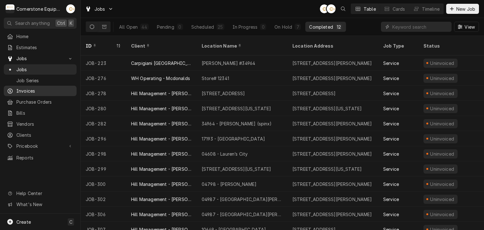
click at [34, 92] on div "Invoices" at bounding box center [40, 91] width 70 height 8
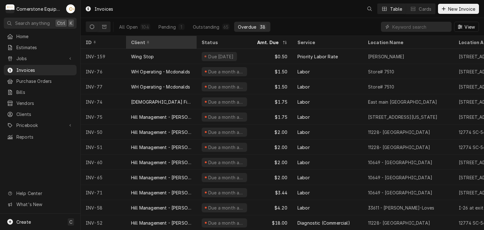
click at [156, 42] on div "Client" at bounding box center [160, 42] width 59 height 7
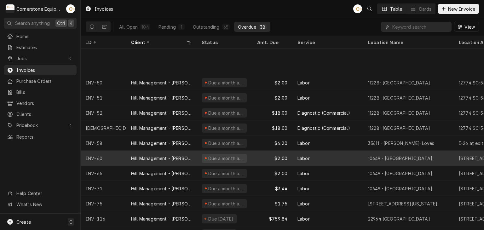
scroll to position [80, 0]
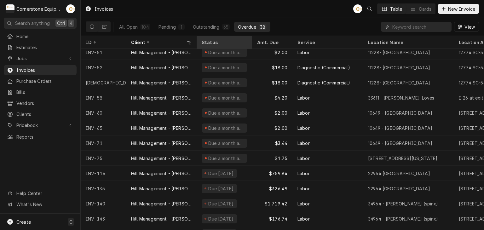
click at [221, 42] on div "Status" at bounding box center [224, 42] width 44 height 7
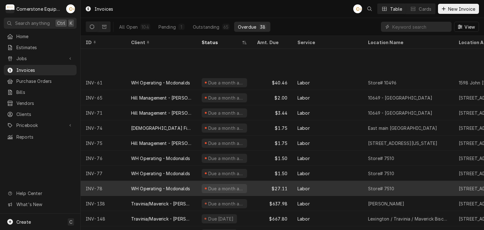
scroll to position [125, 0]
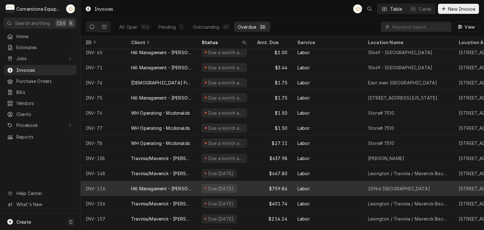
click at [295, 190] on div "Labor" at bounding box center [328, 188] width 71 height 15
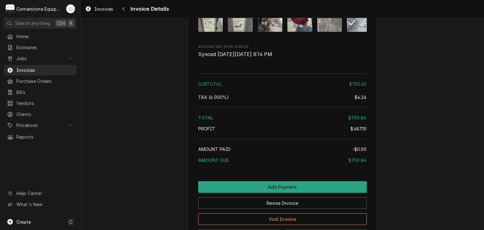
scroll to position [1054, 0]
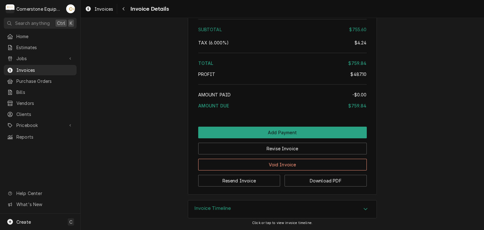
click at [237, 208] on div "Invoice Timeline" at bounding box center [282, 210] width 189 height 18
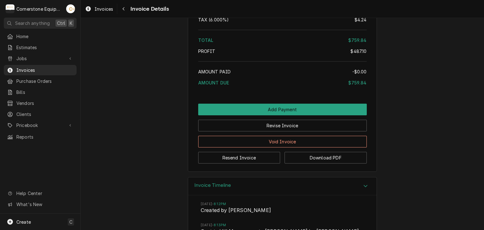
scroll to position [1177, 0]
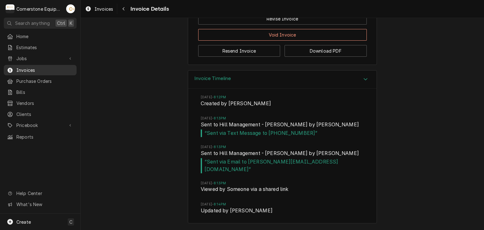
click at [22, 69] on span "Invoices" at bounding box center [44, 70] width 57 height 7
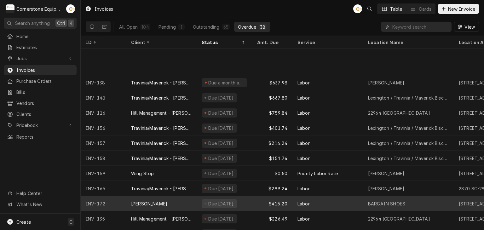
scroll to position [246, 0]
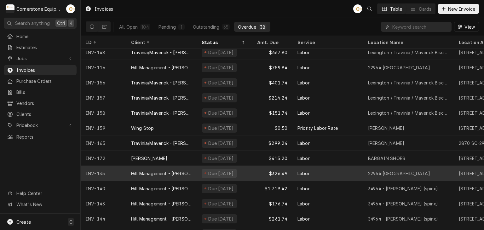
click at [259, 173] on div "$326.49" at bounding box center [272, 173] width 40 height 15
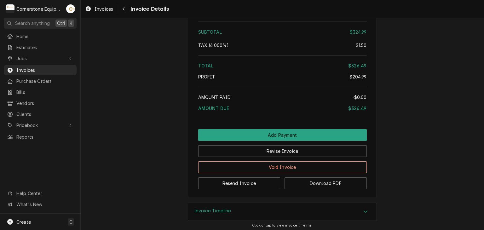
scroll to position [930, 0]
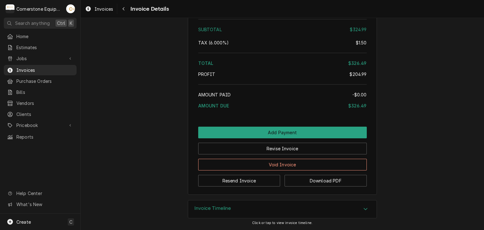
click at [240, 206] on div "Invoice Timeline" at bounding box center [282, 210] width 189 height 18
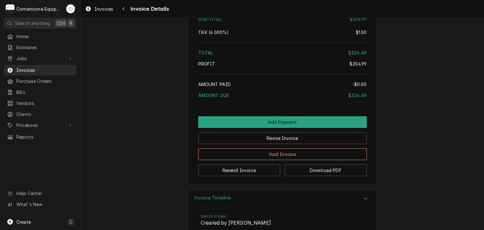
scroll to position [1095, 0]
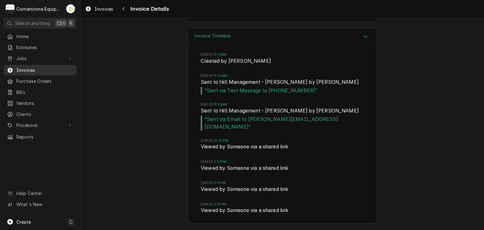
click at [23, 67] on span "Invoices" at bounding box center [44, 70] width 57 height 7
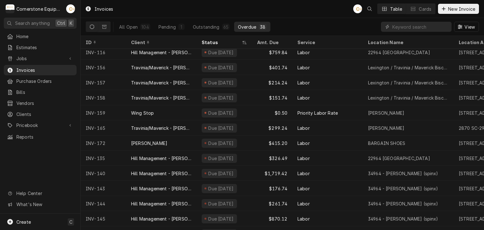
scroll to position [292, 0]
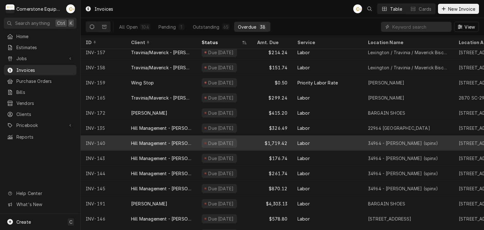
click at [242, 142] on div "Due 11 days ago" at bounding box center [225, 143] width 56 height 15
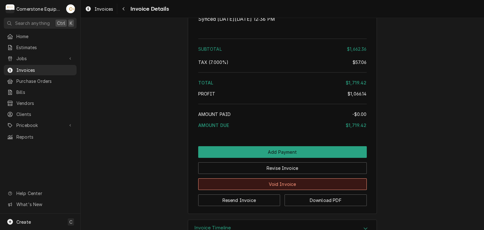
scroll to position [1361, 0]
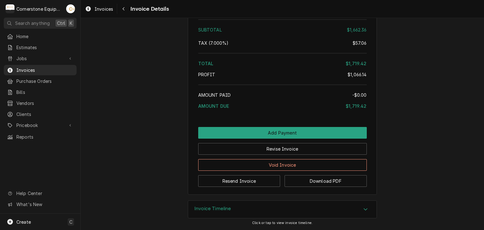
click at [195, 208] on h3 "Invoice Timeline" at bounding box center [213, 209] width 37 height 6
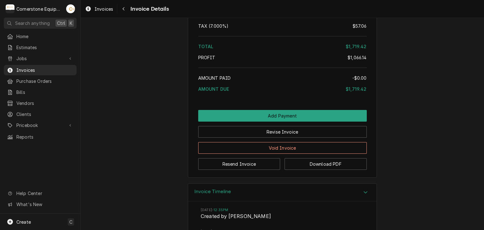
scroll to position [1441, 0]
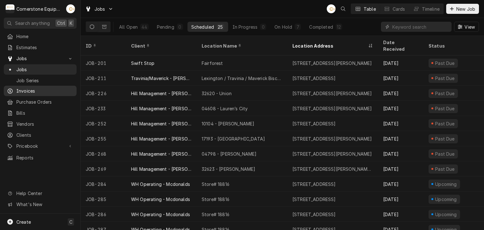
click at [38, 88] on span "Invoices" at bounding box center [44, 91] width 57 height 7
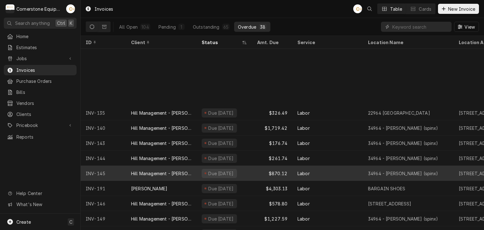
scroll to position [383, 0]
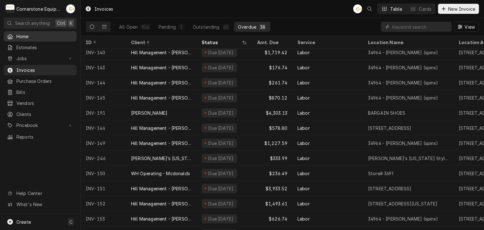
click at [24, 34] on span "Home" at bounding box center [44, 36] width 57 height 7
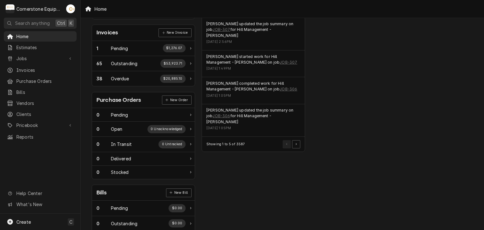
scroll to position [208, 0]
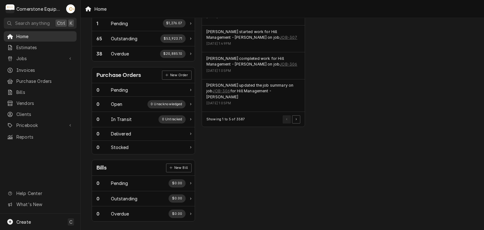
click at [30, 38] on span "Home" at bounding box center [44, 36] width 57 height 7
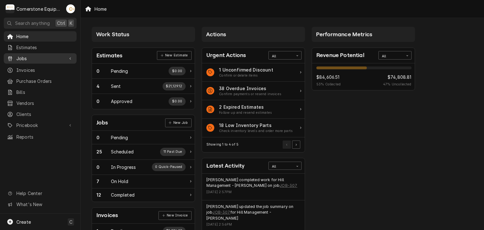
click at [31, 57] on span "Jobs" at bounding box center [40, 58] width 48 height 7
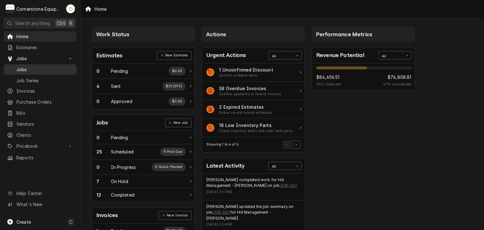
click at [26, 66] on span "Jobs" at bounding box center [44, 69] width 57 height 7
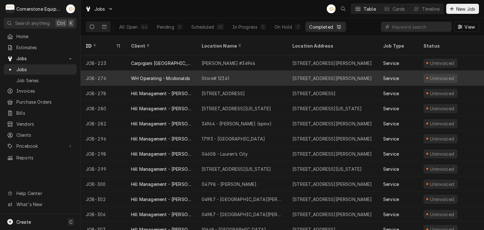
click at [212, 75] on div "Store# 12341" at bounding box center [215, 78] width 27 height 7
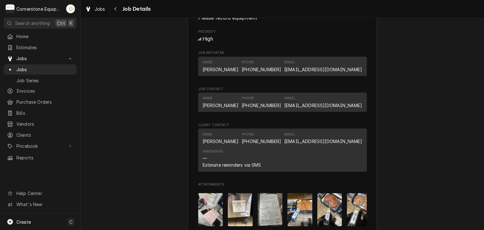
scroll to position [466, 0]
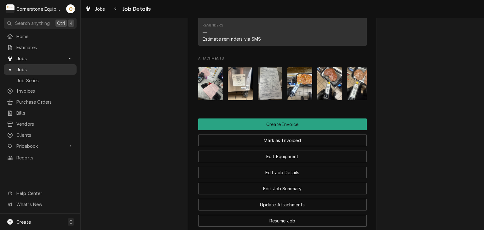
click at [22, 67] on span "Jobs" at bounding box center [44, 69] width 57 height 7
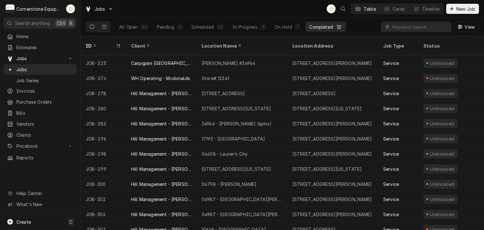
click at [332, 24] on div "Completed" at bounding box center [321, 27] width 24 height 7
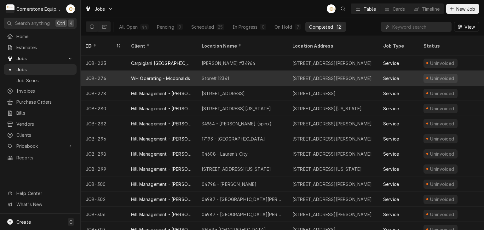
click at [235, 71] on div "Store# 12341" at bounding box center [242, 78] width 91 height 15
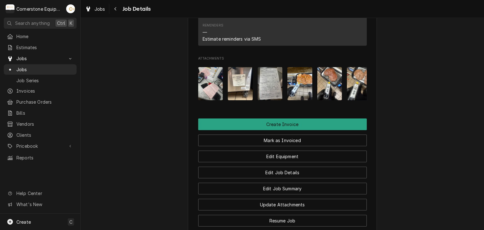
scroll to position [340, 0]
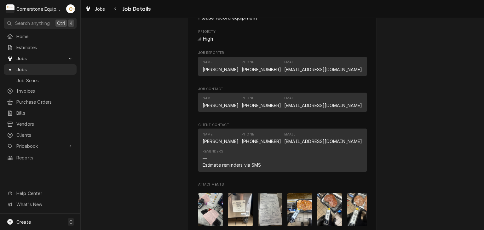
click at [408, 138] on div "Completed and Uninvoiced WH Operating - Mcdonalds Store# 12341 / [STREET_ADDRES…" at bounding box center [283, 34] width 404 height 698
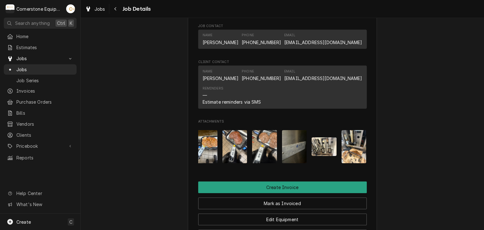
scroll to position [0, 99]
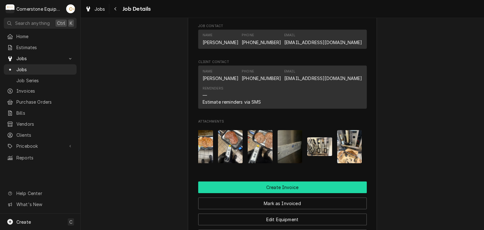
click at [297, 193] on button "Create Invoice" at bounding box center [282, 188] width 169 height 12
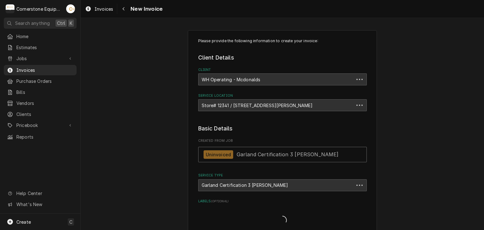
type textarea "x"
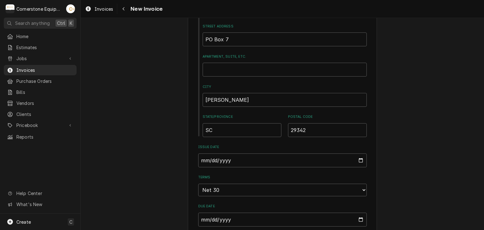
scroll to position [378, 0]
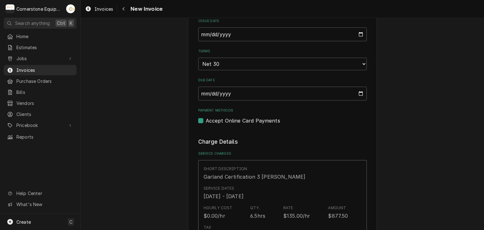
click at [217, 119] on label "Accept Online Card Payments" at bounding box center [243, 121] width 74 height 8
click at [217, 119] on input "Payment Methods" at bounding box center [290, 124] width 169 height 14
checkbox input "false"
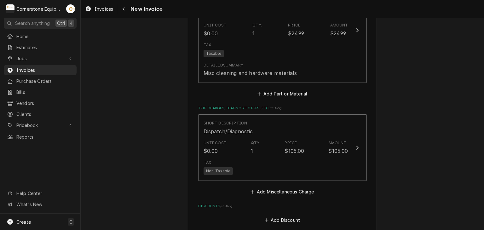
scroll to position [984, 0]
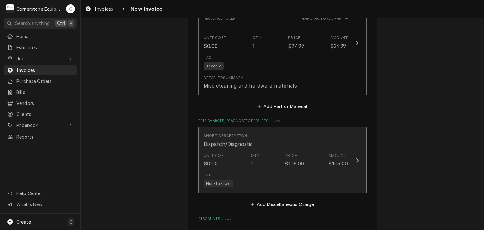
click at [286, 131] on div "Short Description Dispatch/Diagnostic" at bounding box center [276, 141] width 145 height 20
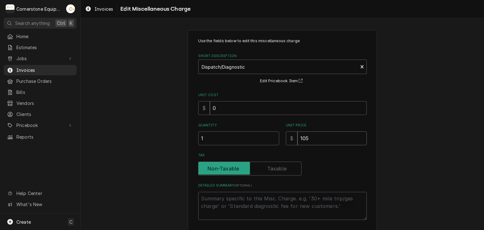
click at [318, 135] on input "105" at bounding box center [332, 139] width 69 height 14
type textarea "x"
type input "10"
type textarea "x"
type input "1"
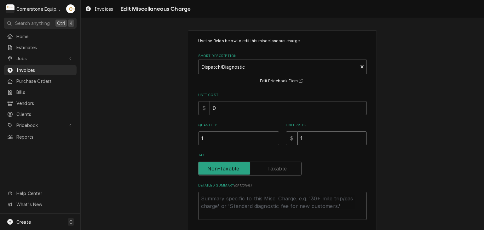
type textarea "x"
type input "8"
type textarea "x"
type input "85"
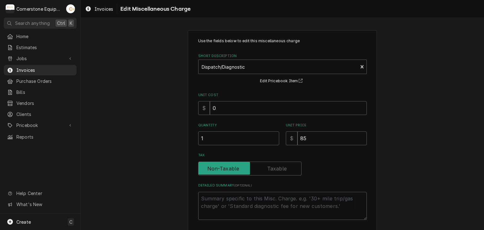
click at [395, 142] on div "Use the fields below to edit this miscellaneous charge Short Description Dispat…" at bounding box center [283, 150] width 404 height 250
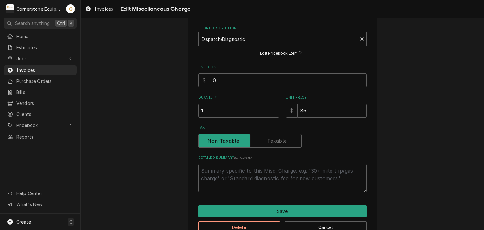
scroll to position [44, 0]
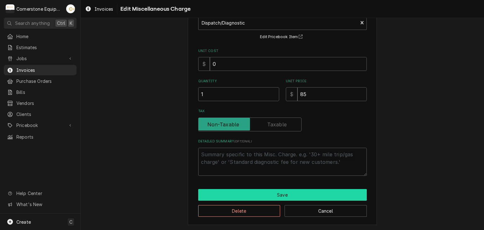
click at [282, 197] on button "Save" at bounding box center [282, 195] width 169 height 12
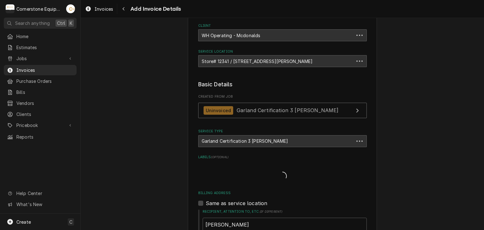
scroll to position [984, 0]
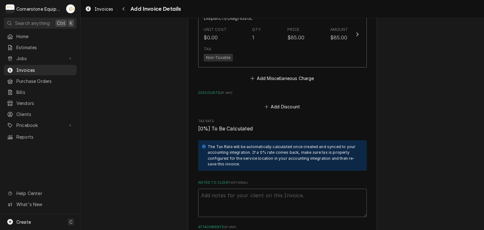
scroll to position [1236, 0]
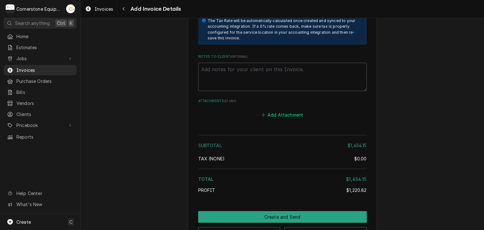
click at [266, 111] on button "Add Attachment" at bounding box center [282, 115] width 44 height 9
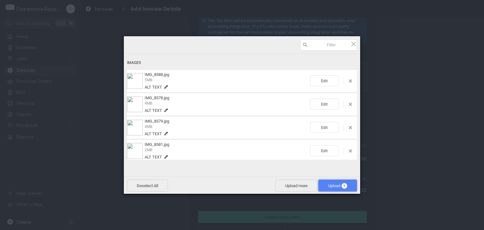
click at [325, 184] on span "Upload 9" at bounding box center [338, 186] width 39 height 12
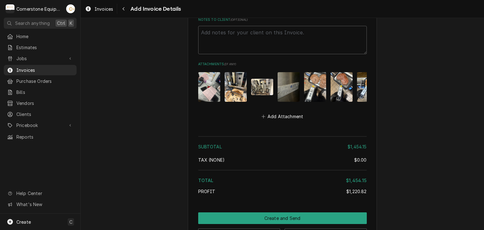
scroll to position [1292, 0]
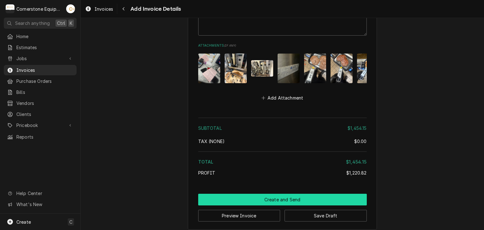
click at [283, 195] on button "Create and Send" at bounding box center [282, 200] width 169 height 12
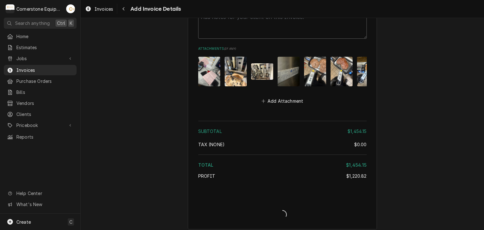
type textarea "x"
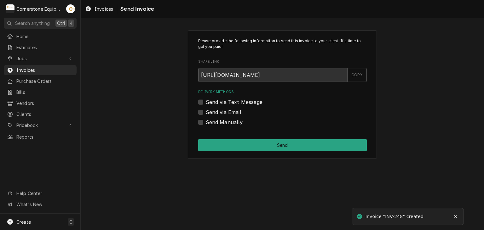
click at [243, 102] on label "Send via Text Message" at bounding box center [234, 102] width 57 height 8
click at [243, 102] on input "Send via Text Message" at bounding box center [290, 105] width 169 height 14
checkbox input "true"
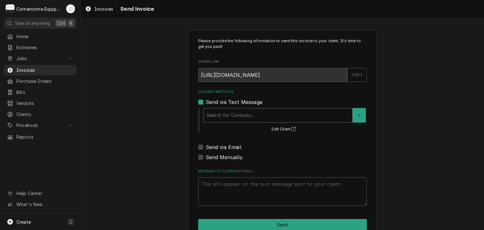
click at [234, 119] on div "Delivery Methods" at bounding box center [278, 115] width 143 height 11
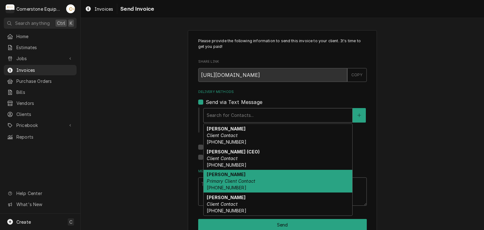
click at [231, 180] on em "Primary Client Contact" at bounding box center [231, 180] width 49 height 5
type textarea "x"
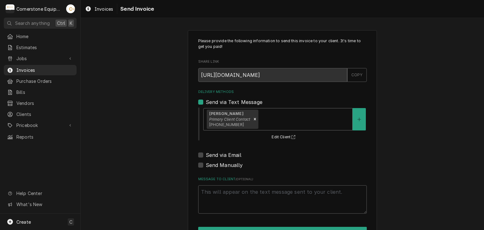
click at [225, 153] on label "Send via Email" at bounding box center [224, 155] width 36 height 8
click at [225, 153] on input "Send via Email" at bounding box center [290, 158] width 169 height 14
checkbox input "true"
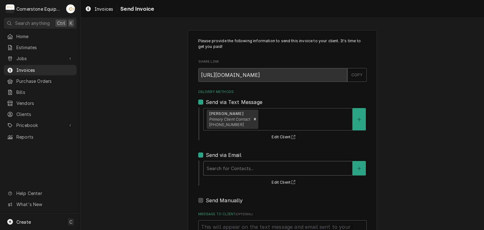
click at [224, 165] on div "Delivery Methods" at bounding box center [278, 168] width 143 height 11
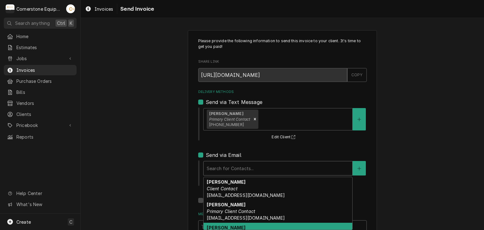
click at [231, 223] on div "Tracy Dunaway Client Contact whoperating.tracyd@gmail.com" at bounding box center [278, 234] width 149 height 23
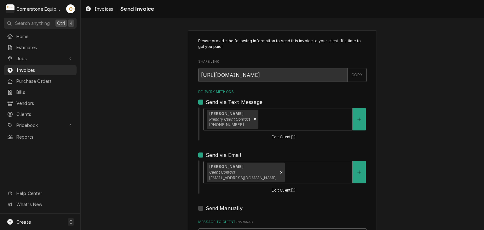
click at [153, 146] on div "Please provide the following information to send this invoice to your client. I…" at bounding box center [283, 160] width 404 height 271
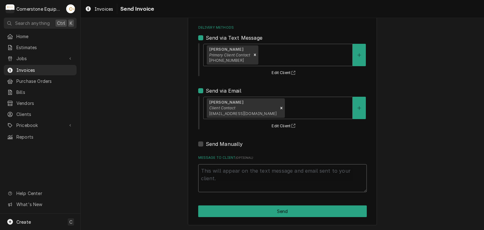
click at [234, 168] on textarea "Message to Client ( optional )" at bounding box center [282, 178] width 169 height 28
type textarea "x"
type textarea "T"
type textarea "x"
type textarea "Th"
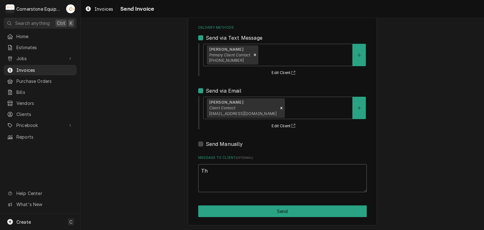
type textarea "x"
type textarea "Tha"
type textarea "x"
type textarea "Than"
type textarea "x"
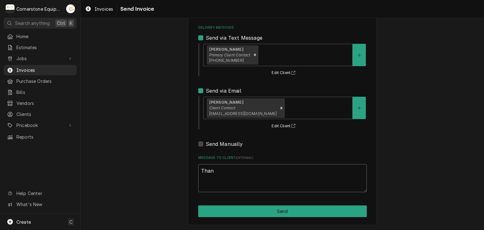
type textarea "Thank"
type textarea "x"
type textarea "Thank"
type textarea "x"
type textarea "Thank y"
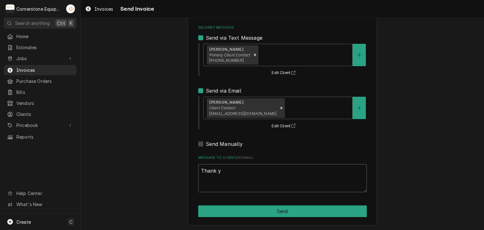
type textarea "x"
type textarea "Thank yo"
type textarea "x"
type textarea "Thank you"
type textarea "x"
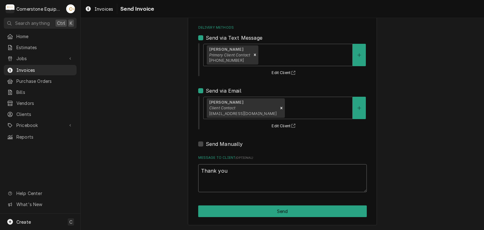
type textarea "Thank you"
type textarea "x"
type textarea "Thank you fo"
type textarea "x"
type textarea "Thank you for"
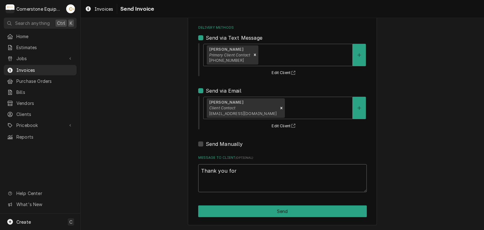
type textarea "x"
type textarea "Thank you for"
type textarea "x"
type textarea "Thank you for t"
type textarea "x"
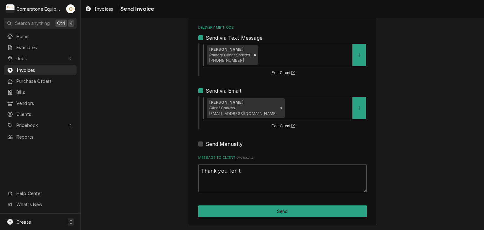
type textarea "Thank you for th"
type textarea "x"
type textarea "Thank you for the"
type textarea "x"
type textarea "Thank you for the"
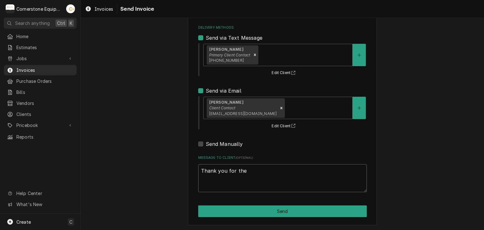
type textarea "x"
type textarea "Thank you for the o"
type textarea "x"
type textarea "Thank you for the op"
type textarea "x"
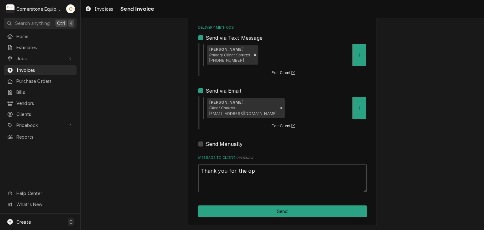
type textarea "Thank you for the opp"
type textarea "x"
type textarea "Thank you for the oppo"
type textarea "x"
type textarea "Thank you for the oppor"
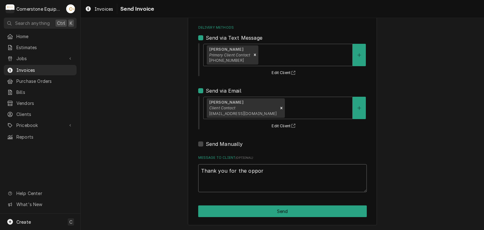
type textarea "x"
type textarea "Thank you for the opport"
type textarea "x"
type textarea "Thank you for the opportu"
type textarea "x"
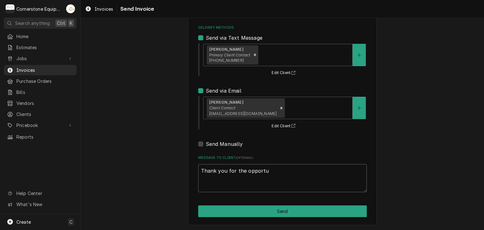
type textarea "Thank you for the opportun"
type textarea "x"
type textarea "Thank you for the opportuni"
type textarea "x"
type textarea "Thank you for the opportunit"
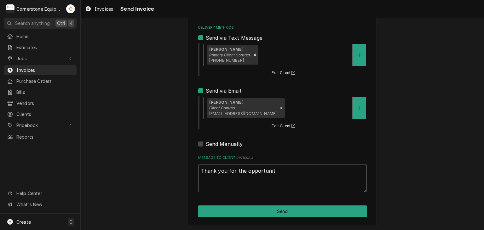
type textarea "x"
type textarea "Thank you for the opportunity"
type textarea "x"
type textarea "Thank you for the opportunity"
type textarea "x"
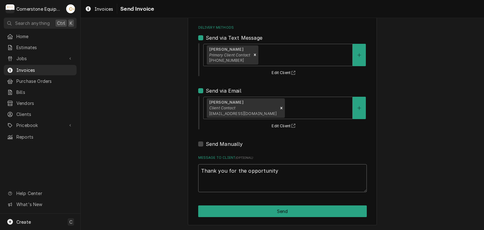
type textarea "Thank you for the opportunity t"
type textarea "x"
type textarea "Thank you for the opportunity to"
type textarea "x"
type textarea "Thank you for the opportunity to"
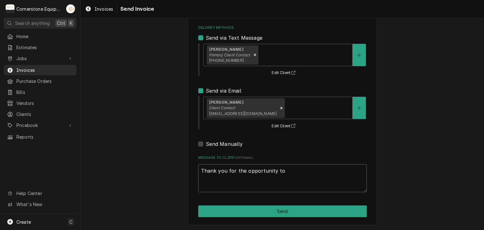
type textarea "x"
type textarea "Thank you for the opportunity to b"
type textarea "x"
type textarea "Thank you for the opportunity to be"
type textarea "x"
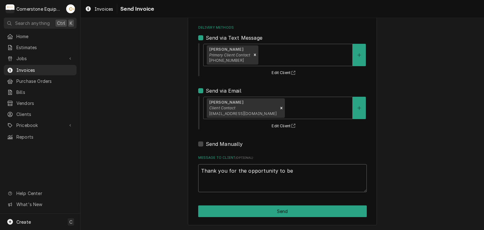
type textarea "Thank you for the opportunity to be"
type textarea "x"
type textarea "Thank you for the opportunity to be o"
type textarea "x"
type textarea "Thank you for the opportunity to be of"
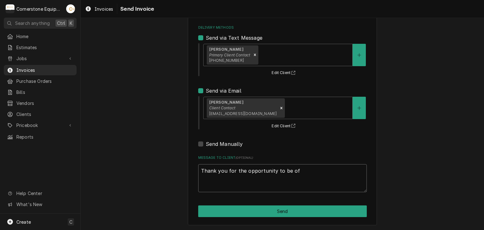
type textarea "x"
type textarea "Thank you for the opportunity to be of"
type textarea "x"
type textarea "Thank you for the opportunity to be of s"
type textarea "x"
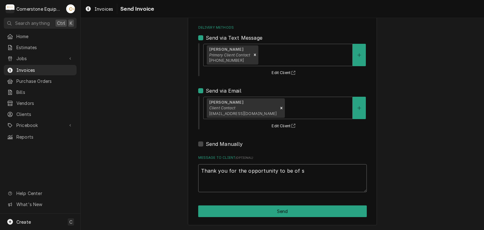
type textarea "Thank you for the opportunity to be of se"
type textarea "x"
type textarea "Thank you for the opportunity to be of ser"
type textarea "x"
type textarea "Thank you for the opportunity to be of serv"
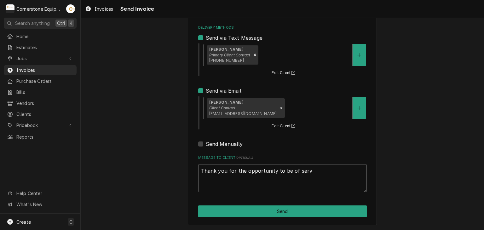
type textarea "x"
type textarea "Thank you for the opportunity to be of servi"
type textarea "x"
type textarea "Thank you for the opportunity to be of servic"
type textarea "x"
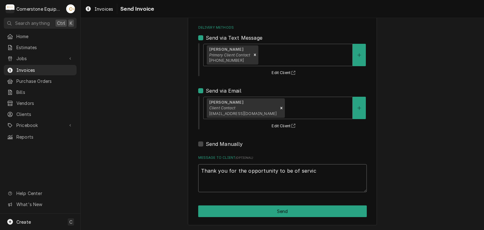
type textarea "Thank you for the opportunity to be of service"
type textarea "x"
click at [234, 168] on textarea "Thank you for the opportunity to be of service!" at bounding box center [282, 178] width 169 height 28
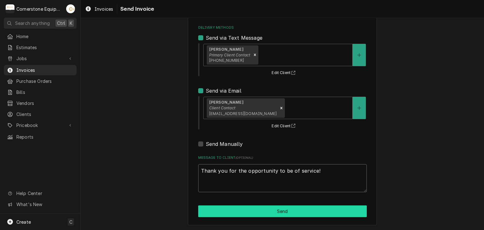
type textarea "Thank you for the opportunity to be of service!"
click at [287, 213] on button "Send" at bounding box center [282, 212] width 169 height 12
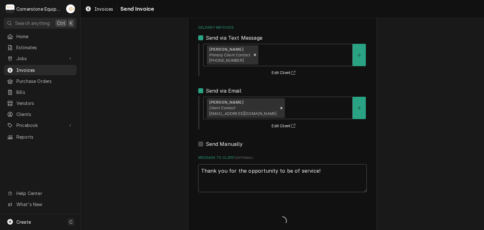
type textarea "x"
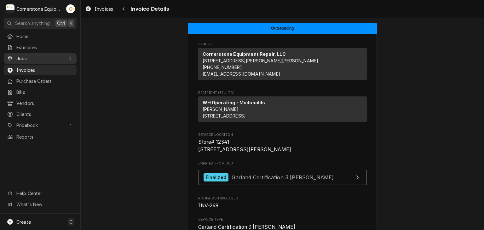
click at [27, 57] on span "Jobs" at bounding box center [40, 58] width 48 height 7
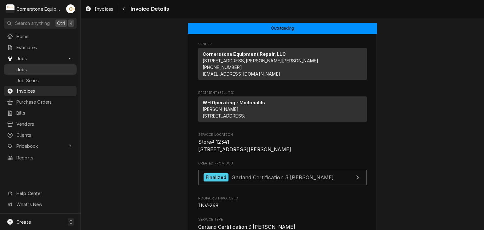
click at [26, 64] on link "Jobs" at bounding box center [40, 69] width 73 height 10
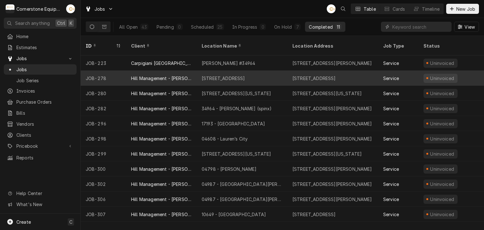
click at [245, 75] on div "[STREET_ADDRESS]" at bounding box center [224, 78] width 44 height 7
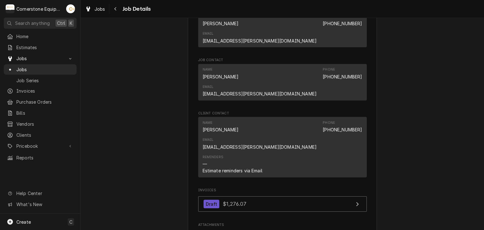
scroll to position [505, 0]
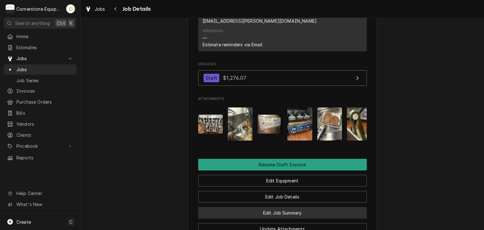
click at [291, 207] on button "Edit Job Summary" at bounding box center [282, 213] width 169 height 12
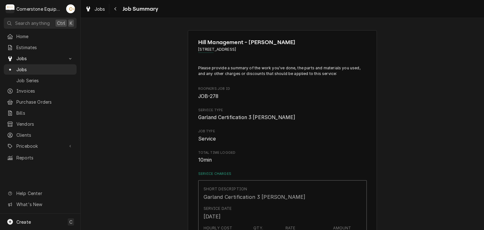
type textarea "x"
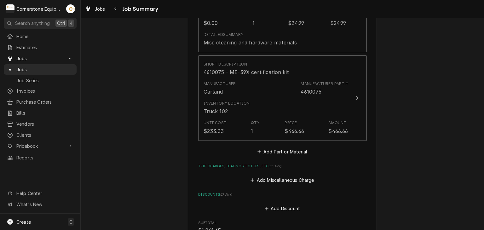
scroll to position [715, 0]
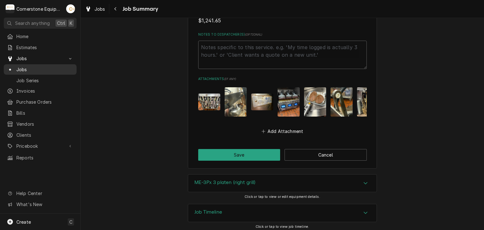
click at [26, 68] on span "Jobs" at bounding box center [44, 69] width 57 height 7
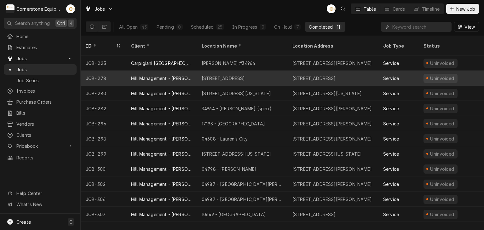
click at [225, 71] on div "[STREET_ADDRESS]" at bounding box center [242, 78] width 91 height 15
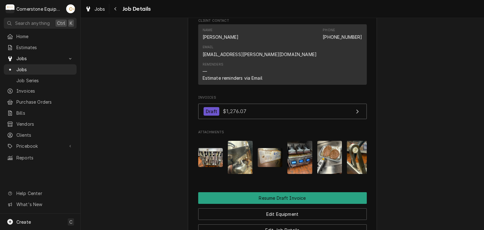
scroll to position [505, 0]
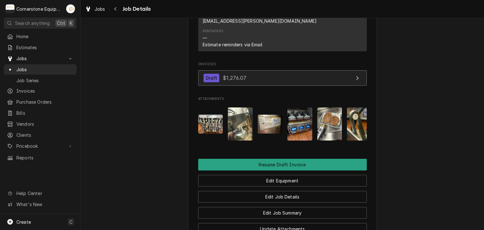
click at [248, 70] on link "Draft $1,276.07" at bounding box center [282, 77] width 169 height 15
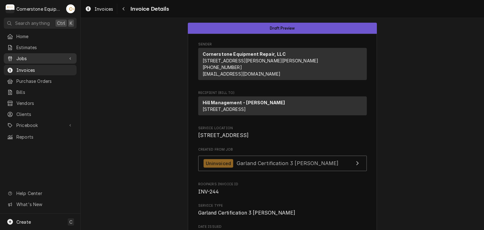
click at [20, 58] on span "Jobs" at bounding box center [40, 58] width 48 height 7
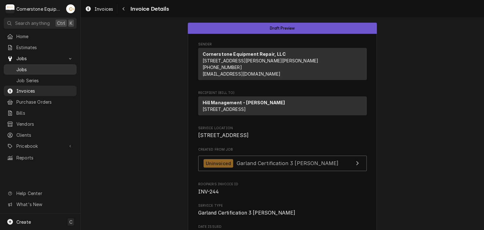
click at [22, 66] on span "Jobs" at bounding box center [44, 69] width 57 height 7
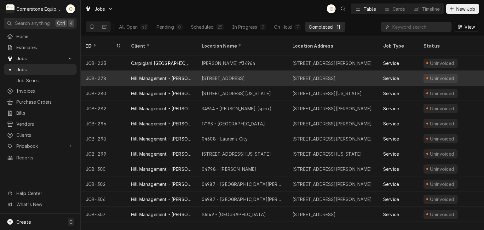
click at [171, 75] on div "Hill Management - [PERSON_NAME]" at bounding box center [161, 78] width 61 height 7
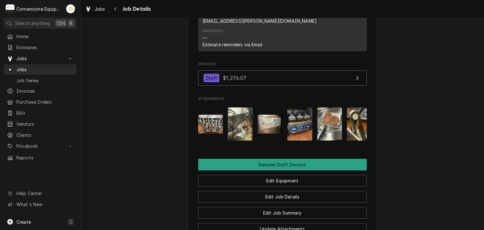
scroll to position [624, 0]
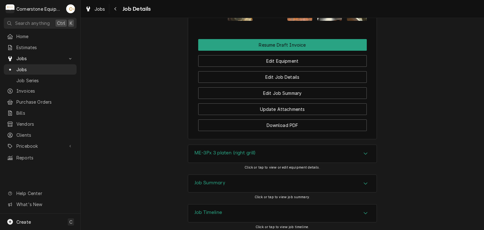
click at [274, 175] on div "Job Summary" at bounding box center [282, 184] width 189 height 18
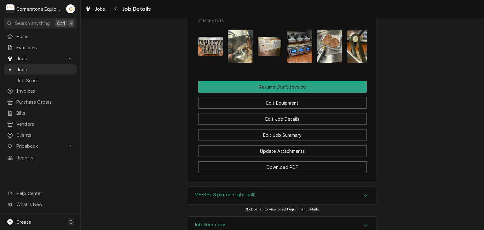
scroll to position [456, 0]
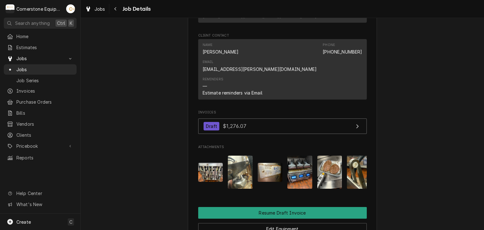
drag, startPoint x: 434, startPoint y: 160, endPoint x: 431, endPoint y: 175, distance: 15.1
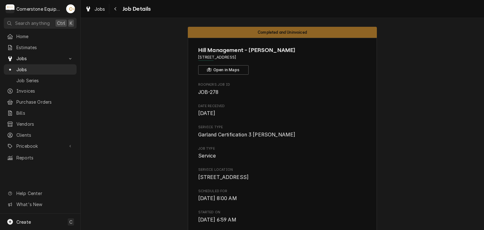
scroll to position [0, 0]
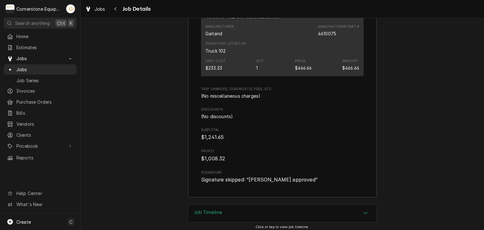
scroll to position [1087, 0]
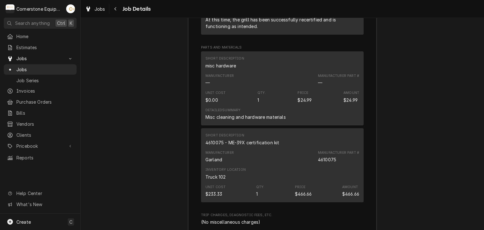
click at [426, 185] on div "Job Summary Roopairs Job ID JOB-278 Service Type Garland Certification 3 Platte…" at bounding box center [283, 21] width 404 height 618
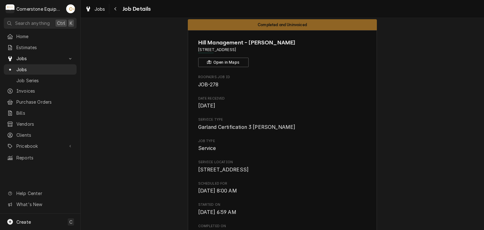
scroll to position [0, 0]
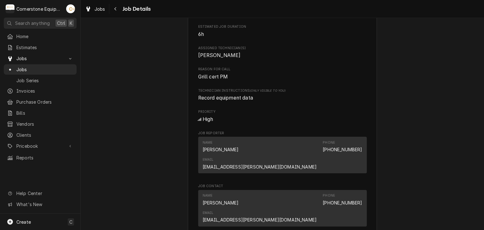
scroll to position [505, 0]
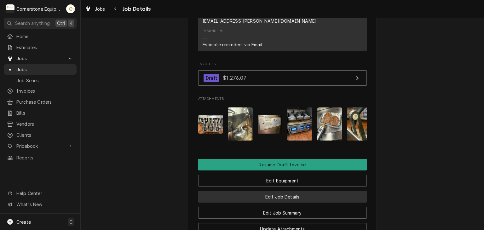
click at [284, 191] on button "Edit Job Details" at bounding box center [282, 197] width 169 height 12
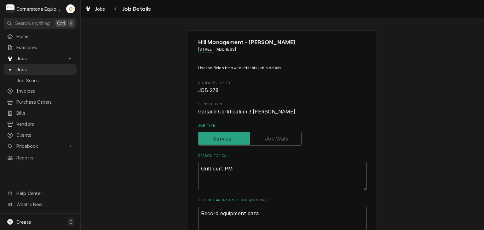
type textarea "x"
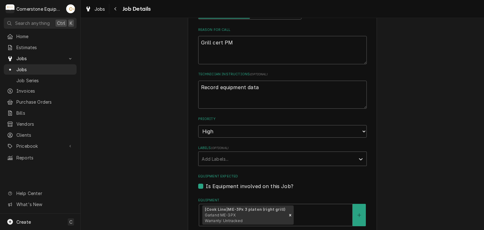
scroll to position [252, 0]
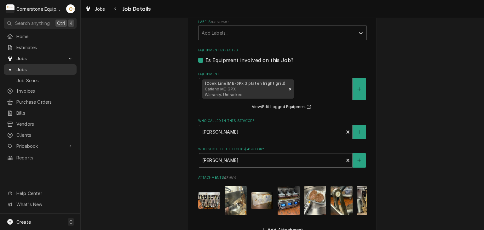
click at [23, 66] on span "Jobs" at bounding box center [44, 69] width 57 height 7
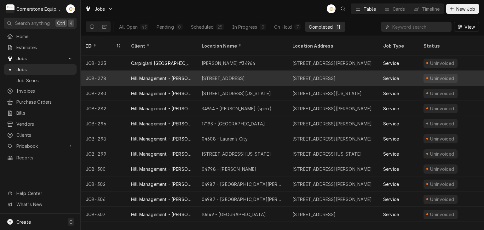
click at [163, 71] on div "Hill Management - [PERSON_NAME]" at bounding box center [161, 78] width 71 height 15
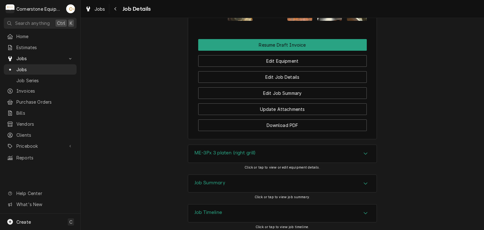
scroll to position [498, 0]
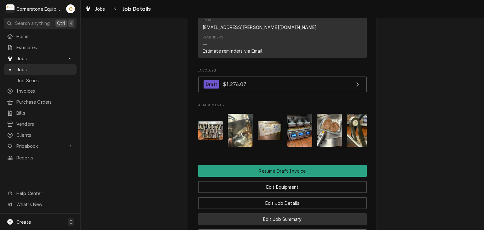
click at [293, 214] on button "Edit Job Summary" at bounding box center [282, 220] width 169 height 12
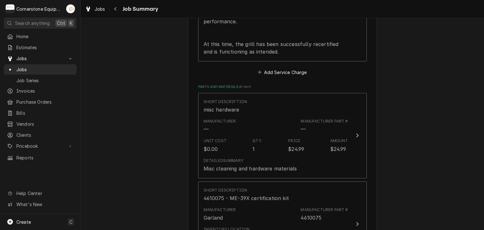
scroll to position [505, 0]
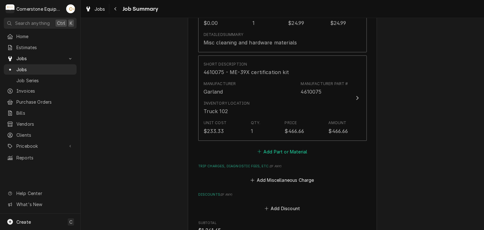
click at [290, 147] on button "Add Part or Material" at bounding box center [282, 151] width 52 height 9
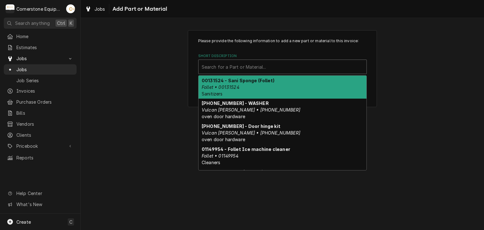
click at [253, 70] on div "Short Description" at bounding box center [283, 66] width 162 height 11
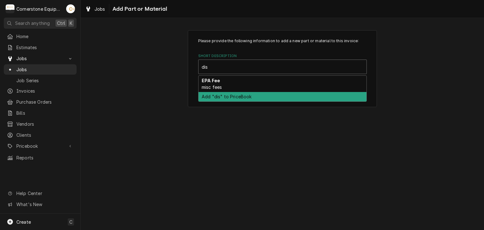
type input "dis"
click at [193, 107] on div "Please provide the following information to add a new part or material to this …" at bounding box center [283, 69] width 404 height 88
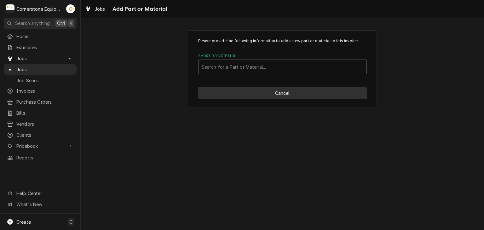
click at [270, 94] on button "Cancel" at bounding box center [282, 93] width 169 height 12
type textarea "x"
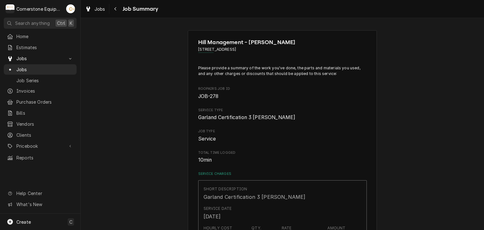
scroll to position [520, 0]
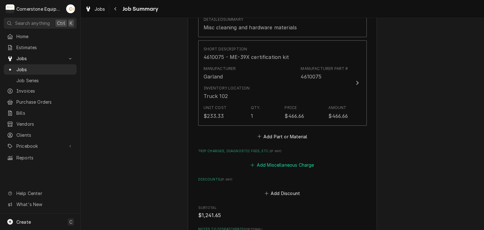
click at [282, 161] on button "Add Miscellaneous Charge" at bounding box center [283, 165] width 66 height 9
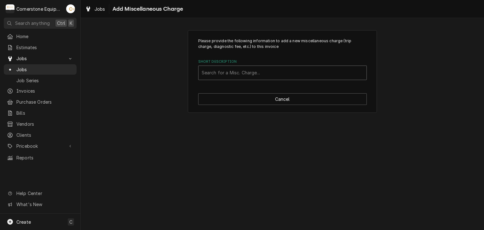
click at [262, 73] on div "Short Description" at bounding box center [283, 72] width 162 height 11
type input "di"
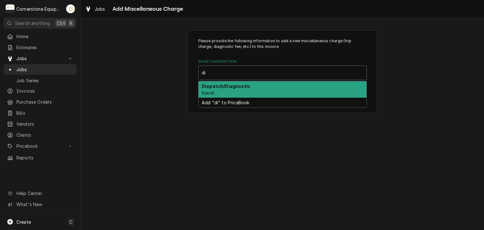
click at [257, 90] on div "Dispatch/Diagnostic travel" at bounding box center [283, 89] width 168 height 16
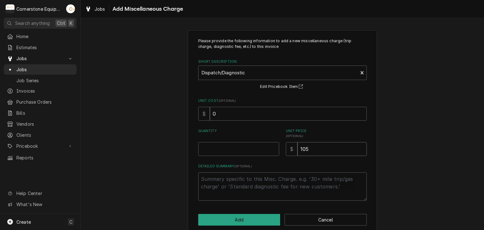
click at [324, 150] on input "105" at bounding box center [332, 149] width 69 height 14
type textarea "x"
type input "10"
type textarea "x"
type input "1"
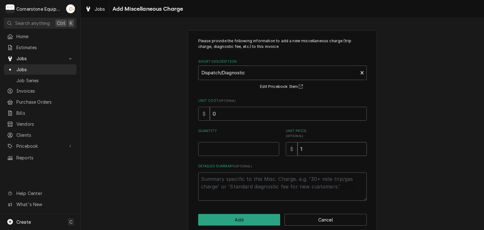
type textarea "x"
type input "8"
type textarea "x"
type input "85"
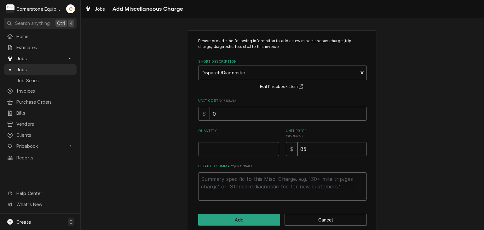
click at [400, 144] on div "Please provide the following information to add a new miscellaneous charge (tri…" at bounding box center [283, 132] width 404 height 215
click at [255, 215] on button "Add" at bounding box center [239, 220] width 82 height 12
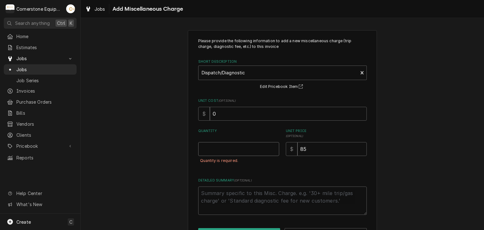
click at [236, 149] on input "Quantity" at bounding box center [238, 149] width 81 height 14
type textarea "x"
type input "1"
click at [184, 164] on div "Please provide the following information to add a new miscellaneous charge (tri…" at bounding box center [283, 139] width 404 height 229
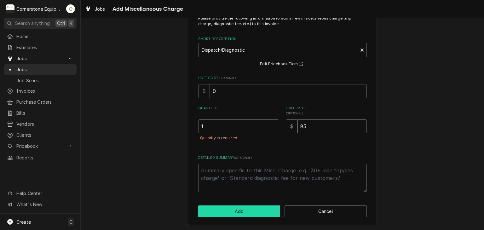
click at [222, 206] on button "Add" at bounding box center [239, 212] width 82 height 12
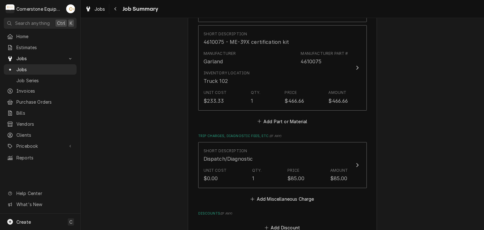
scroll to position [764, 0]
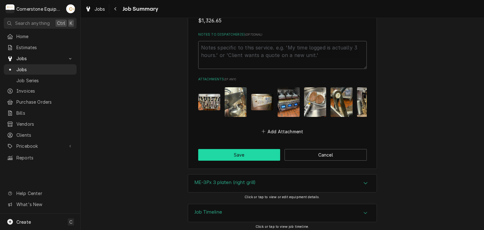
click at [246, 152] on button "Save" at bounding box center [239, 155] width 82 height 12
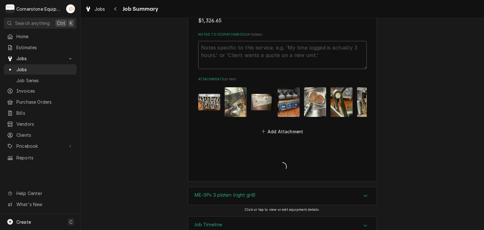
type textarea "x"
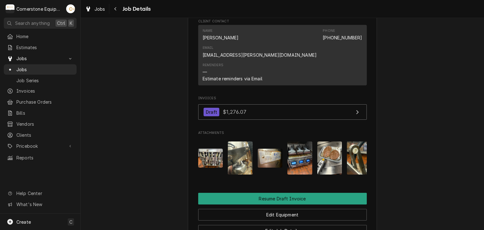
scroll to position [498, 0]
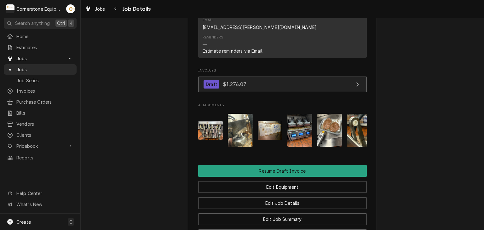
click at [254, 77] on link "Draft $1,276.07" at bounding box center [282, 84] width 169 height 15
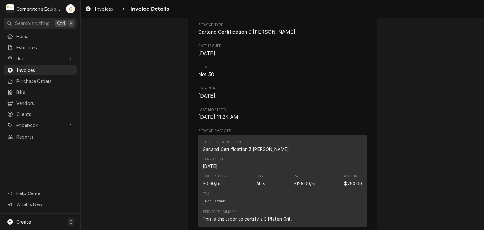
scroll to position [166, 0]
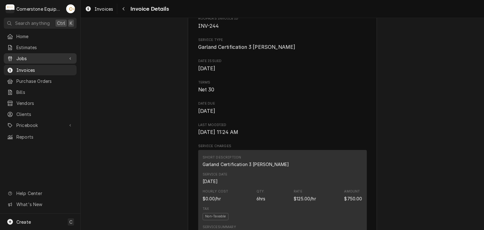
click at [44, 58] on span "Jobs" at bounding box center [40, 58] width 48 height 7
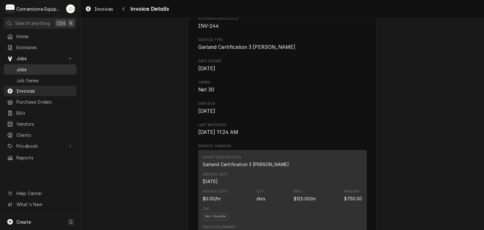
click at [36, 69] on span "Jobs" at bounding box center [44, 69] width 57 height 7
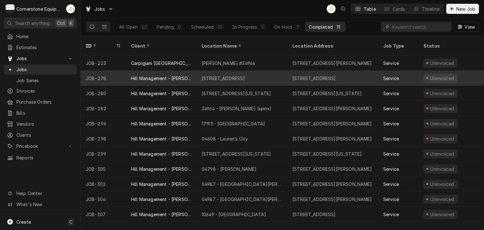
click at [153, 75] on div "Hill Management - [PERSON_NAME]" at bounding box center [161, 78] width 61 height 7
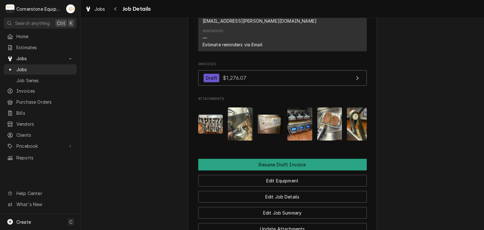
scroll to position [624, 0]
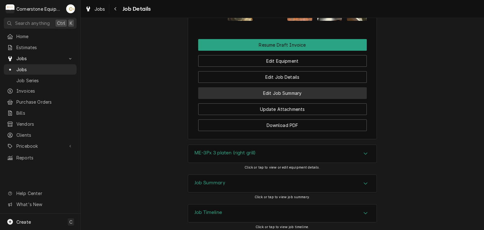
click at [281, 87] on button "Edit Job Summary" at bounding box center [282, 93] width 169 height 12
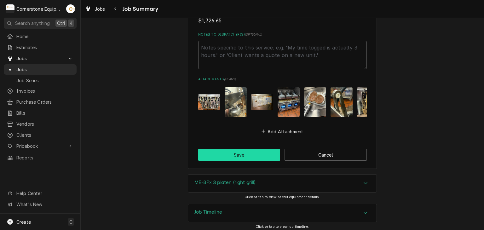
scroll to position [638, 0]
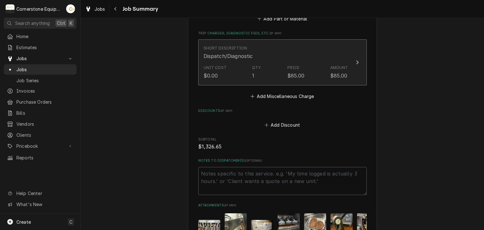
click at [249, 75] on button "Short Description Dispatch/Diagnostic Unit Cost $0.00 Qty. 1 Price $85.00 Amoun…" at bounding box center [282, 62] width 169 height 46
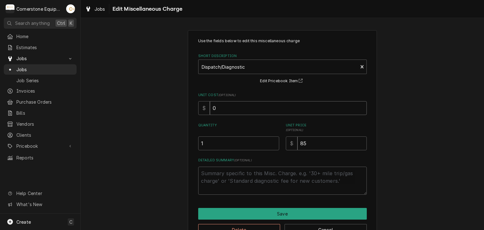
click at [244, 109] on input "0" at bounding box center [288, 108] width 157 height 14
type textarea "x"
type input "8"
type textarea "x"
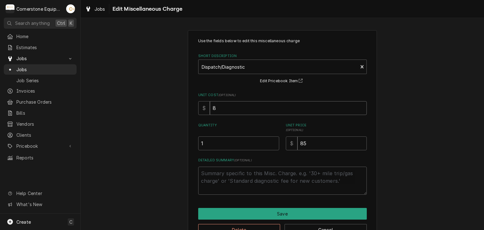
type input "85"
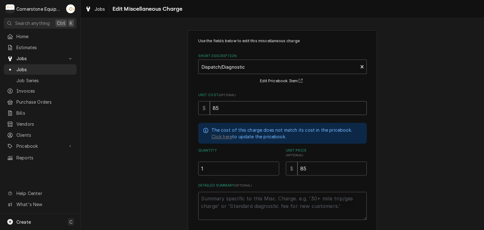
click at [244, 109] on input "85" at bounding box center [288, 108] width 157 height 14
type textarea "x"
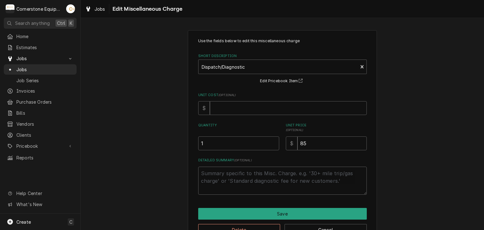
click at [433, 102] on div "Use the fields below to edit this miscellaneous charge Short Description Dispat…" at bounding box center [283, 137] width 404 height 225
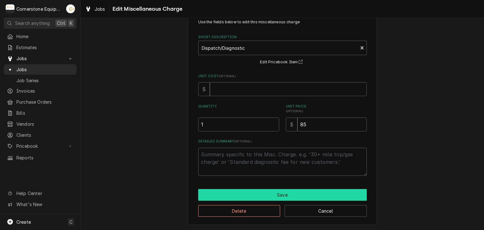
click at [272, 196] on button "Save" at bounding box center [282, 195] width 169 height 12
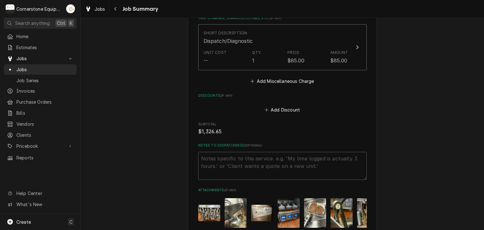
scroll to position [764, 0]
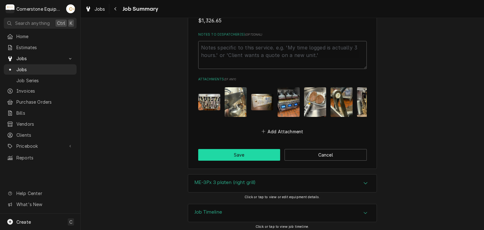
click at [240, 152] on button "Save" at bounding box center [239, 155] width 82 height 12
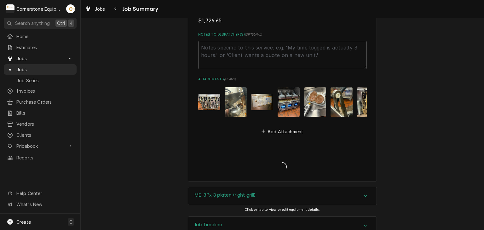
type textarea "x"
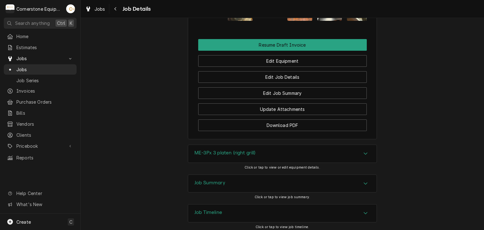
scroll to position [498, 0]
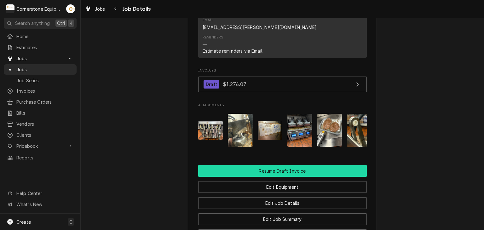
click at [270, 165] on button "Resume Draft Invoice" at bounding box center [282, 171] width 169 height 12
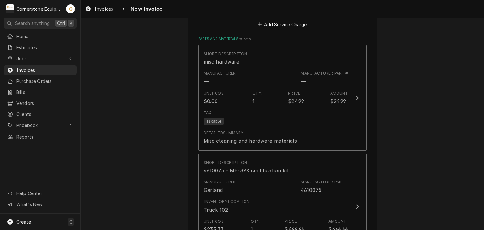
scroll to position [757, 0]
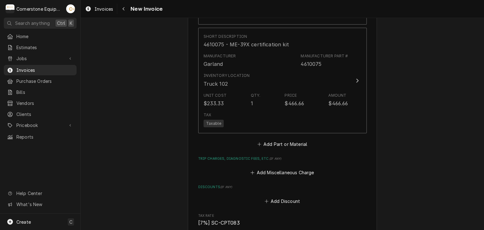
click at [265, 170] on button "Add Miscellaneous Charge" at bounding box center [283, 172] width 66 height 9
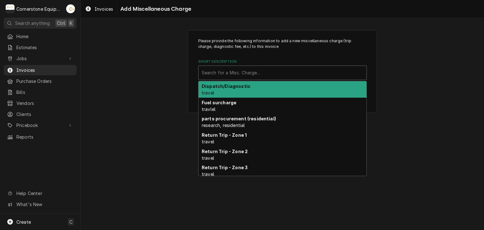
click at [235, 72] on div "Short Description" at bounding box center [283, 72] width 162 height 11
click at [231, 90] on div "Dispatch/Diagnostic travel" at bounding box center [283, 89] width 168 height 16
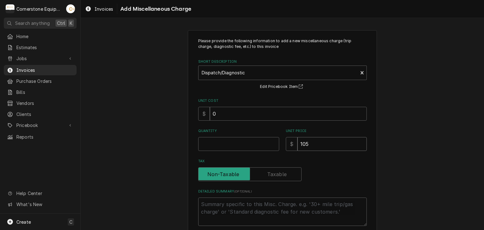
click at [316, 140] on input "105" at bounding box center [332, 144] width 69 height 14
type textarea "x"
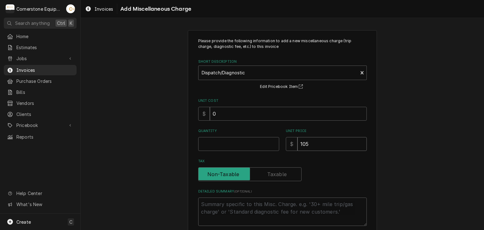
type input "8"
type textarea "x"
type input "85"
click at [246, 142] on input "Quantity" at bounding box center [238, 144] width 81 height 14
type textarea "x"
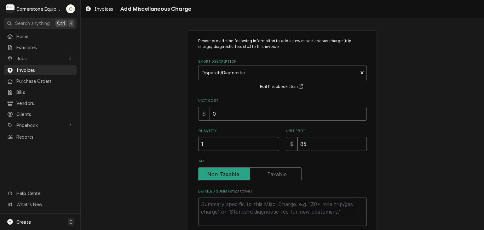
type input "1"
click at [395, 150] on div "Please provide the following information to add a new miscellaneous charge (tri…" at bounding box center [283, 145] width 404 height 240
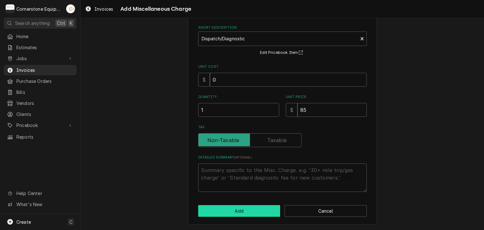
click at [254, 210] on button "Add" at bounding box center [239, 211] width 82 height 12
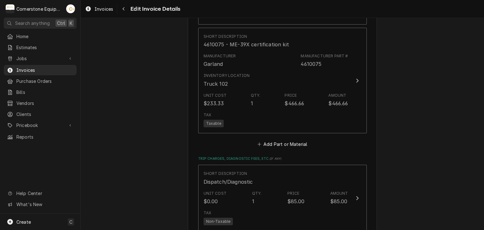
scroll to position [749, 0]
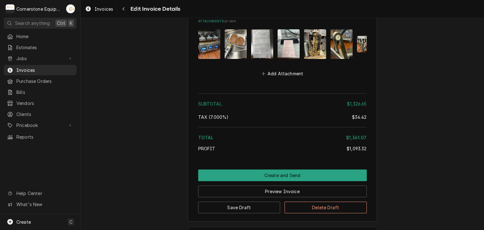
scroll to position [1128, 0]
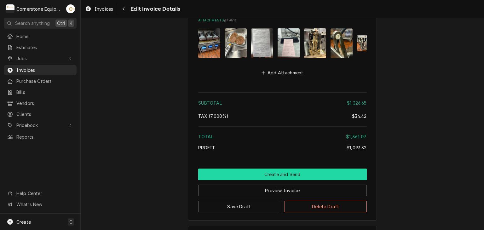
click at [269, 177] on button "Create and Send" at bounding box center [282, 175] width 169 height 12
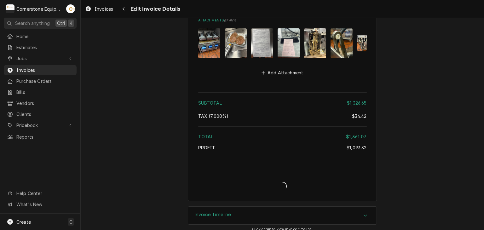
type textarea "x"
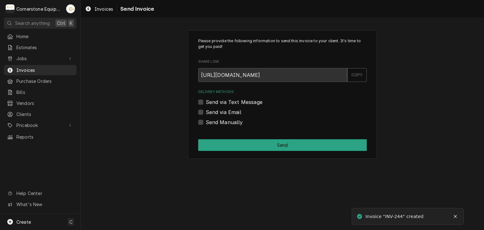
click at [216, 103] on label "Send via Text Message" at bounding box center [234, 102] width 57 height 8
click at [216, 103] on input "Send via Text Message" at bounding box center [290, 105] width 169 height 14
checkbox input "true"
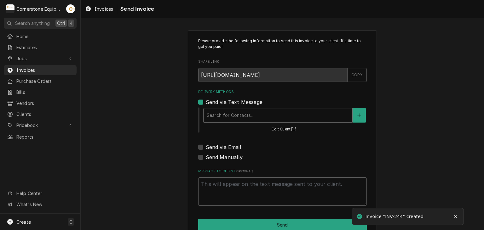
click at [215, 110] on div "Delivery Methods" at bounding box center [278, 115] width 143 height 11
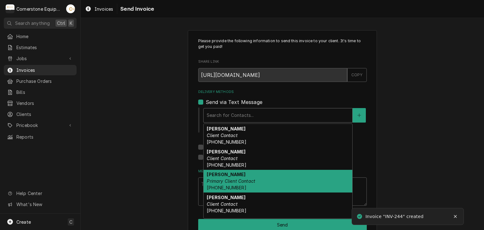
click at [219, 174] on strong "[PERSON_NAME]" at bounding box center [226, 174] width 39 height 5
type textarea "x"
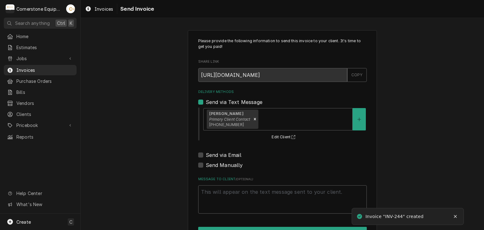
click at [216, 153] on label "Send via Email" at bounding box center [224, 155] width 36 height 8
click at [216, 153] on input "Send via Email" at bounding box center [290, 158] width 169 height 14
checkbox input "true"
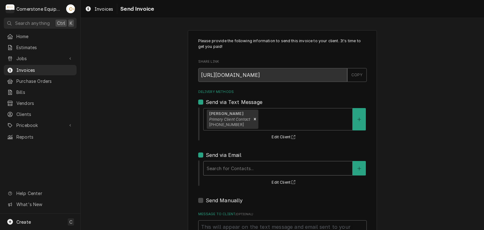
click at [217, 172] on div "Delivery Methods" at bounding box center [278, 168] width 143 height 11
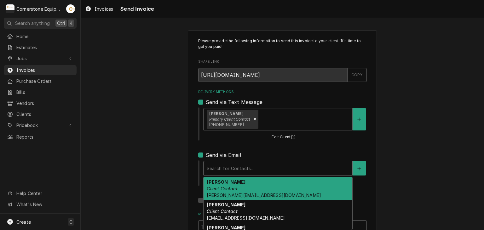
click at [218, 183] on strong "[PERSON_NAME]" at bounding box center [226, 181] width 39 height 5
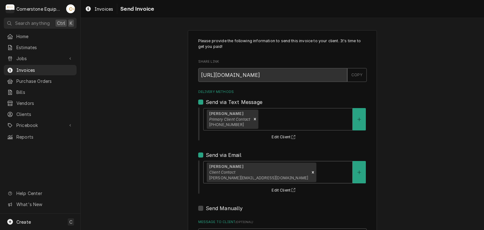
click at [183, 168] on div "Please provide the following information to send this invoice to your client. I…" at bounding box center [283, 160] width 404 height 271
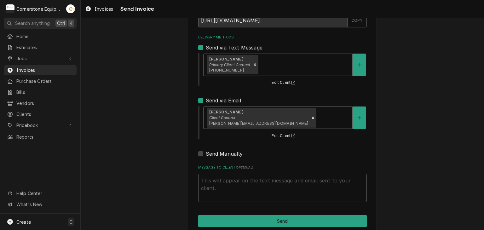
scroll to position [64, 0]
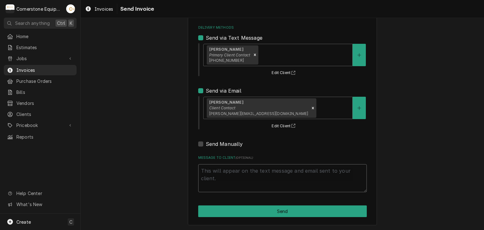
click at [240, 173] on textarea "Message to Client ( optional )" at bounding box center [282, 178] width 169 height 28
type textarea "x"
type textarea "T"
type textarea "x"
type textarea "Th"
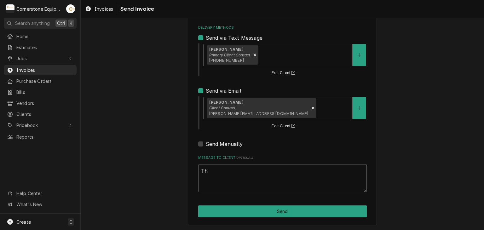
type textarea "x"
type textarea "Tha"
type textarea "x"
type textarea "Than"
type textarea "x"
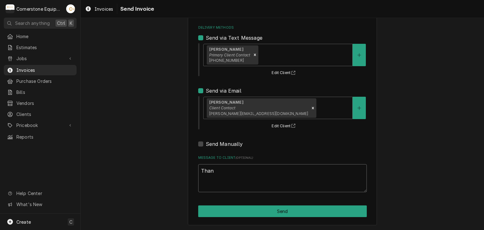
type textarea "Thank"
type textarea "x"
type textarea "Thank"
type textarea "x"
type textarea "Thank y"
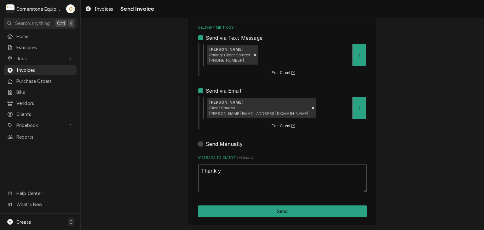
type textarea "x"
type textarea "Thank yo"
type textarea "x"
type textarea "Thank you"
type textarea "x"
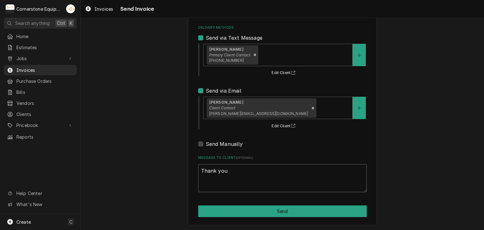
type textarea "Thank you"
type textarea "x"
type textarea "Thank you f"
type textarea "x"
type textarea "Thank you fo"
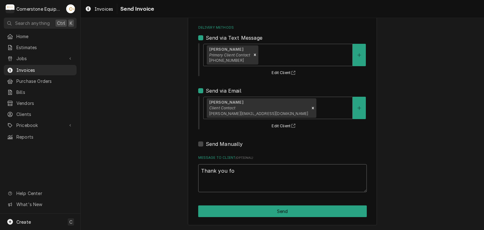
type textarea "x"
type textarea "Thank you for"
type textarea "x"
type textarea "Thank you for"
type textarea "x"
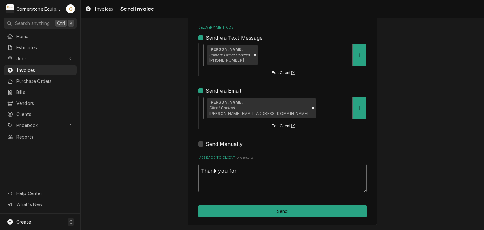
type textarea "Thank you for t"
type textarea "x"
type textarea "Thank you for th"
type textarea "x"
type textarea "Thank you for the"
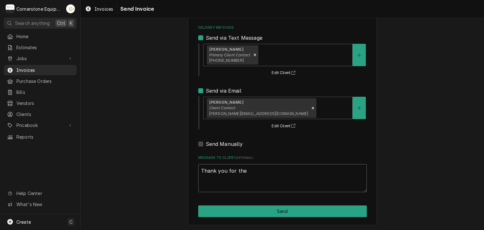
type textarea "x"
type textarea "Thank you for the o"
type textarea "x"
type textarea "Thank you for the op"
type textarea "x"
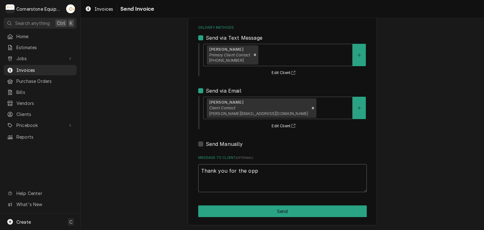
type textarea "Thank you for the oppo"
type textarea "x"
type textarea "Thank you for the oppor"
type textarea "x"
type textarea "Thank you for the opport"
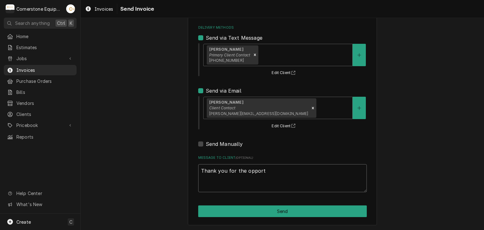
type textarea "x"
type textarea "Thank you for the opportu"
type textarea "x"
type textarea "Thank you for the opportun"
type textarea "x"
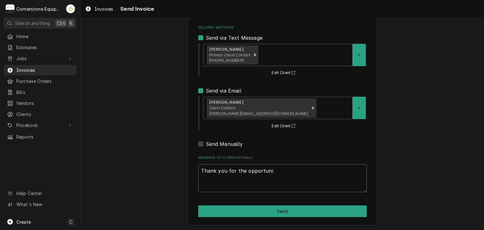
type textarea "Thank you for the opportunit"
type textarea "x"
type textarea "Thank you for the opportunity"
type textarea "x"
type textarea "Thank you for the opportunity t"
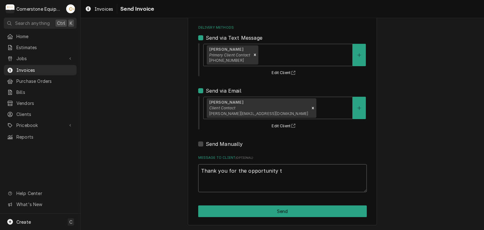
type textarea "x"
type textarea "Thank you for the opportunity to"
type textarea "x"
type textarea "Thank you for the opportunity to"
type textarea "x"
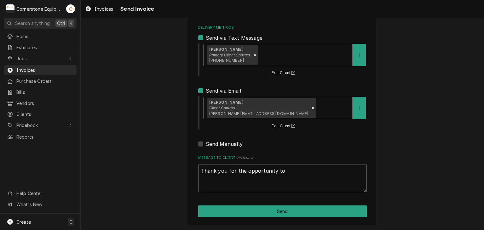
type textarea "Thank you for the opportunity to b"
type textarea "x"
type textarea "Thank you for the opportunity to be"
type textarea "x"
type textarea "Thank you for the opportunity to be"
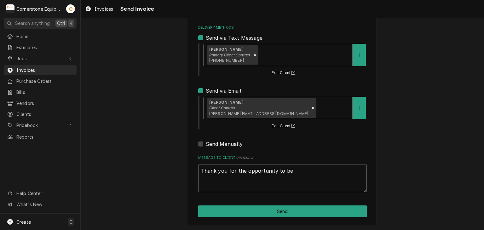
type textarea "x"
type textarea "Thank you for the opportunity to be o"
type textarea "x"
type textarea "Thank you for the opportunity to be of"
type textarea "x"
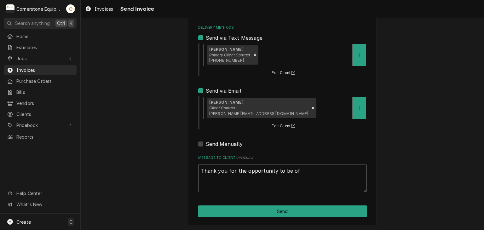
type textarea "Thank you for the opportunity to be of"
type textarea "x"
type textarea "Thank you for the opportunity to be of s"
type textarea "x"
type textarea "Thank you for the opportunity to be of se"
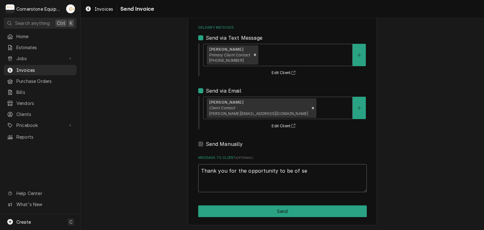
type textarea "x"
type textarea "Thank you for the opportunity to be of ser"
type textarea "x"
type textarea "Thank you for the opportunity to be of serv"
type textarea "x"
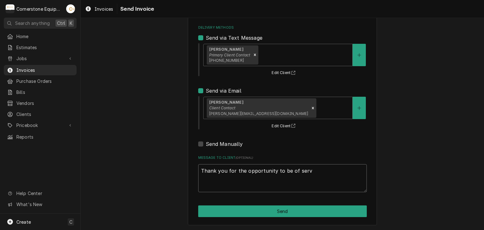
type textarea "Thank you for the opportunity to be of servi"
type textarea "x"
type textarea "Thank you for the opportunity to be of servic"
type textarea "x"
type textarea "Thank you for the opportunity to be of service"
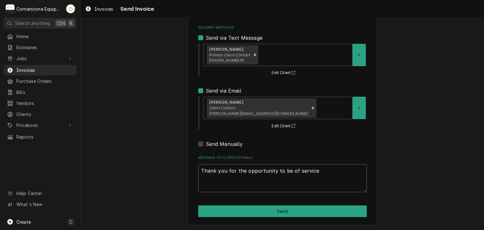
type textarea "x"
click at [240, 171] on textarea "Thank you for the opportunity to be of service!" at bounding box center [282, 178] width 169 height 28
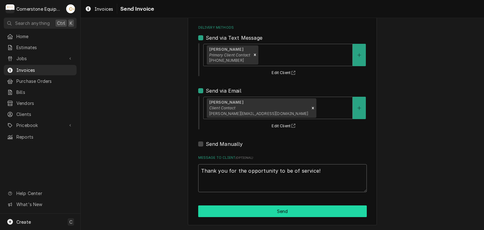
type textarea "Thank you for the opportunity to be of service!"
click at [270, 206] on button "Send" at bounding box center [282, 212] width 169 height 12
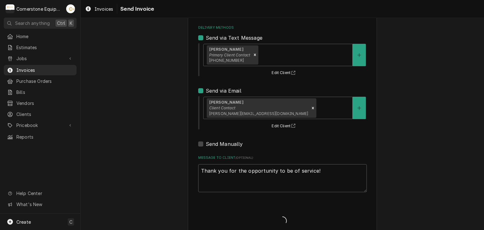
type textarea "x"
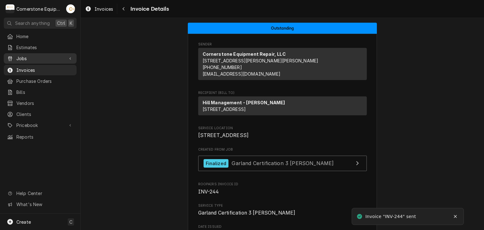
click at [22, 56] on span "Jobs" at bounding box center [40, 58] width 48 height 7
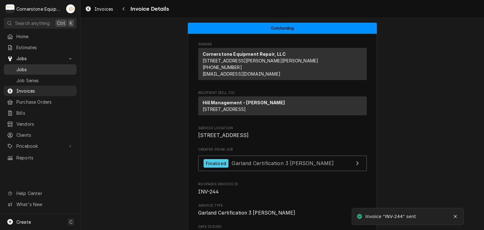
click at [21, 66] on span "Jobs" at bounding box center [44, 69] width 57 height 7
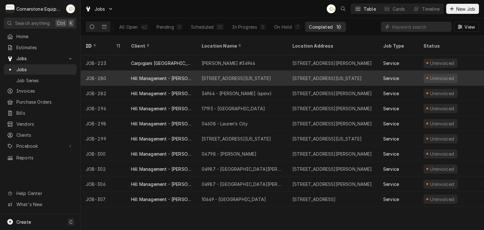
click at [160, 75] on div "Hill Management - [PERSON_NAME]" at bounding box center [161, 78] width 61 height 7
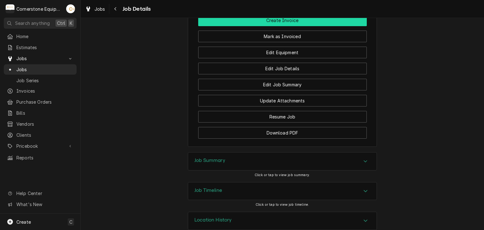
scroll to position [311, 0]
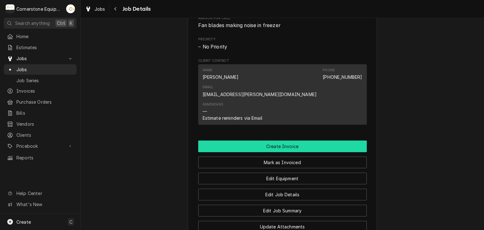
click at [291, 141] on button "Create Invoice" at bounding box center [282, 147] width 169 height 12
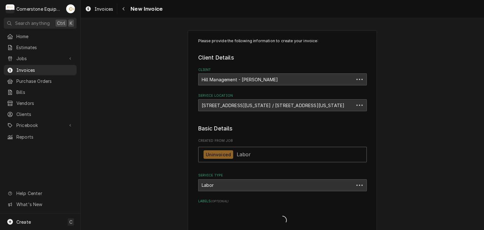
type textarea "x"
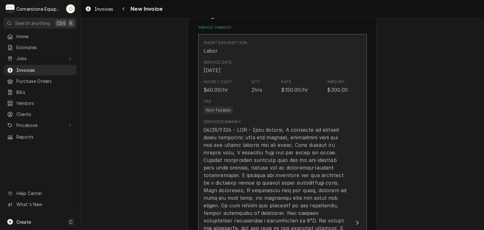
scroll to position [378, 0]
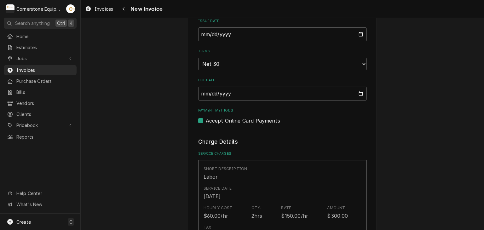
click at [245, 118] on label "Accept Online Card Payments" at bounding box center [243, 121] width 74 height 8
click at [245, 118] on input "Payment Methods" at bounding box center [290, 124] width 169 height 14
checkbox input "false"
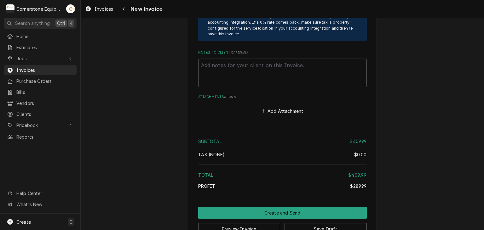
scroll to position [1224, 0]
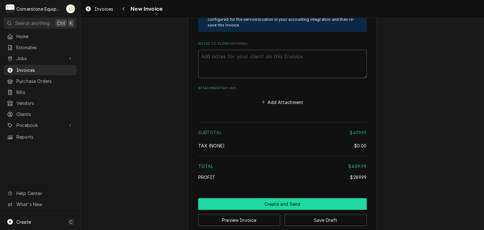
click at [287, 198] on button "Create and Send" at bounding box center [282, 204] width 169 height 12
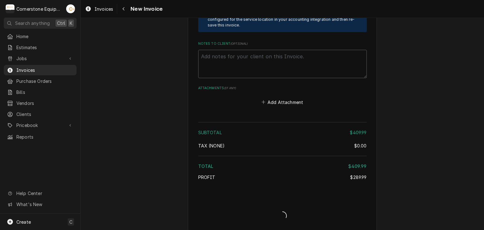
scroll to position [1220, 0]
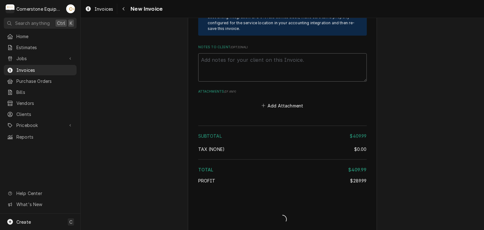
type textarea "x"
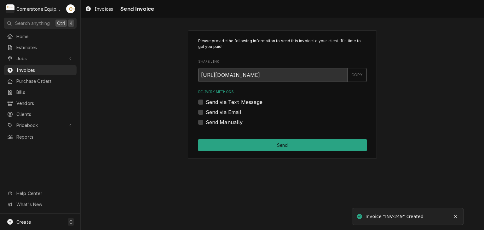
click at [231, 103] on label "Send via Text Message" at bounding box center [234, 102] width 57 height 8
click at [231, 103] on input "Send via Text Message" at bounding box center [290, 105] width 169 height 14
checkbox input "true"
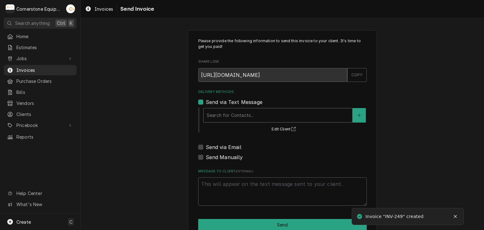
click at [222, 114] on div "Delivery Methods" at bounding box center [278, 115] width 143 height 11
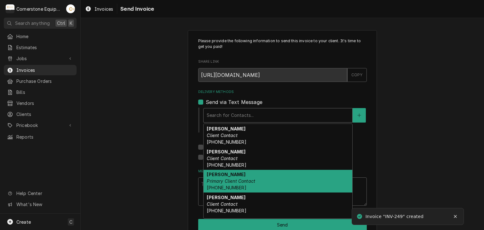
click at [221, 176] on strong "[PERSON_NAME]" at bounding box center [226, 174] width 39 height 5
type textarea "x"
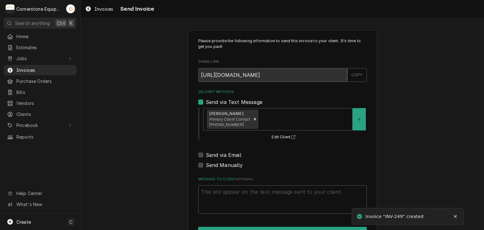
click at [219, 155] on label "Send via Email" at bounding box center [224, 155] width 36 height 8
click at [219, 155] on input "Send via Email" at bounding box center [290, 158] width 169 height 14
checkbox input "true"
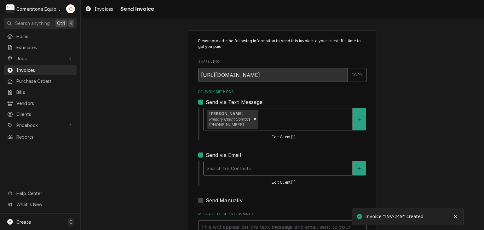
click at [218, 166] on div "Delivery Methods" at bounding box center [278, 168] width 143 height 11
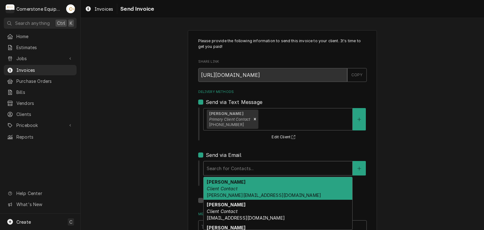
click at [219, 181] on strong "[PERSON_NAME]" at bounding box center [226, 181] width 39 height 5
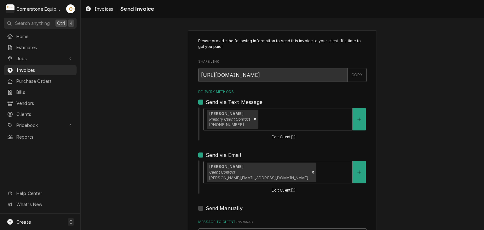
click at [139, 172] on div "Please provide the following information to send this invoice to your client. I…" at bounding box center [283, 160] width 404 height 271
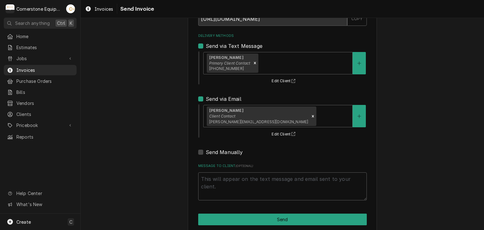
scroll to position [64, 0]
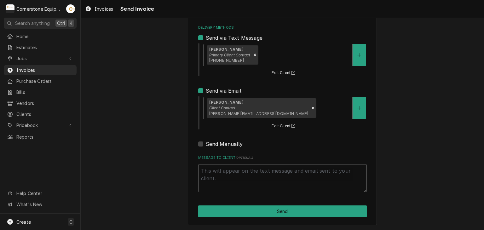
click at [272, 180] on textarea "Message to Client ( optional )" at bounding box center [282, 178] width 169 height 28
type textarea "x"
type textarea "T"
type textarea "x"
type textarea "Th"
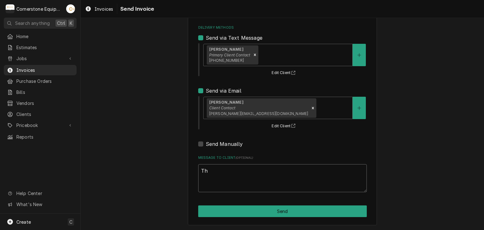
type textarea "x"
type textarea "Tha"
type textarea "x"
type textarea "Than"
type textarea "x"
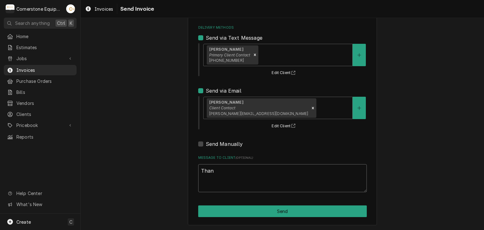
type textarea "Thank"
type textarea "x"
type textarea "Thank"
type textarea "x"
type textarea "Thank y"
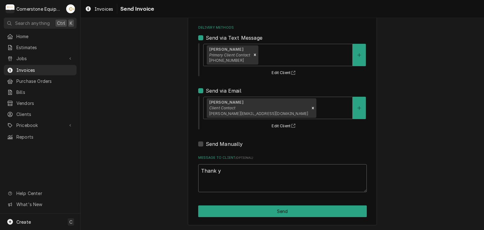
type textarea "x"
type textarea "Thank you"
type textarea "x"
type textarea "Thank you"
type textarea "x"
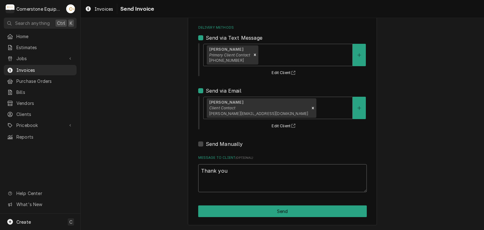
type textarea "Thank you f"
type textarea "x"
type textarea "Thank you fo"
type textarea "x"
type textarea "Thank you for"
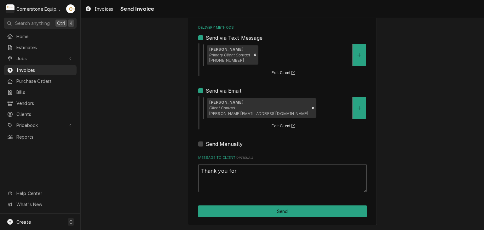
type textarea "x"
type textarea "Thank you for"
type textarea "x"
type textarea "Thank you for t"
type textarea "x"
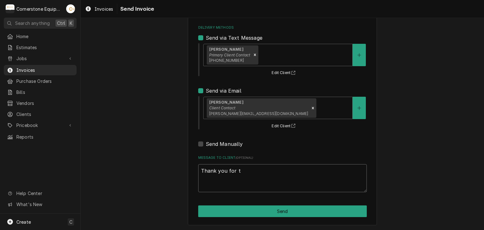
type textarea "Thank you for th"
type textarea "x"
type textarea "Thank you for the"
type textarea "x"
type textarea "Thank you for the"
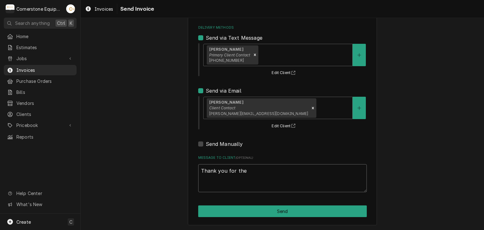
type textarea "x"
type textarea "Thank you for the o"
type textarea "x"
type textarea "Thank you for the op"
type textarea "x"
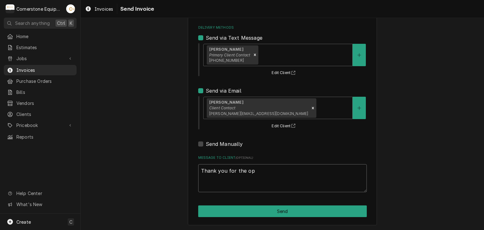
type textarea "Thank you for the opp"
type textarea "x"
type textarea "Thank you for the oppo"
type textarea "x"
type textarea "Thank you for the oppor"
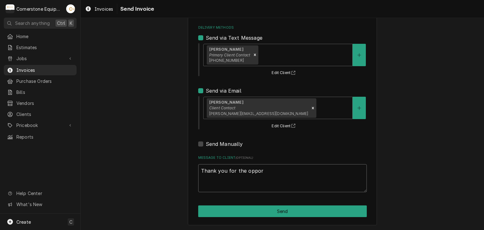
type textarea "x"
type textarea "Thank you for the opport"
type textarea "x"
type textarea "Thank you for the opportu"
type textarea "x"
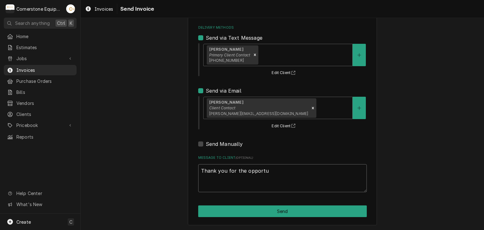
type textarea "Thank you for the opportun"
type textarea "x"
type textarea "Thank you for the opportuni"
type textarea "x"
type textarea "Thank you for the opportunit"
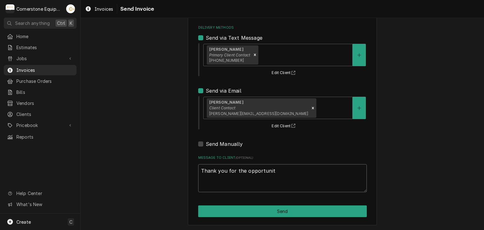
type textarea "x"
type textarea "Thank you for the opportunity"
type textarea "x"
type textarea "Thank you for the opportunity"
type textarea "x"
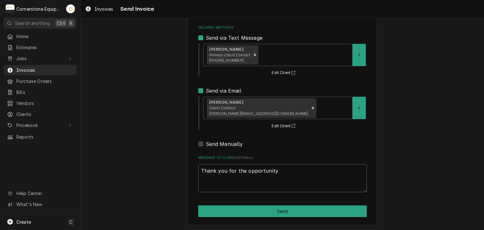
type textarea "Thank you for the opportunity o"
type textarea "x"
type textarea "Thank you for the opportunity ot"
type textarea "x"
type textarea "Thank you for the opportunity ot"
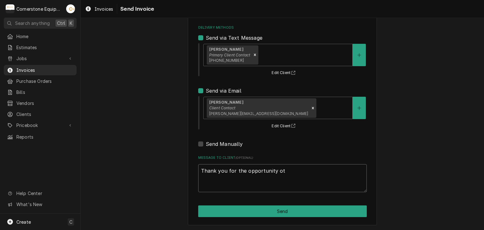
type textarea "x"
type textarea "Thank you for the opportunity ot b"
type textarea "x"
type textarea "Thank you for the opportunity ot be"
type textarea "x"
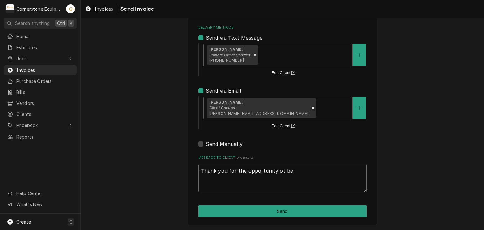
type textarea "Thank you for the opportunity ot be"
type textarea "x"
type textarea "Thank you for the opportunity ot be"
type textarea "x"
type textarea "Thank you for the opportunity ot b"
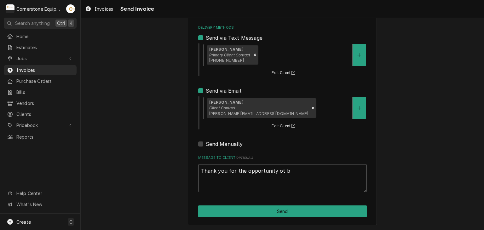
type textarea "x"
type textarea "Thank you for the opportunity ot"
type textarea "x"
type textarea "Thank you for the opportunity ot"
type textarea "x"
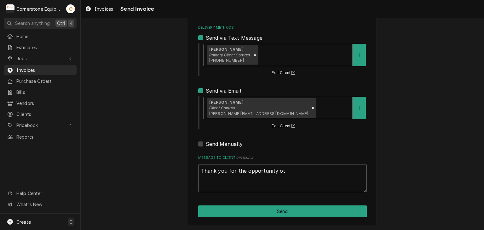
type textarea "Thank you for the opportunity o"
type textarea "x"
type textarea "Thank you for the opportunity"
type textarea "x"
type textarea "Thank you for the opportunity t"
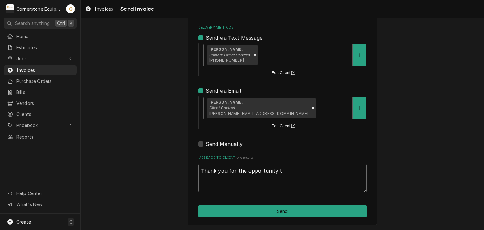
type textarea "x"
type textarea "Thank you for the opportunity to"
type textarea "x"
type textarea "Thank you for the opportunity to"
type textarea "x"
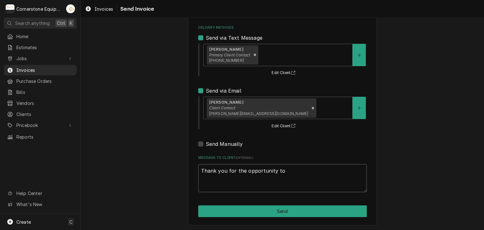
type textarea "Thank you for the opportunity to b"
type textarea "x"
type textarea "Thank you for the opportunity to be"
type textarea "x"
type textarea "Thank you for the opportunity to be"
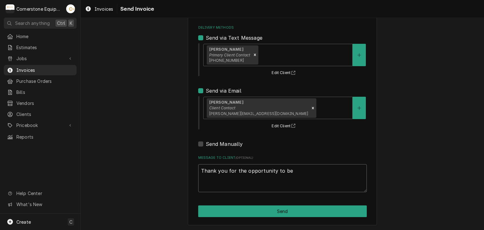
type textarea "x"
type textarea "Thank you for the opportunity to be of"
type textarea "x"
type textarea "Thank you for the opportunity to be of"
type textarea "x"
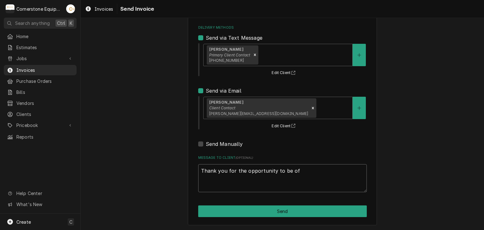
type textarea "Thank you for the opportunity to be of s"
type textarea "x"
type textarea "Thank you for the opportunity to be of se"
type textarea "x"
type textarea "Thank you for the opportunity to be of ser"
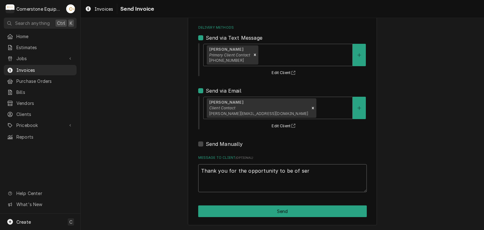
type textarea "x"
type textarea "Thank you for the opportunity to be of serv"
type textarea "x"
type textarea "Thank you for the opportunity to be of servi"
type textarea "x"
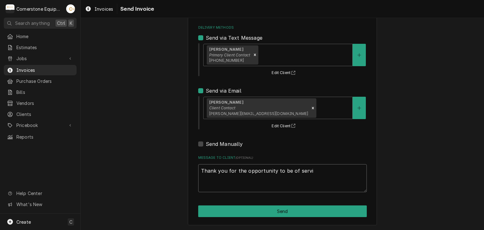
type textarea "Thank you for the opportunity to be of servic"
type textarea "x"
type textarea "Thank you for the opportunity to be of service"
type textarea "x"
click at [272, 180] on textarea "Thank you for the opportunity to be of service!" at bounding box center [282, 178] width 169 height 28
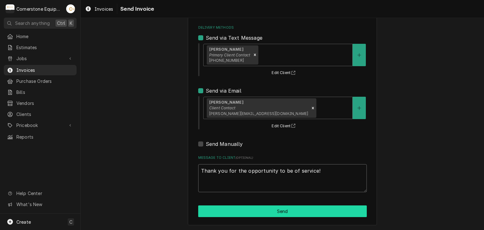
type textarea "Thank you for the opportunity to be of service!"
click at [283, 211] on button "Send" at bounding box center [282, 212] width 169 height 12
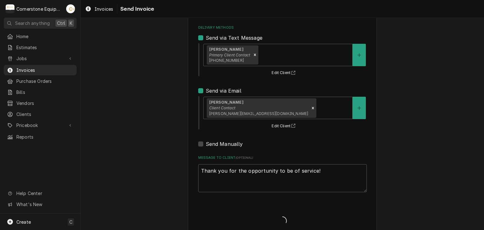
type textarea "x"
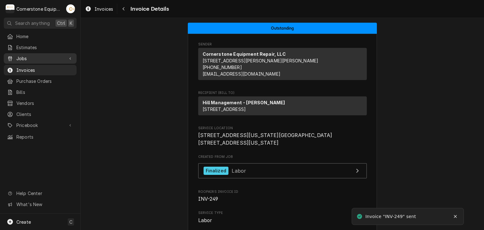
click at [34, 58] on span "Jobs" at bounding box center [40, 58] width 48 height 7
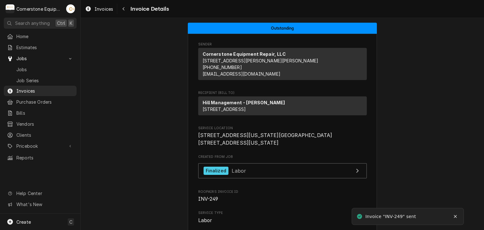
click at [29, 67] on span "Jobs" at bounding box center [44, 69] width 57 height 7
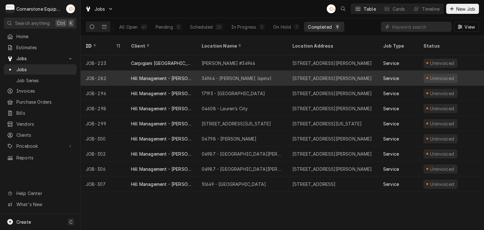
click at [192, 71] on div "Hill Management - [PERSON_NAME]" at bounding box center [161, 78] width 71 height 15
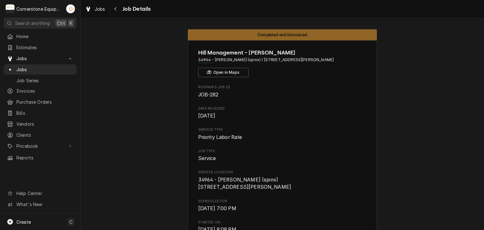
drag, startPoint x: 430, startPoint y: 104, endPoint x: 429, endPoint y: 108, distance: 4.2
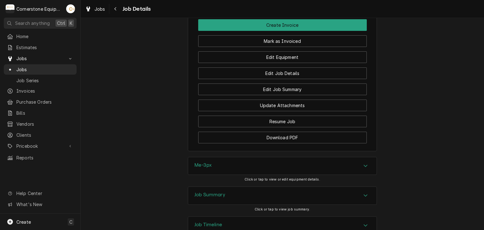
scroll to position [470, 0]
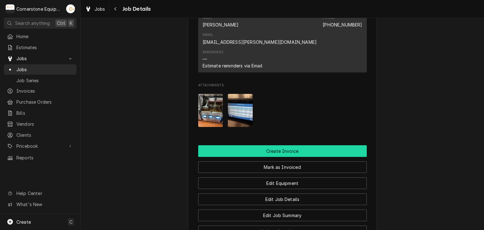
click at [288, 145] on button "Create Invoice" at bounding box center [282, 151] width 169 height 12
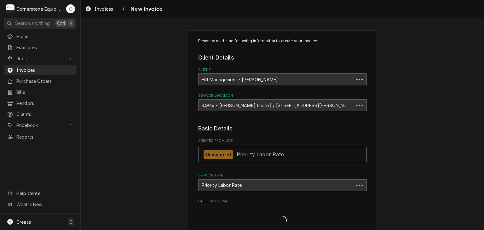
type textarea "x"
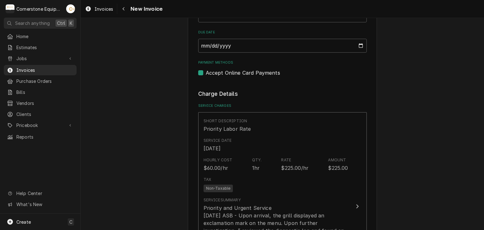
scroll to position [442, 0]
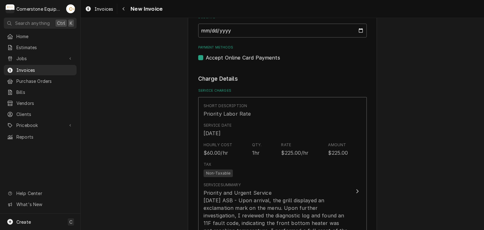
click at [240, 54] on label "Accept Online Card Payments" at bounding box center [243, 58] width 74 height 8
click at [240, 54] on input "Payment Methods" at bounding box center [290, 61] width 169 height 14
checkbox input "false"
click at [402, 125] on div "Please provide the following information to create your invoice: Client Details…" at bounding box center [283, 207] width 404 height 1249
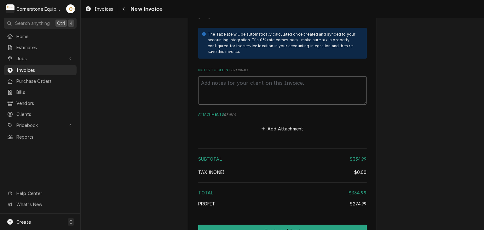
scroll to position [1009, 0]
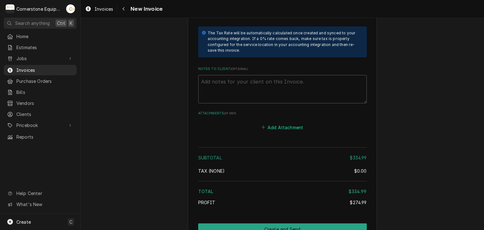
click at [280, 123] on button "Add Attachment" at bounding box center [282, 127] width 44 height 9
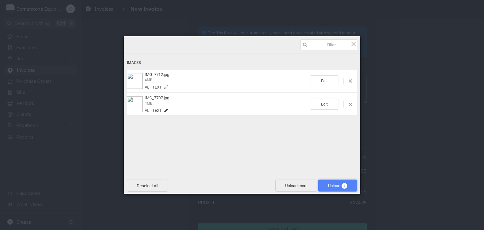
click at [338, 186] on span "Upload 2" at bounding box center [337, 186] width 19 height 5
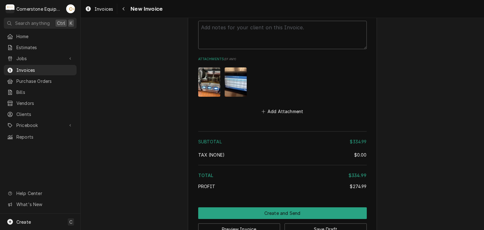
scroll to position [1073, 0]
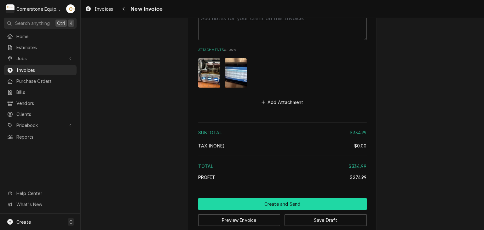
click at [289, 198] on button "Create and Send" at bounding box center [282, 204] width 169 height 12
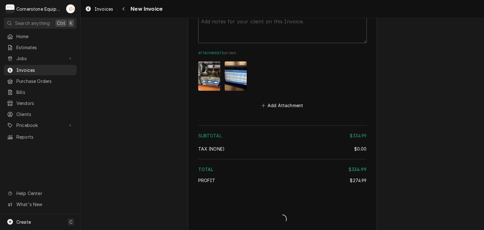
type textarea "x"
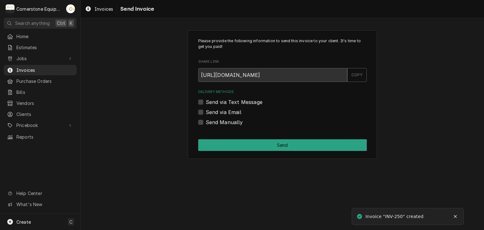
click at [235, 102] on label "Send via Text Message" at bounding box center [234, 102] width 57 height 8
click at [235, 102] on input "Send via Text Message" at bounding box center [290, 105] width 169 height 14
checkbox input "true"
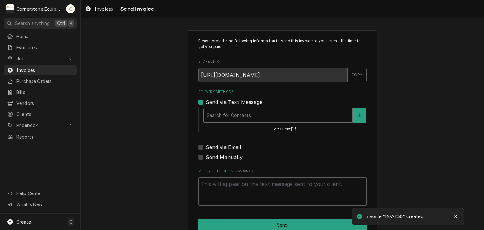
click at [233, 113] on div "Delivery Methods" at bounding box center [278, 115] width 143 height 11
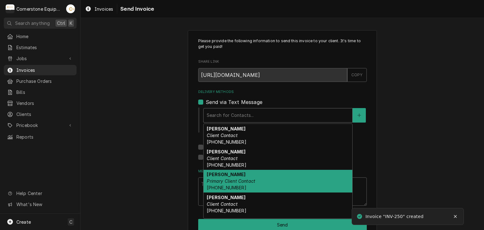
drag, startPoint x: 222, startPoint y: 167, endPoint x: 222, endPoint y: 171, distance: 4.4
click at [222, 171] on div "[PERSON_NAME] Client Contact [PHONE_NUMBER] [PERSON_NAME] Client Contact [PHONE…" at bounding box center [278, 171] width 149 height 95
click at [223, 173] on strong "[PERSON_NAME]" at bounding box center [226, 174] width 39 height 5
type textarea "x"
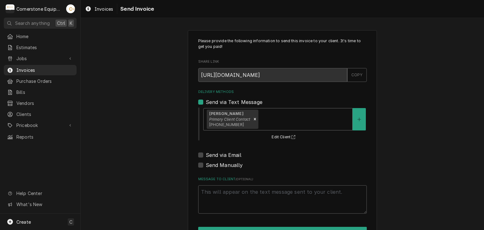
click at [221, 155] on label "Send via Email" at bounding box center [224, 155] width 36 height 8
click at [221, 155] on input "Send via Email" at bounding box center [290, 158] width 169 height 14
checkbox input "true"
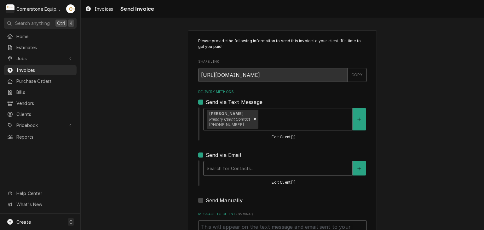
click at [218, 170] on div "Delivery Methods" at bounding box center [278, 168] width 143 height 11
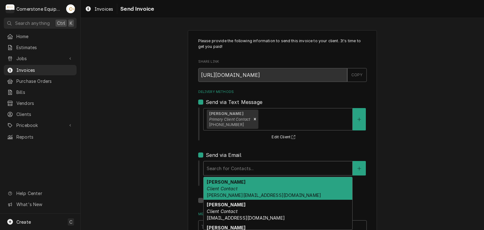
click at [216, 182] on strong "Amy Moore" at bounding box center [226, 181] width 39 height 5
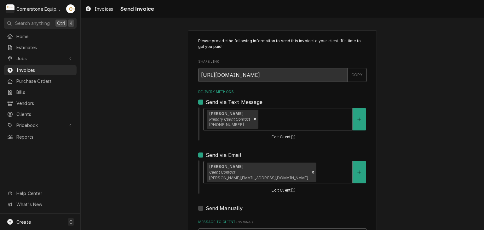
click at [167, 165] on div "Please provide the following information to send this invoice to your client. I…" at bounding box center [283, 160] width 404 height 271
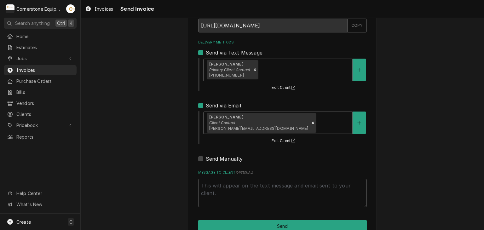
scroll to position [64, 0]
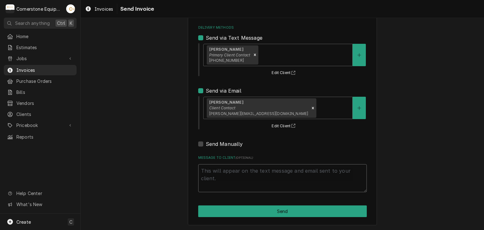
click at [229, 178] on textarea "Message to Client ( optional )" at bounding box center [282, 178] width 169 height 28
type textarea "x"
type textarea "T"
type textarea "x"
type textarea "Th"
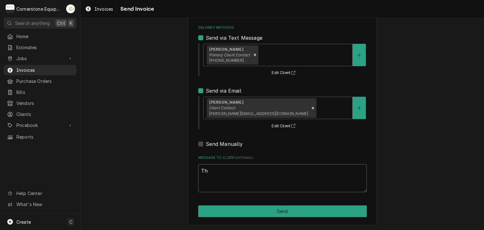
type textarea "x"
type textarea "Tha"
type textarea "x"
type textarea "Than"
type textarea "x"
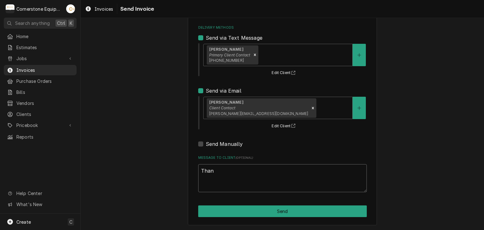
type textarea "Thank"
type textarea "x"
type textarea "Thank"
type textarea "x"
type textarea "Thank y"
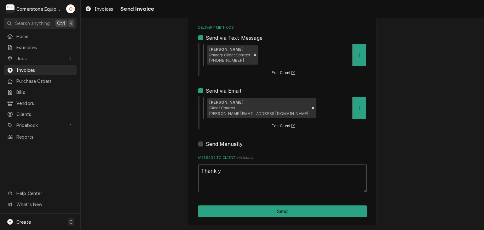
type textarea "x"
type textarea "Thank yo"
type textarea "x"
type textarea "Thank you"
type textarea "x"
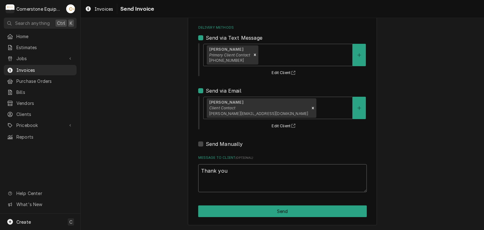
type textarea "Thank you"
type textarea "x"
type textarea "Thank you f"
type textarea "x"
type textarea "Thank you fo"
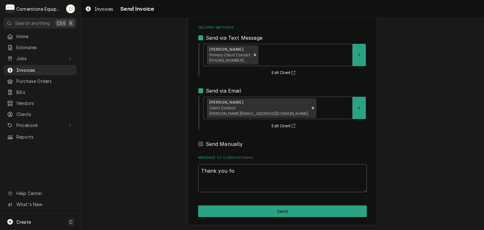
type textarea "x"
type textarea "Thank you for"
type textarea "x"
type textarea "Thank you for"
type textarea "x"
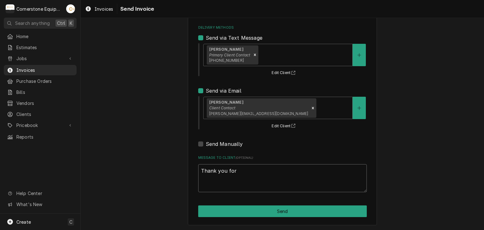
type textarea "Thank you for t"
type textarea "x"
type textarea "Thank you for th"
type textarea "x"
type textarea "Thank you for the"
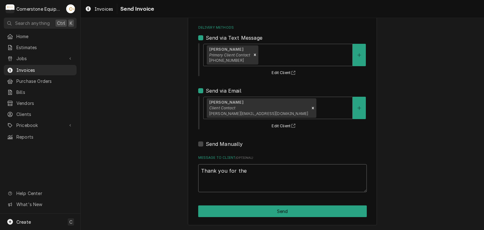
type textarea "x"
type textarea "Thank you for the"
type textarea "x"
type textarea "Thank you for the op"
type textarea "x"
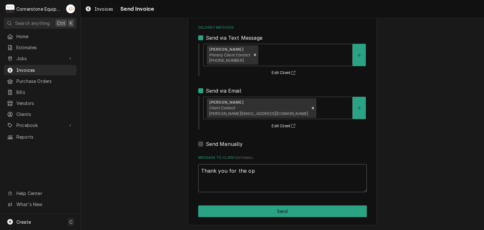
type textarea "Thank you for the opo"
type textarea "x"
type textarea "Thank you for the op"
type textarea "x"
type textarea "Thank you for the opp"
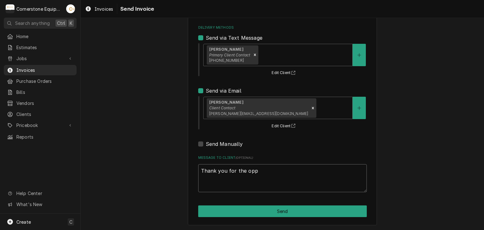
type textarea "x"
type textarea "Thank you for the oppo"
type textarea "x"
type textarea "Thank you for the oppor"
type textarea "x"
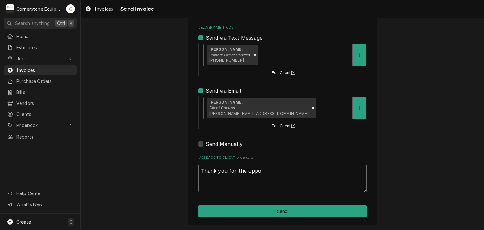
type textarea "Thank you for the opport"
type textarea "x"
type textarea "Thank you for the opportu"
type textarea "x"
type textarea "Thank you for the opportun"
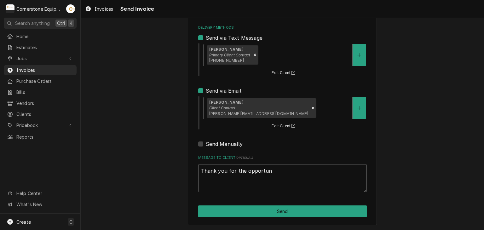
type textarea "x"
type textarea "Thank you for the opportuni"
type textarea "x"
type textarea "Thank you for the opportunit"
type textarea "x"
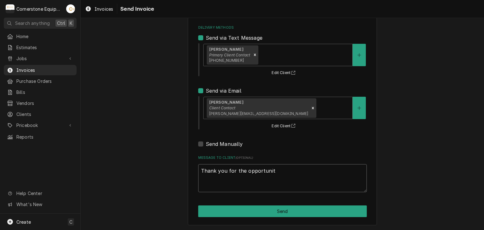
type textarea "Thank you for the opportunity"
type textarea "x"
type textarea "Thank you for the opportunity"
type textarea "x"
type textarea "Thank you for the opportunity t"
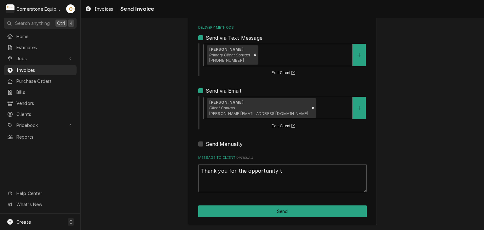
type textarea "x"
type textarea "Thank you for the opportunity to"
type textarea "x"
type textarea "Thank you for the opportunity to"
type textarea "x"
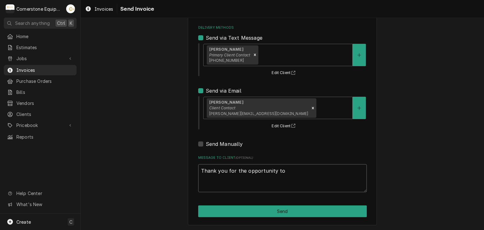
type textarea "Thank you for the opportunity to b"
type textarea "x"
type textarea "Thank you for the opportunity to be"
type textarea "x"
type textarea "Thank you for the opportunity to be"
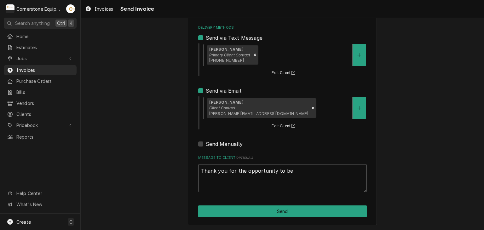
type textarea "x"
type textarea "Thank you for the opportunity to be f"
type textarea "x"
type textarea "Thank you for the opportunity to be"
type textarea "x"
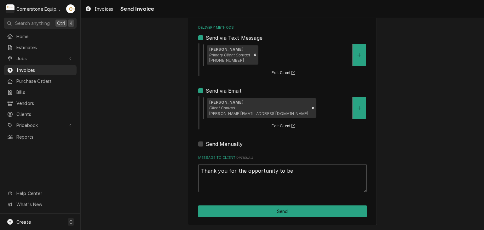
type textarea "Thank you for the opportunity to be p"
type textarea "x"
type textarea "Thank you for the opportunity to be pf"
type textarea "x"
type textarea "Thank you for the opportunity to be pf"
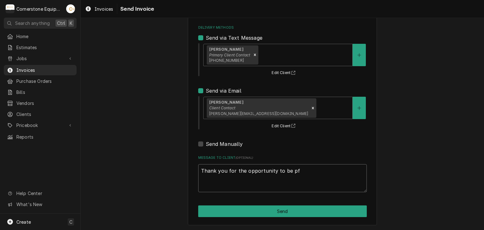
type textarea "x"
type textarea "Thank you for the opportunity to be pf"
type textarea "x"
type textarea "Thank you for the opportunity to be p"
type textarea "x"
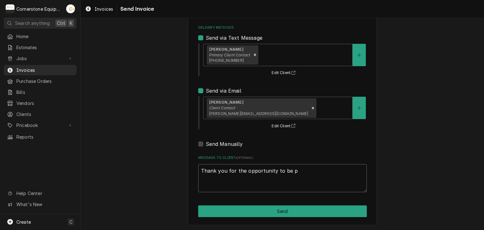
type textarea "Thank you for the opportunity to be"
type textarea "x"
type textarea "Thank you for the opportunity to be o"
type textarea "x"
type textarea "Thank you for the opportunity to be of"
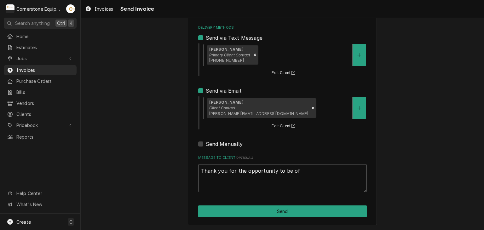
type textarea "x"
type textarea "Thank you for the opportunity to be of"
type textarea "x"
type textarea "Thank you for the opportunity to be of s"
type textarea "x"
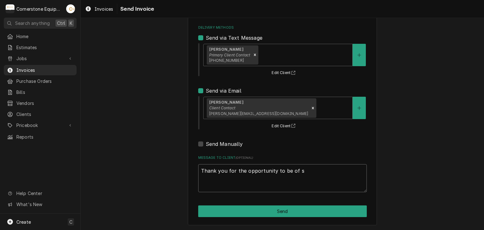
type textarea "Thank you for the opportunity to be of se"
type textarea "x"
type textarea "Thank you for the opportunity to be of ser"
type textarea "x"
type textarea "Thank you for the opportunity to be of serv"
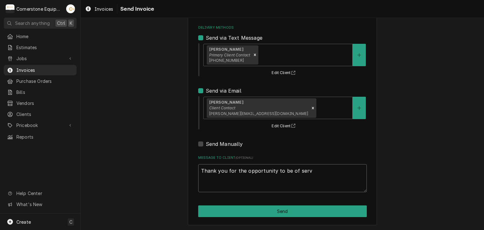
type textarea "x"
type textarea "Thank you for the opportunity to be of servi"
type textarea "x"
type textarea "Thank you for the opportunity to be of servic"
type textarea "x"
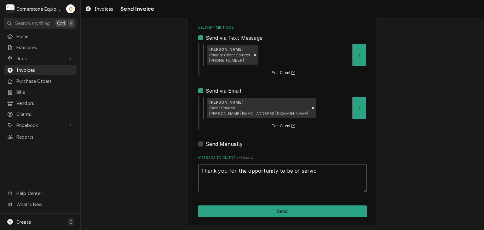
type textarea "Thank you for the opportunity to be of service"
type textarea "x"
click at [229, 178] on textarea "Thank you for the opportunity to be of service!" at bounding box center [282, 178] width 169 height 28
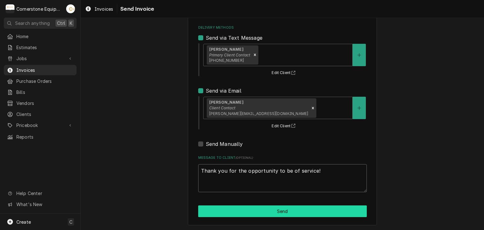
type textarea "Thank you for the opportunity to be of service!"
click at [274, 212] on button "Send" at bounding box center [282, 212] width 169 height 12
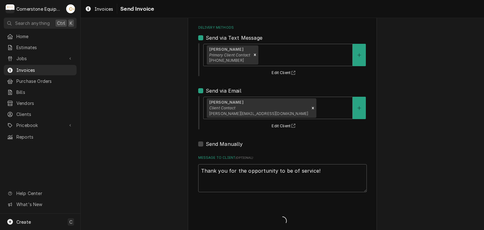
type textarea "x"
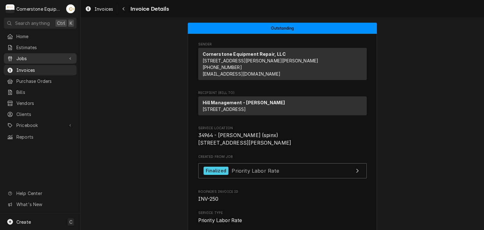
click at [26, 55] on span "Jobs" at bounding box center [40, 58] width 48 height 7
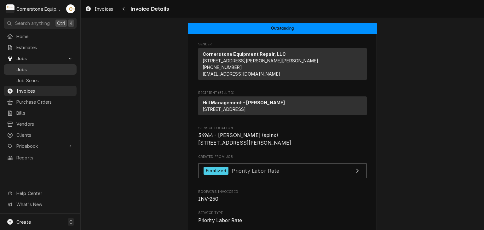
click at [26, 66] on span "Jobs" at bounding box center [44, 69] width 57 height 7
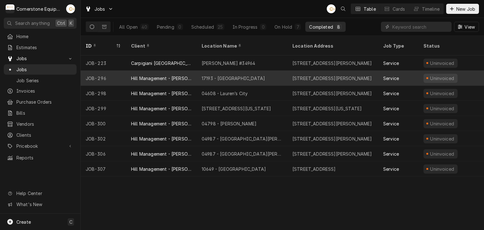
click at [204, 75] on div "17193 - [GEOGRAPHIC_DATA]" at bounding box center [233, 78] width 63 height 7
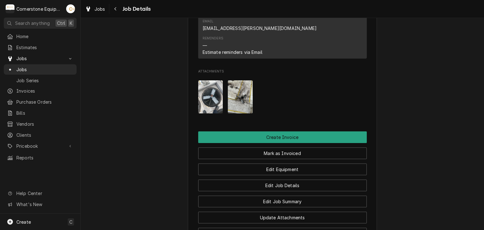
scroll to position [378, 0]
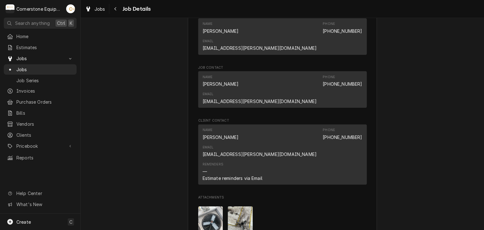
click at [413, 132] on div "Completed and Uninvoiced Hill Management - McDonald’s 17193 - Downtown Greenvil…" at bounding box center [283, 20] width 404 height 749
click at [375, 138] on div "Completed and Uninvoiced Hill Management - McDonald’s 17193 - Downtown Greenvil…" at bounding box center [283, 20] width 404 height 749
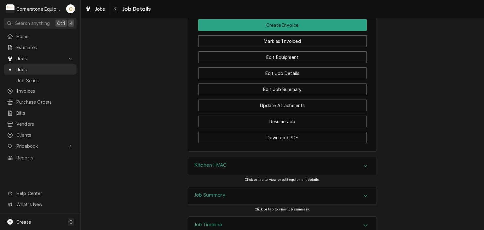
scroll to position [491, 0]
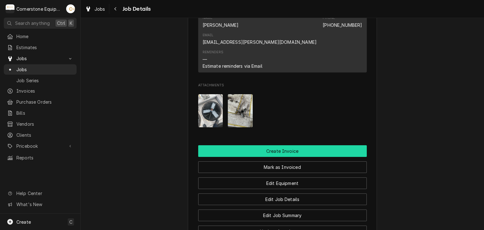
click at [302, 145] on button "Create Invoice" at bounding box center [282, 151] width 169 height 12
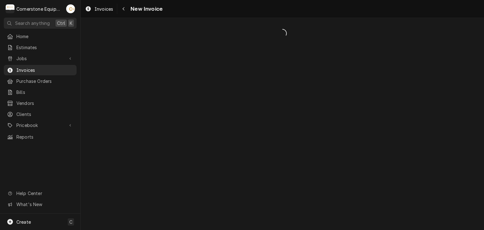
click at [315, 153] on div "Dynamic Content Wrapper" at bounding box center [283, 124] width 404 height 212
click at [34, 56] on span "Jobs" at bounding box center [40, 58] width 48 height 7
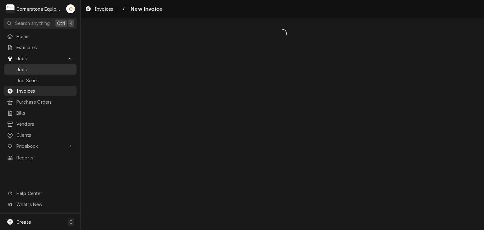
click at [34, 69] on span "Jobs" at bounding box center [44, 69] width 57 height 7
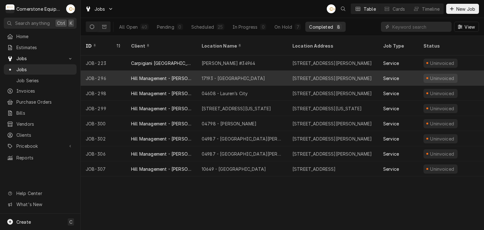
click at [199, 71] on div "17193 - [GEOGRAPHIC_DATA]" at bounding box center [242, 78] width 91 height 15
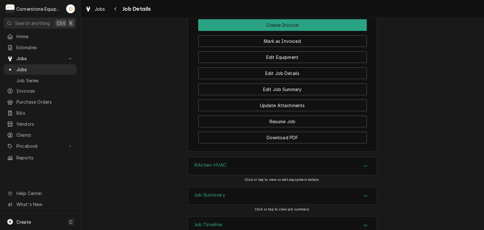
scroll to position [491, 0]
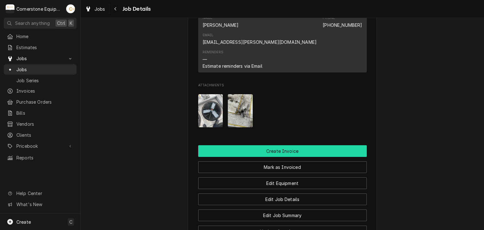
click at [280, 145] on button "Create Invoice" at bounding box center [282, 151] width 169 height 12
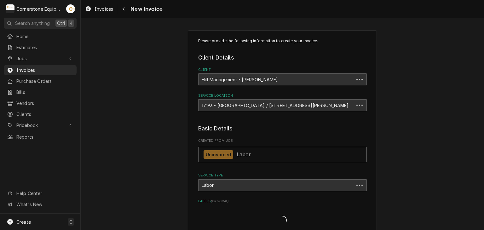
type textarea "x"
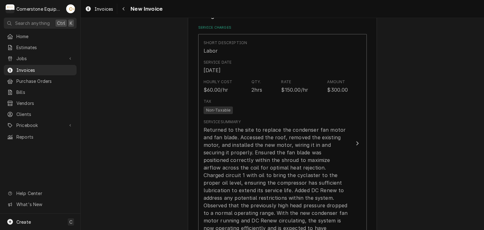
scroll to position [378, 0]
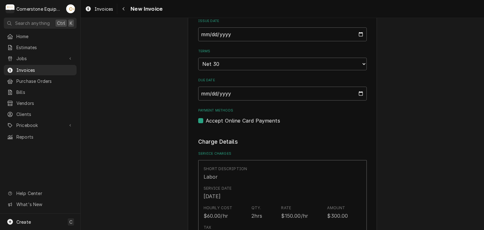
click at [230, 117] on label "Accept Online Card Payments" at bounding box center [243, 121] width 74 height 8
click at [230, 117] on input "Payment Methods" at bounding box center [290, 124] width 169 height 14
checkbox input "false"
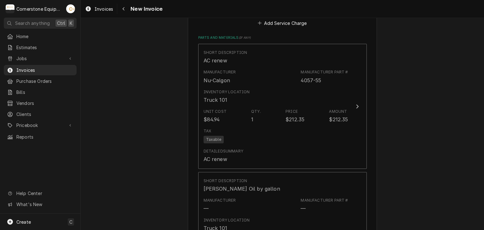
scroll to position [769, 0]
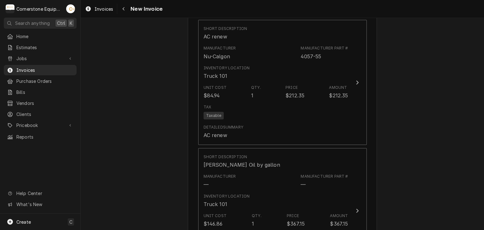
click at [430, 160] on div "Please provide the following information to create your invoice: Client Details…" at bounding box center [283, 77] width 404 height 1645
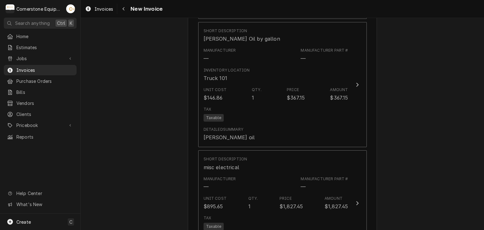
scroll to position [1022, 0]
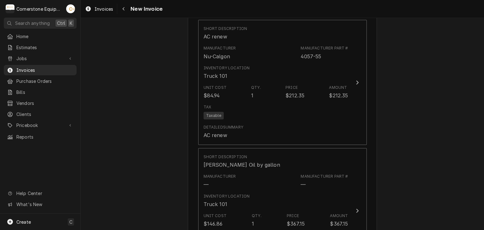
scroll to position [643, 0]
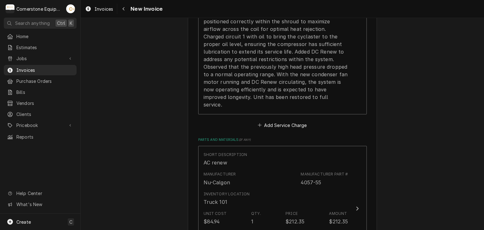
click at [397, 185] on div "Please provide the following information to create your invoice: Client Details…" at bounding box center [283, 203] width 404 height 1645
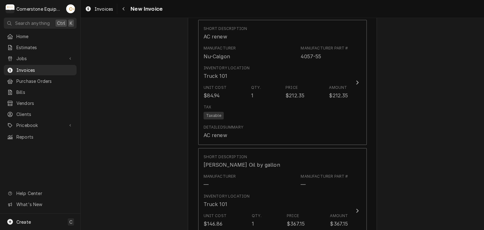
click at [407, 136] on div "Please provide the following information to create your invoice: Client Details…" at bounding box center [283, 77] width 404 height 1645
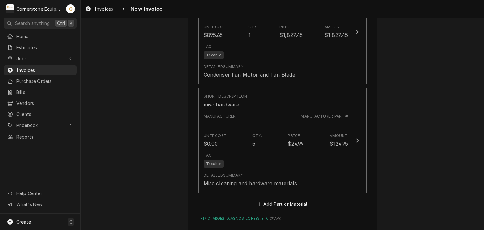
scroll to position [1072, 0]
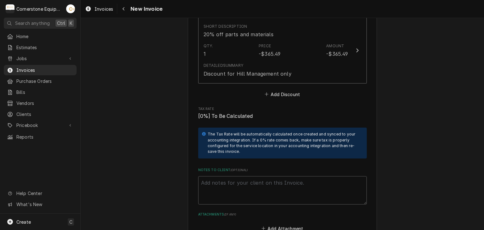
scroll to position [1429, 0]
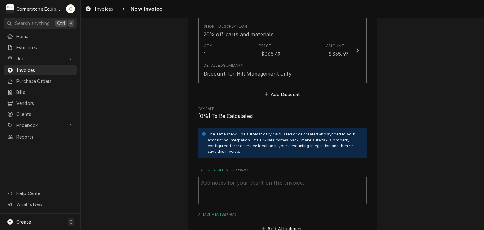
scroll to position [1177, 0]
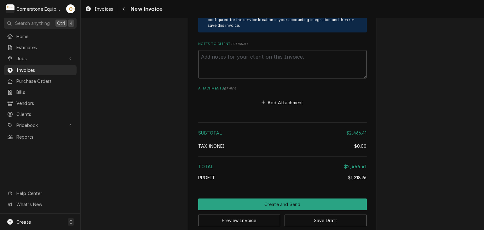
scroll to position [1303, 0]
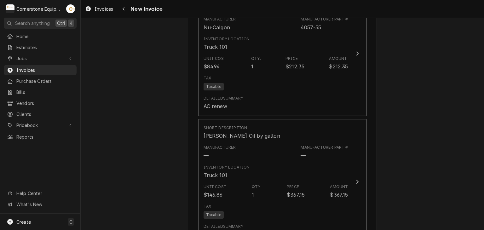
scroll to position [672, 0]
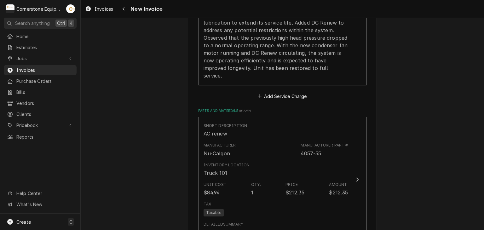
click at [415, 207] on div "Please provide the following information to create your invoice: Client Details…" at bounding box center [283, 174] width 404 height 1645
click at [433, 198] on div "Please provide the following information to create your invoice: Client Details…" at bounding box center [283, 174] width 404 height 1645
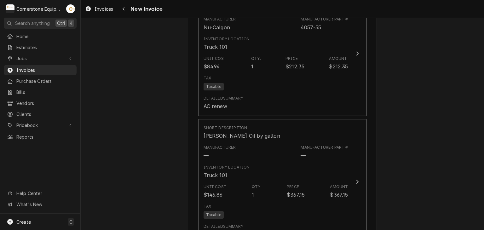
scroll to position [925, 0]
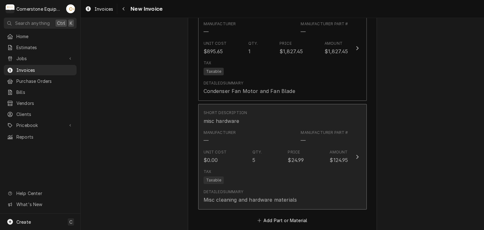
scroll to position [1177, 0]
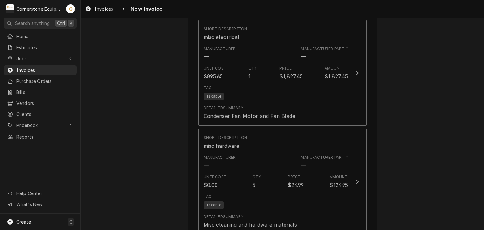
scroll to position [1013, 0]
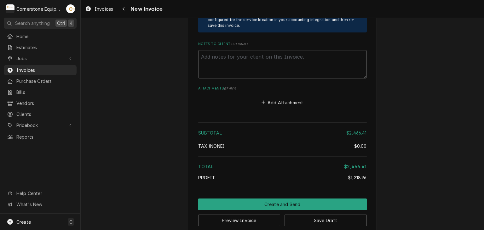
scroll to position [1303, 0]
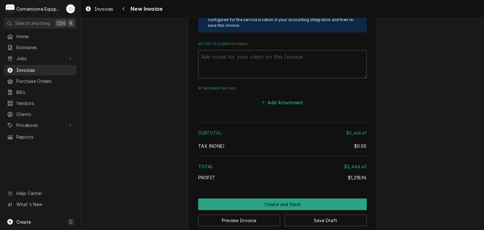
click at [281, 98] on button "Add Attachment" at bounding box center [282, 102] width 44 height 9
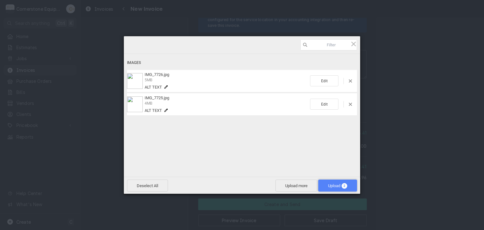
click at [341, 185] on span "Upload 2" at bounding box center [337, 186] width 19 height 5
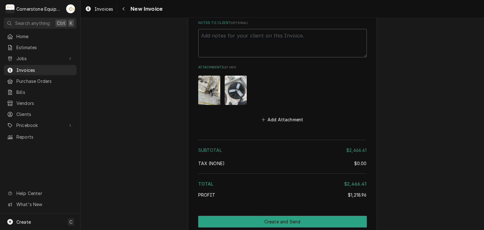
scroll to position [1467, 0]
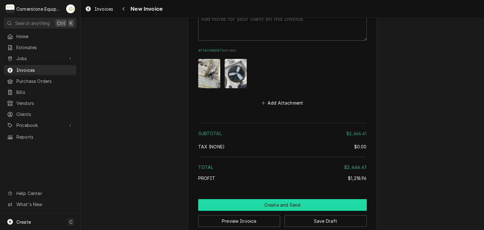
click at [303, 199] on button "Create and Send" at bounding box center [282, 205] width 169 height 12
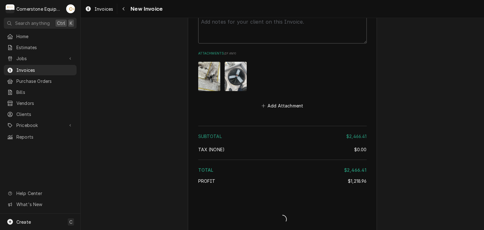
type textarea "x"
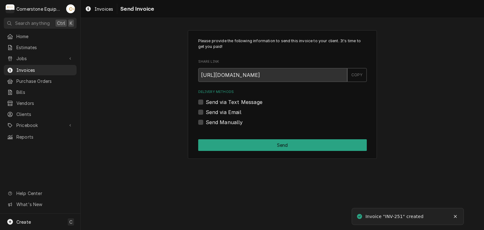
click at [223, 102] on label "Send via Text Message" at bounding box center [234, 102] width 57 height 8
click at [223, 102] on input "Send via Text Message" at bounding box center [290, 105] width 169 height 14
checkbox input "true"
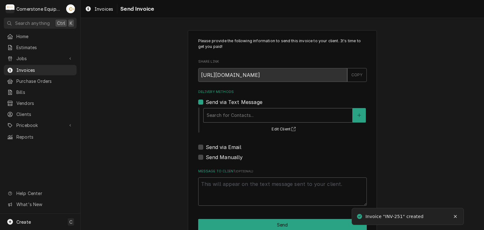
click at [221, 114] on div "Delivery Methods" at bounding box center [278, 115] width 143 height 11
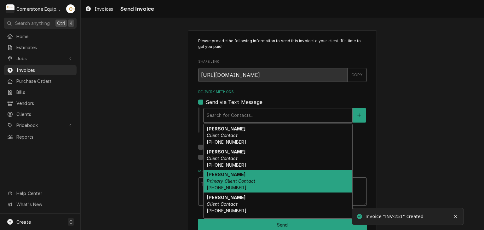
click at [216, 176] on strong "[PERSON_NAME]" at bounding box center [226, 174] width 39 height 5
type textarea "x"
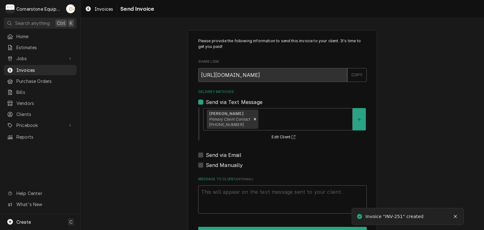
click at [226, 155] on label "Send via Email" at bounding box center [224, 155] width 36 height 8
click at [226, 155] on input "Send via Email" at bounding box center [290, 158] width 169 height 14
checkbox input "true"
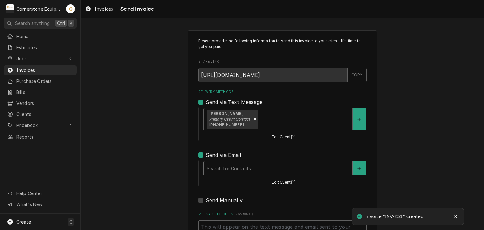
click at [223, 172] on div "Delivery Methods" at bounding box center [278, 168] width 143 height 11
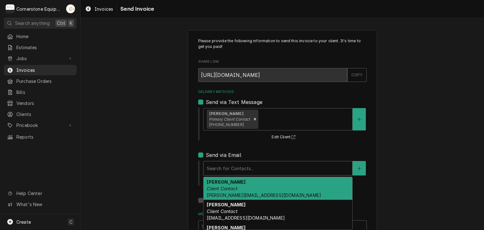
click at [221, 178] on div "Amy Moore Client Contact amy@masonmcdonalds.com" at bounding box center [278, 188] width 149 height 23
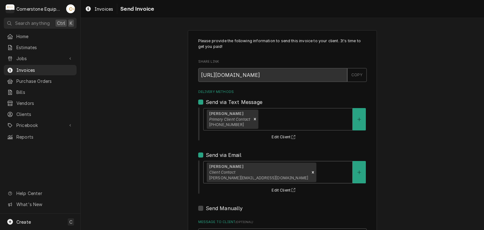
click at [178, 169] on div "Please provide the following information to send this invoice to your client. I…" at bounding box center [283, 160] width 404 height 271
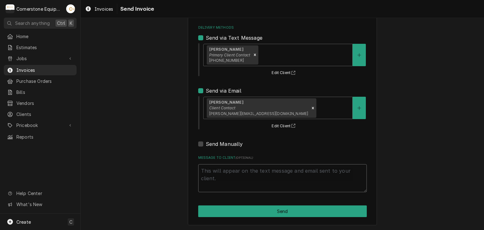
click at [258, 186] on textarea "Message to Client ( optional )" at bounding box center [282, 178] width 169 height 28
type textarea "x"
type textarea "T"
type textarea "x"
type textarea "Th"
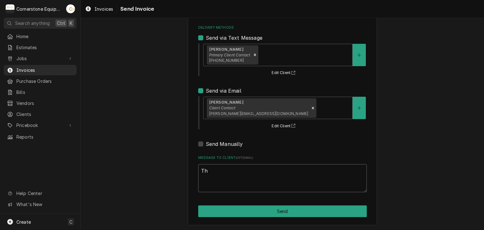
type textarea "x"
type textarea "Tha"
type textarea "x"
type textarea "Than"
type textarea "x"
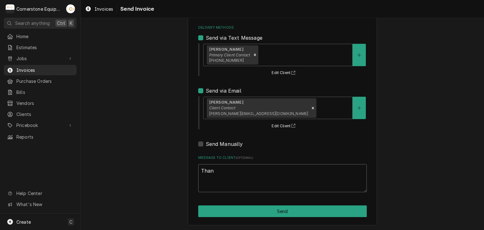
type textarea "Thank"
type textarea "x"
type textarea "Thank"
type textarea "x"
type textarea "Thank y"
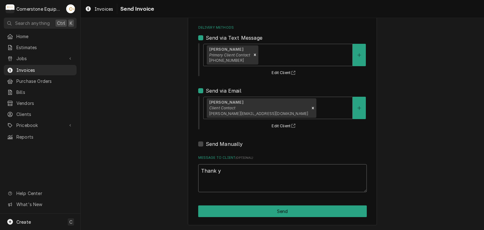
type textarea "x"
type textarea "Thank yo"
type textarea "x"
type textarea "Thank you"
type textarea "x"
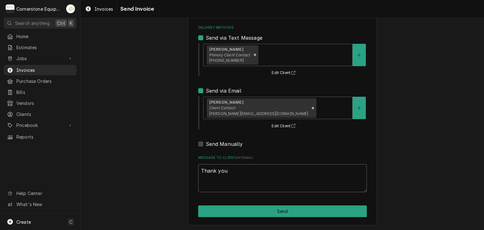
type textarea "Thank you f"
type textarea "x"
type textarea "Thank you fo"
type textarea "x"
type textarea "Thank you for"
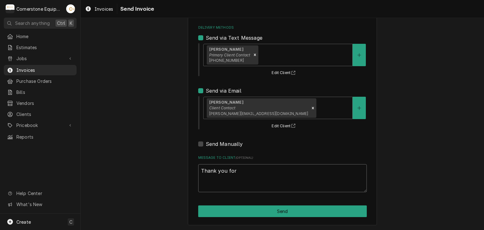
type textarea "x"
type textarea "Thank you for"
type textarea "x"
type textarea "Thank you for t"
type textarea "x"
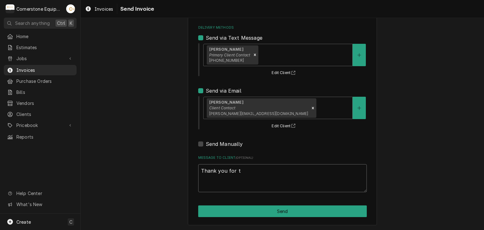
type textarea "Thank you for th"
type textarea "x"
type textarea "Thank you for the"
type textarea "x"
type textarea "Thank you for the"
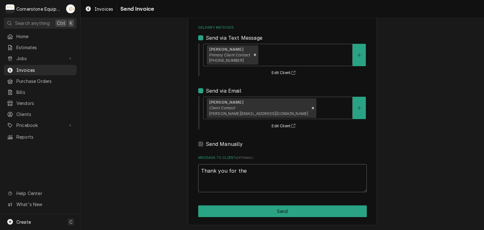
type textarea "x"
type textarea "Thank you for the o"
type textarea "x"
type textarea "Thank you for the op"
type textarea "x"
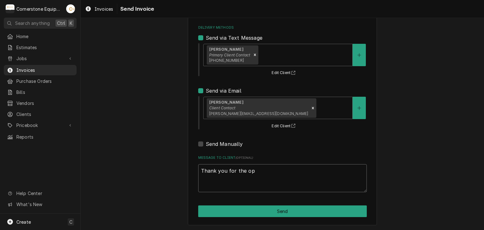
type textarea "Thank you for the opp"
type textarea "x"
type textarea "Thank you for the oppo"
type textarea "x"
type textarea "Thank you for the oppor"
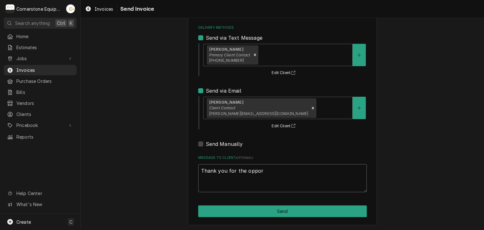
type textarea "x"
type textarea "Thank you for the opportun"
type textarea "x"
type textarea "Thank you for the opportuni"
type textarea "x"
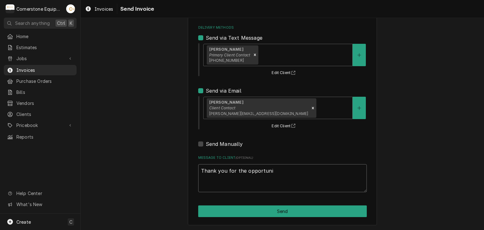
type textarea "Thank you for the opportunit"
type textarea "x"
type textarea "Thank you for the opportunity"
type textarea "x"
type textarea "Thank you for the opportunity t"
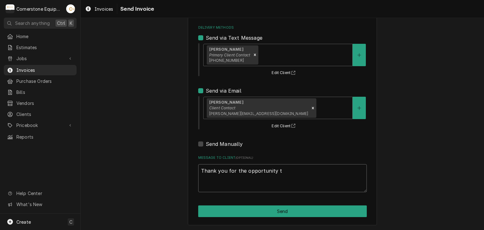
type textarea "x"
type textarea "Thank you for the opportunity to"
type textarea "x"
type textarea "Thank you for the opportunity to"
type textarea "x"
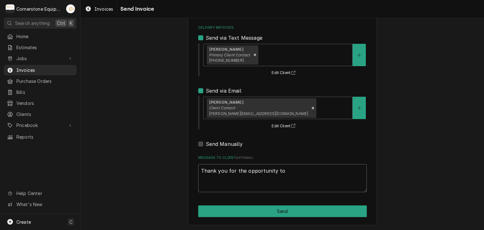
type textarea "Thank you for the opportunity to b"
type textarea "x"
type textarea "Thank you for the opportunity to be"
type textarea "x"
type textarea "Thank you for the opportunity to be"
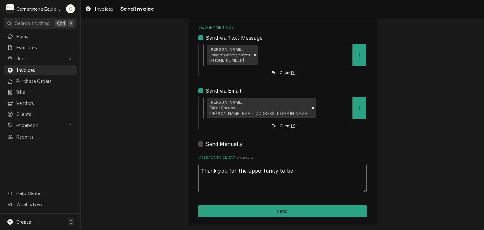
type textarea "x"
type textarea "Thank you for the opportunity to be o"
type textarea "x"
type textarea "Thank you for the opportunity to be of"
type textarea "x"
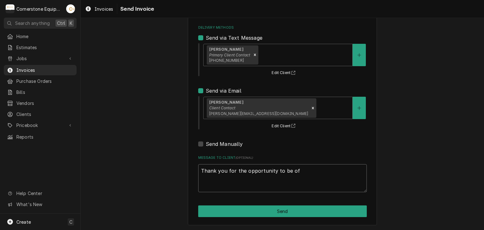
type textarea "Thank you for the opportunity to be of"
type textarea "x"
type textarea "Thank you for the opportunity to be of s"
type textarea "x"
type textarea "Thank you for the opportunity to be of se"
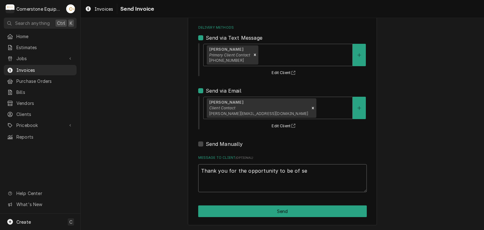
type textarea "x"
type textarea "Thank you for the opportunity to be of ser"
type textarea "x"
type textarea "Thank you for the opportunity to be of serv"
type textarea "x"
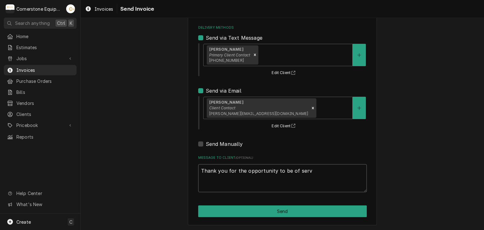
type textarea "Thank you for the opportunity to be of servi"
type textarea "x"
type textarea "Thank you for the opportunity to be of service"
type textarea "x"
click at [258, 185] on textarea "Thank you for the opportunity to be of service!" at bounding box center [282, 178] width 169 height 28
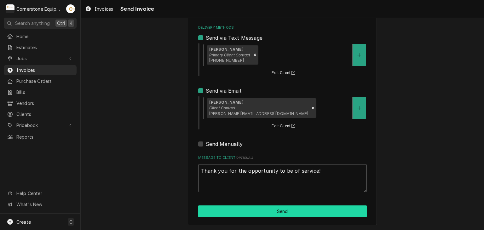
type textarea "Thank you for the opportunity to be of service!"
click at [269, 210] on button "Send" at bounding box center [282, 212] width 169 height 12
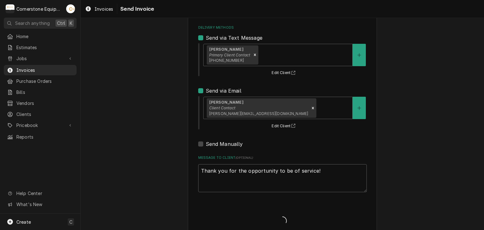
type textarea "x"
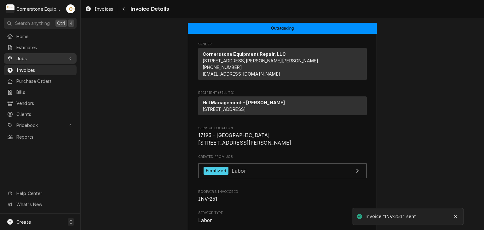
click at [25, 55] on span "Jobs" at bounding box center [40, 58] width 48 height 7
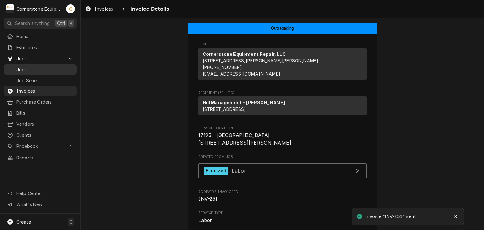
click at [20, 67] on span "Jobs" at bounding box center [44, 69] width 57 height 7
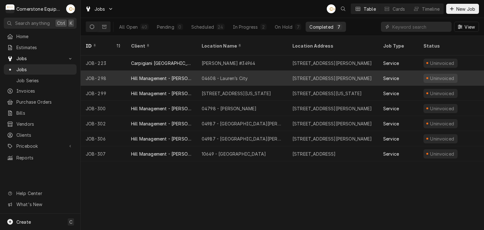
click at [119, 72] on div "JOB-298" at bounding box center [103, 78] width 45 height 15
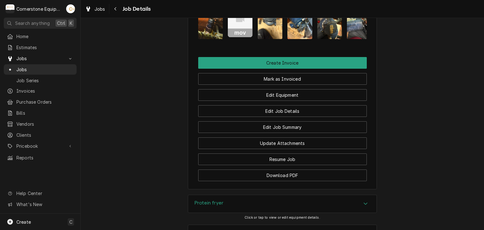
scroll to position [378, 0]
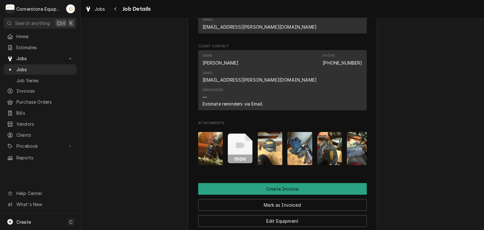
drag, startPoint x: 237, startPoint y: 123, endPoint x: 673, endPoint y: 96, distance: 437.6
click at [484, 96] on html "C Cornerstone Equipment Repair, LLC AB Search anything Ctrl K Home Estimates Jo…" at bounding box center [242, 115] width 484 height 230
drag, startPoint x: 240, startPoint y: 121, endPoint x: 656, endPoint y: 102, distance: 415.8
click at [484, 102] on html "C Cornerstone Equipment Repair, LLC AB Search anything Ctrl K Home Estimates Jo…" at bounding box center [242, 115] width 484 height 230
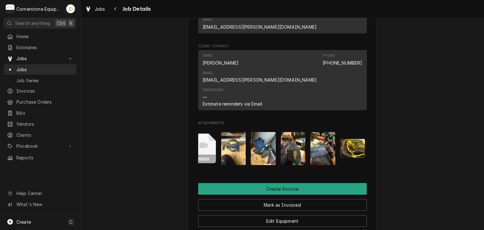
scroll to position [0, 40]
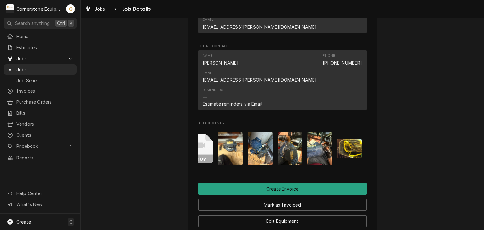
click at [206, 134] on icon "Attachments" at bounding box center [200, 149] width 25 height 30
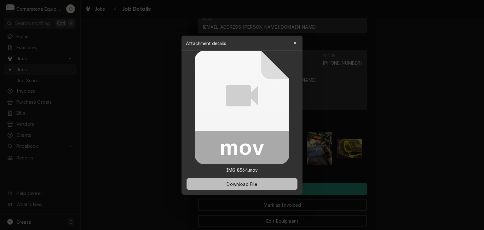
click at [253, 184] on span "Download File" at bounding box center [241, 184] width 33 height 7
click at [398, 104] on div at bounding box center [242, 115] width 484 height 230
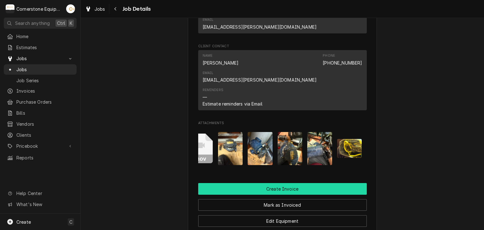
click at [293, 183] on button "Create Invoice" at bounding box center [282, 189] width 169 height 12
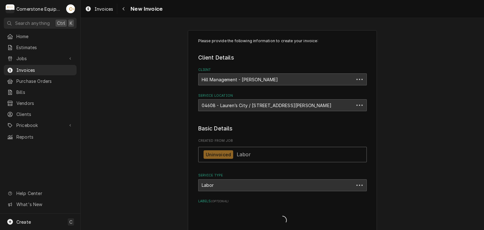
type textarea "x"
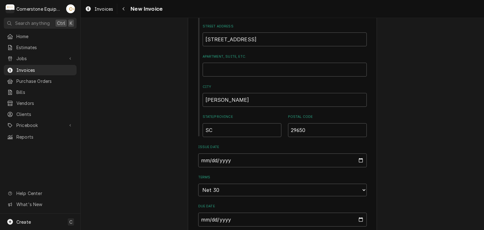
scroll to position [378, 0]
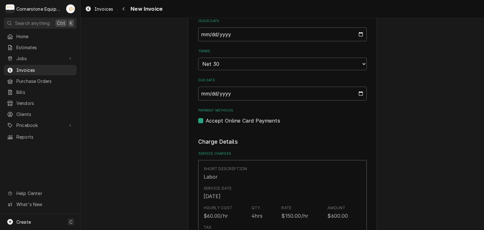
click at [233, 120] on label "Accept Online Card Payments" at bounding box center [243, 121] width 74 height 8
click at [233, 120] on input "Payment Methods" at bounding box center [290, 124] width 169 height 14
checkbox input "false"
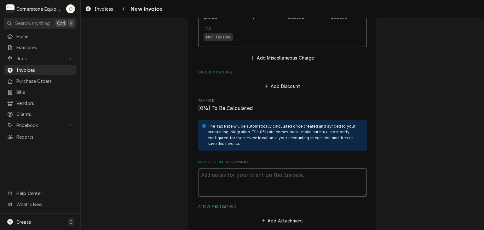
scroll to position [1072, 0]
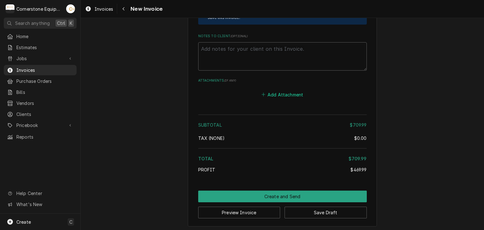
click at [284, 95] on button "Add Attachment" at bounding box center [282, 94] width 44 height 9
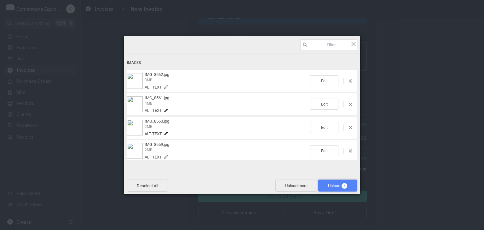
click at [351, 185] on span "Upload 7" at bounding box center [338, 186] width 39 height 12
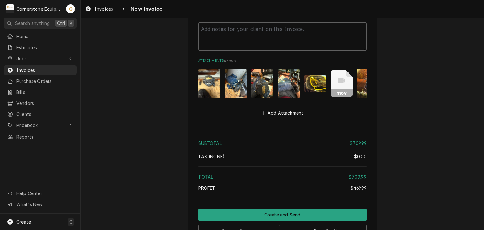
scroll to position [1115, 0]
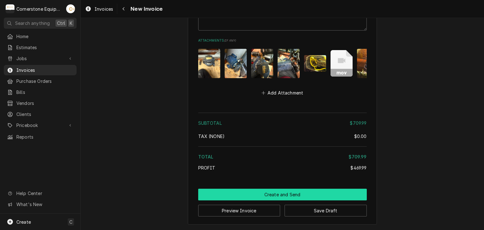
click at [291, 196] on button "Create and Send" at bounding box center [282, 195] width 169 height 12
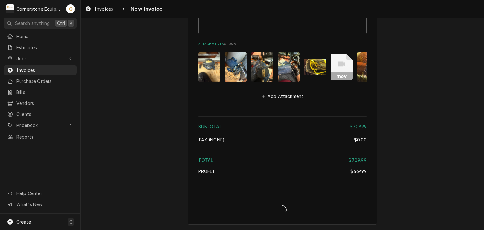
type textarea "x"
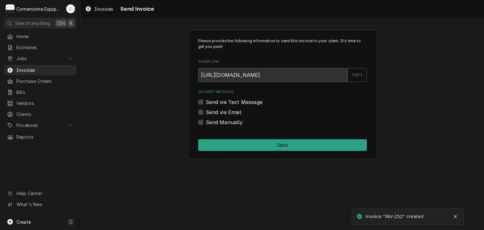
click at [203, 104] on div "Send via Text Message" at bounding box center [282, 102] width 169 height 8
click at [206, 102] on label "Send via Text Message" at bounding box center [234, 102] width 57 height 8
click at [206, 102] on input "Send via Text Message" at bounding box center [290, 105] width 169 height 14
checkbox input "true"
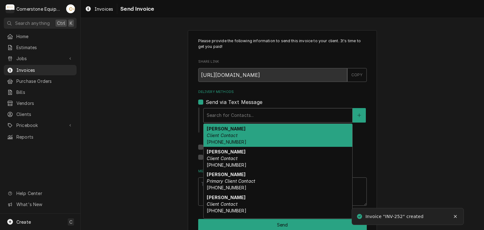
click at [208, 113] on div "Delivery Methods" at bounding box center [278, 115] width 143 height 11
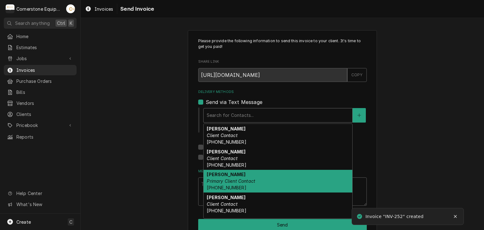
click at [217, 181] on em "Primary Client Contact" at bounding box center [231, 180] width 49 height 5
type textarea "x"
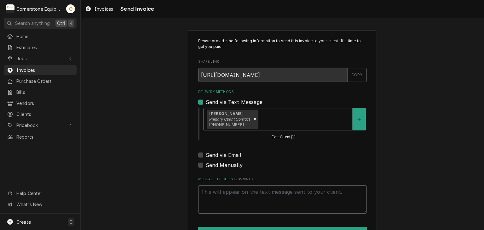
click at [218, 152] on label "Send via Email" at bounding box center [224, 155] width 36 height 8
click at [218, 152] on input "Send via Email" at bounding box center [290, 158] width 169 height 14
checkbox input "true"
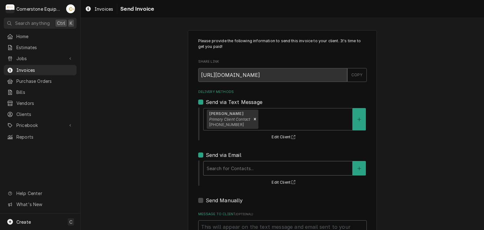
click at [223, 175] on div "Search for Contacts..." at bounding box center [278, 168] width 149 height 14
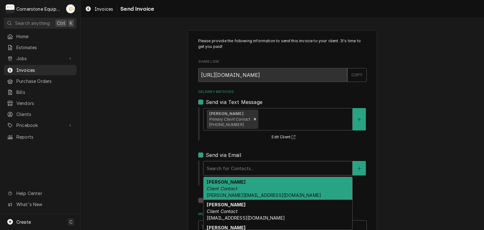
click at [226, 186] on em "Client Contact" at bounding box center [222, 188] width 31 height 5
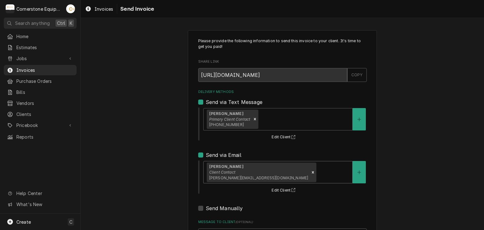
click at [155, 177] on div "Please provide the following information to send this invoice to your client. I…" at bounding box center [283, 160] width 404 height 271
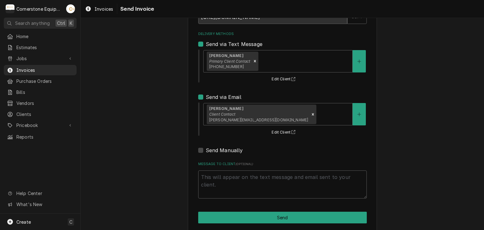
scroll to position [64, 0]
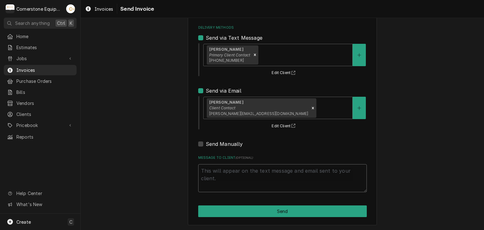
click at [220, 186] on textarea "Message to Client ( optional )" at bounding box center [282, 178] width 169 height 28
type textarea "x"
type textarea "T"
type textarea "x"
type textarea "Th"
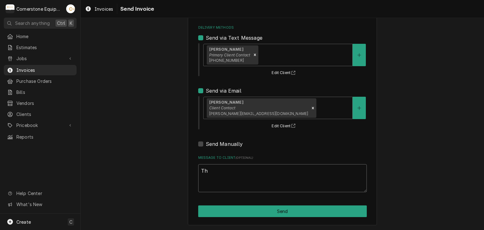
type textarea "x"
type textarea "Tha"
type textarea "x"
type textarea "Than"
type textarea "x"
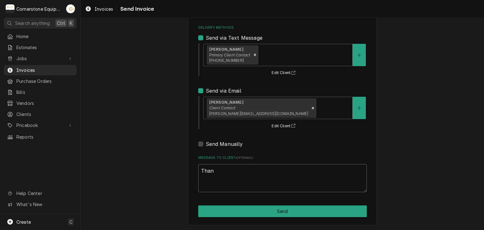
type textarea "Thank"
type textarea "x"
type textarea "Thank"
type textarea "x"
type textarea "Thank y"
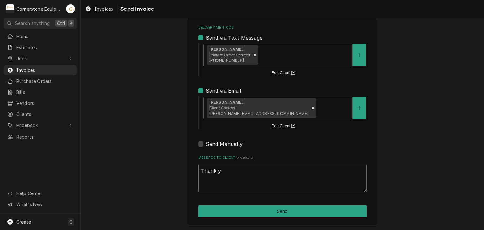
type textarea "x"
type textarea "Thank yo"
type textarea "x"
type textarea "Thank you"
type textarea "x"
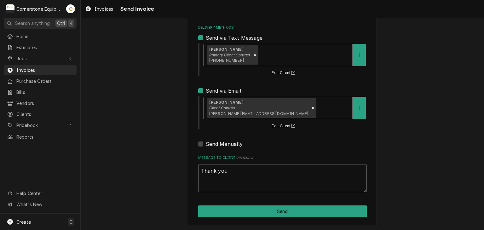
type textarea "Thank you"
type textarea "x"
type textarea "Thank you f"
type textarea "x"
type textarea "Thank you fo"
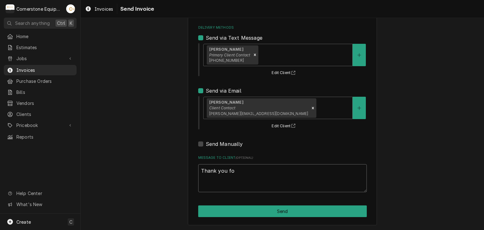
type textarea "x"
type textarea "Thank you for"
type textarea "x"
type textarea "Thank you for"
type textarea "x"
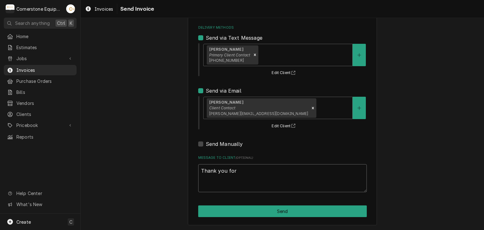
type textarea "Thank you for t"
type textarea "x"
type textarea "Thank you for th"
type textarea "x"
type textarea "Thank you for the"
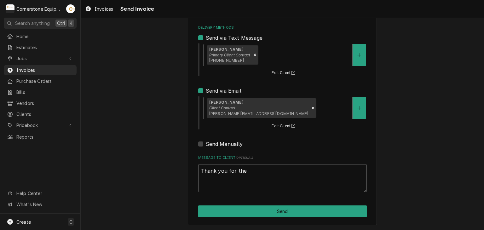
type textarea "x"
type textarea "Thank you for the"
type textarea "x"
type textarea "Thank you for the o"
type textarea "x"
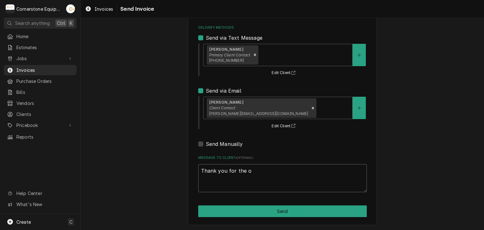
type textarea "Thank you for the op"
type textarea "x"
type textarea "Thank you for the opp"
type textarea "x"
type textarea "Thank you for the oppo"
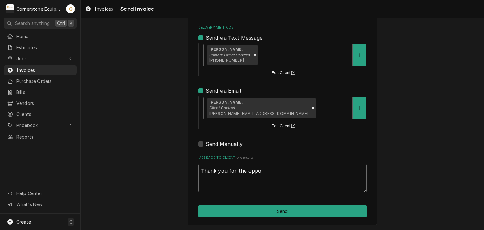
type textarea "x"
type textarea "Thank you for the oppor"
type textarea "x"
type textarea "Thank you for the opport"
type textarea "x"
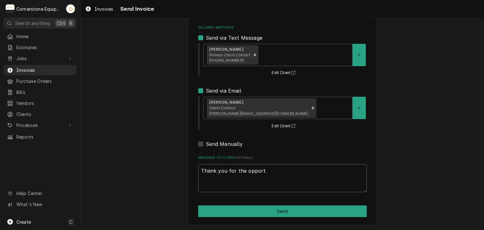
type textarea "Thank you for the opportu"
type textarea "x"
type textarea "Thank you for the opportun"
type textarea "x"
type textarea "Thank you for the opportunit"
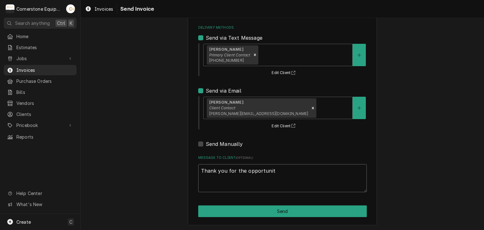
type textarea "x"
type textarea "Thank you for the opportunity"
type textarea "x"
type textarea "Thank you for the opportunity"
type textarea "x"
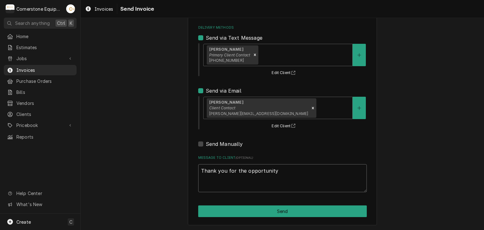
type textarea "Thank you for the opportunity t"
type textarea "x"
type textarea "Thank you for the opportunity to"
type textarea "x"
type textarea "Thank you for the opportunity to"
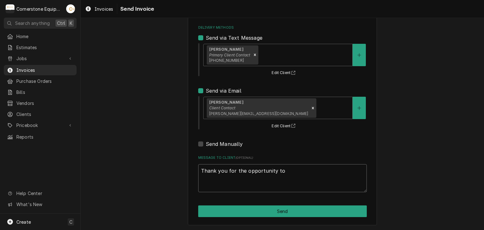
type textarea "x"
type textarea "Thank you for the opportunity to b"
type textarea "x"
type textarea "Thank you for the opportunity to be"
type textarea "x"
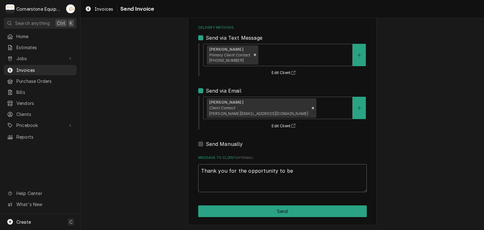
type textarea "Thank you for the opportunity to be"
type textarea "x"
type textarea "Thank you for the opportunity to be o"
type textarea "x"
type textarea "Thank you for the opportunity to be of"
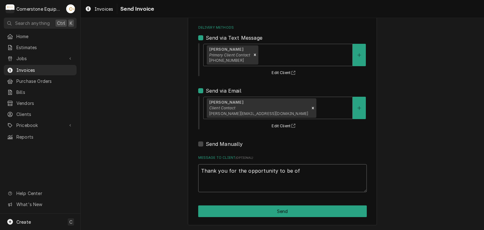
type textarea "x"
type textarea "Thank you for the opportunity to be of"
type textarea "x"
type textarea "Thank you for the opportunity to be of s"
type textarea "x"
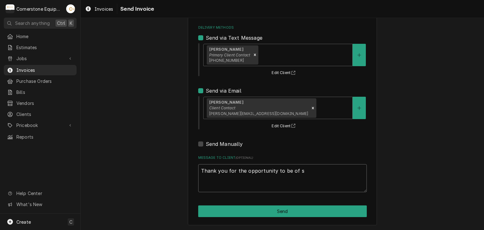
type textarea "Thank you for the opportunity to be of se"
type textarea "x"
type textarea "Thank you for the opportunity to be of ser"
type textarea "x"
type textarea "Thank you for the opportunity to be of serv"
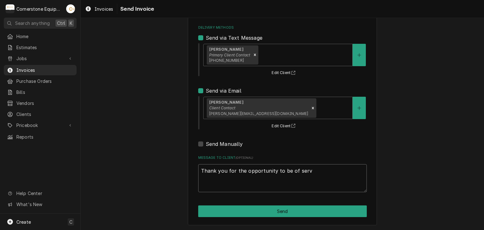
type textarea "x"
type textarea "Thank you for the opportunity to be of servi"
type textarea "x"
type textarea "Thank you for the opportunity to be of servic"
type textarea "x"
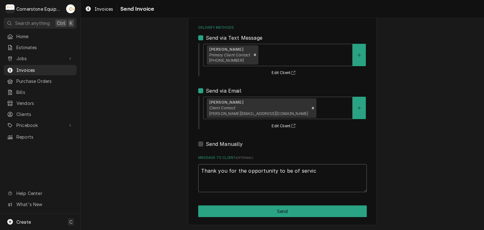
type textarea "Thank you for the opportunity to be of service"
type textarea "x"
click at [220, 186] on textarea "Thank you for the opportunity to be of service!" at bounding box center [282, 178] width 169 height 28
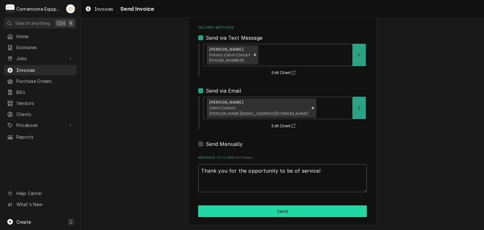
type textarea "Thank you for the opportunity to be of service!"
click at [260, 213] on button "Send" at bounding box center [282, 212] width 169 height 12
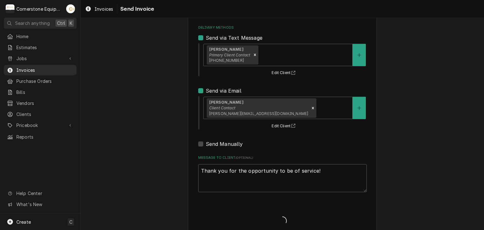
type textarea "x"
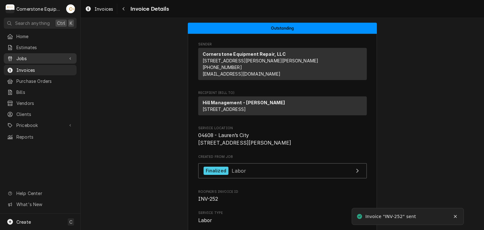
click at [23, 55] on div "Jobs" at bounding box center [40, 59] width 70 height 8
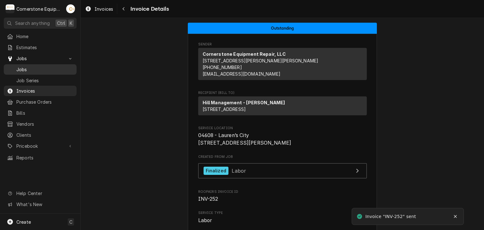
click at [20, 66] on span "Jobs" at bounding box center [44, 69] width 57 height 7
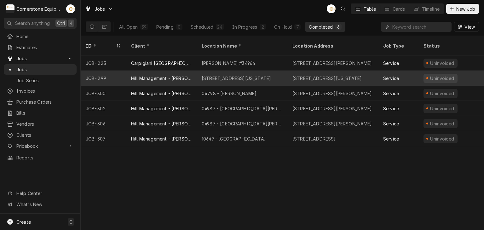
click at [235, 75] on div "[STREET_ADDRESS][US_STATE]" at bounding box center [236, 78] width 69 height 7
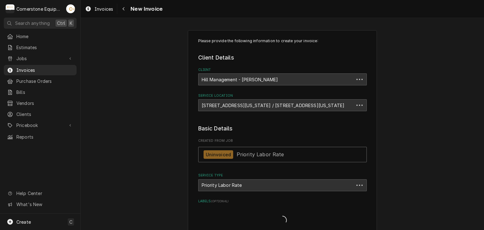
type textarea "x"
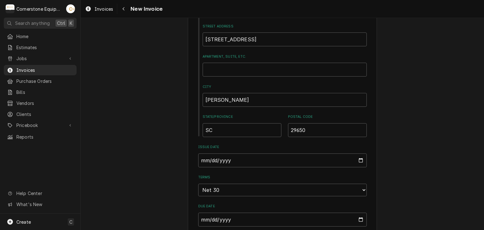
scroll to position [378, 0]
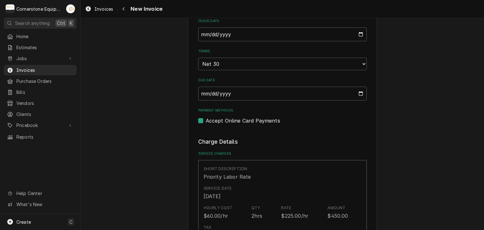
click at [222, 120] on label "Accept Online Card Payments" at bounding box center [243, 121] width 74 height 8
click at [222, 120] on input "Payment Methods" at bounding box center [290, 124] width 169 height 14
checkbox input "false"
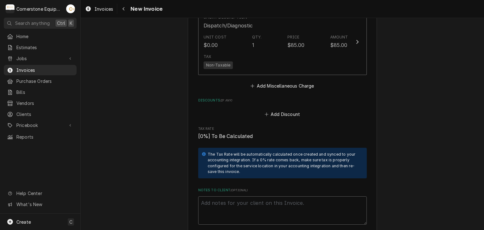
scroll to position [1236, 0]
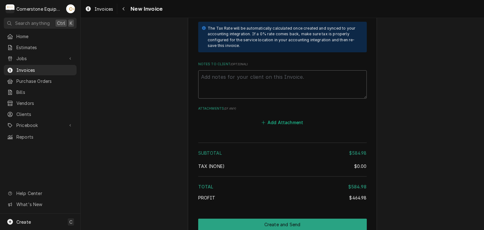
click at [271, 118] on button "Add Attachment" at bounding box center [282, 122] width 44 height 9
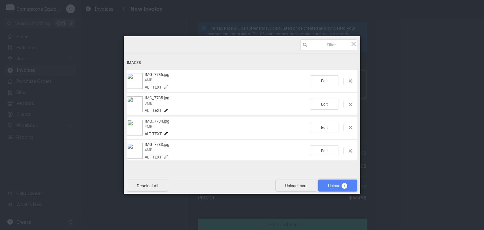
click at [331, 183] on span "Upload 4" at bounding box center [338, 186] width 39 height 12
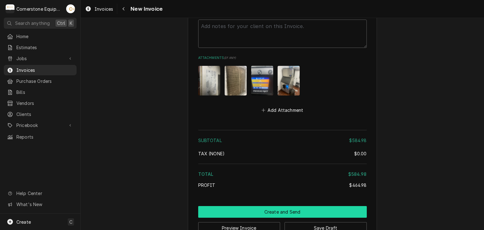
click at [300, 206] on button "Create and Send" at bounding box center [282, 212] width 169 height 12
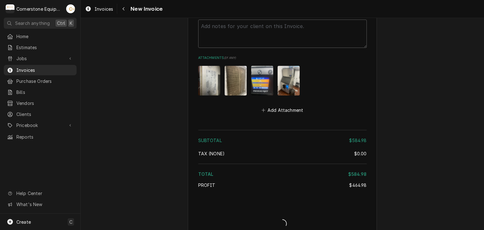
scroll to position [1284, 0]
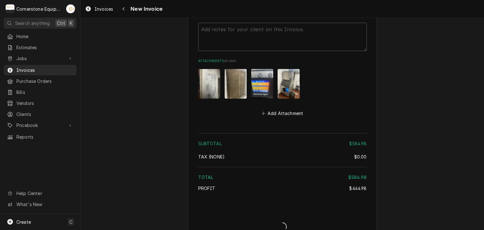
type textarea "x"
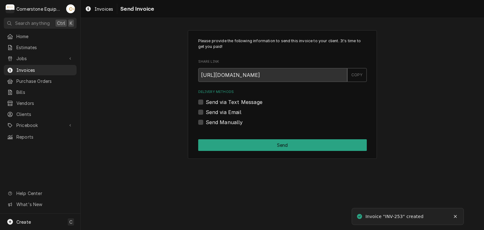
click at [220, 96] on div "Delivery Methods Send via Text Message Send via Email Send Manually" at bounding box center [282, 108] width 169 height 36
click at [219, 100] on label "Send via Text Message" at bounding box center [234, 102] width 57 height 8
click at [219, 100] on input "Send via Text Message" at bounding box center [290, 105] width 169 height 14
checkbox input "true"
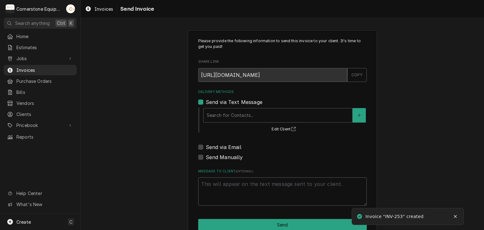
click at [215, 123] on div "Search for Contacts... Edit Client" at bounding box center [285, 120] width 164 height 26
click at [217, 114] on div "Delivery Methods" at bounding box center [278, 115] width 143 height 11
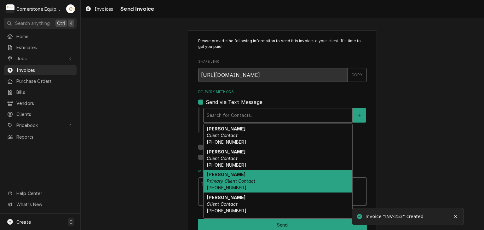
click at [216, 186] on span "[PHONE_NUMBER]" at bounding box center [226, 187] width 39 height 5
type textarea "x"
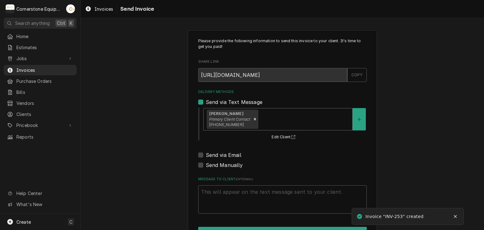
click at [215, 157] on label "Send via Email" at bounding box center [224, 155] width 36 height 8
click at [215, 157] on input "Send via Email" at bounding box center [290, 158] width 169 height 14
checkbox input "true"
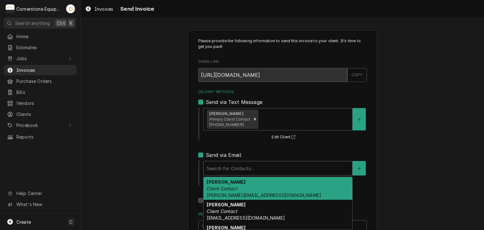
click at [218, 165] on div "Delivery Methods" at bounding box center [278, 168] width 143 height 11
click at [219, 186] on em "Client Contact" at bounding box center [222, 188] width 31 height 5
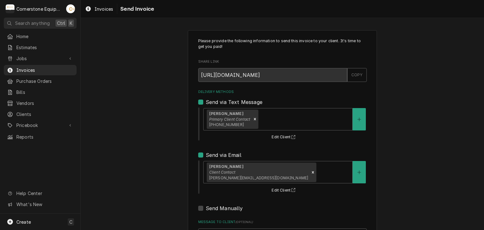
click at [175, 173] on div "Please provide the following information to send this invoice to your client. I…" at bounding box center [283, 160] width 404 height 271
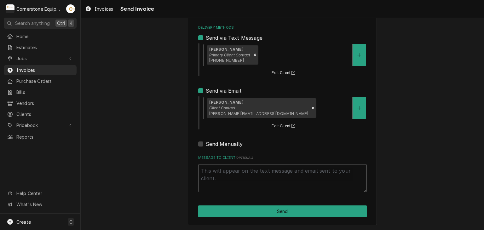
click at [249, 180] on textarea "Message to Client ( optional )" at bounding box center [282, 178] width 169 height 28
type textarea "x"
type textarea "T"
type textarea "x"
type textarea "Th"
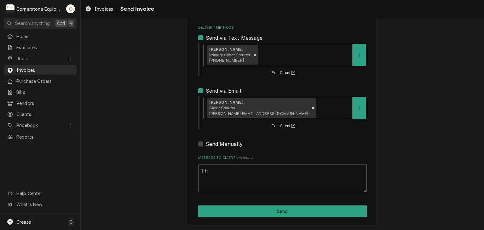
type textarea "x"
type textarea "Tha"
type textarea "x"
type textarea "Than"
type textarea "x"
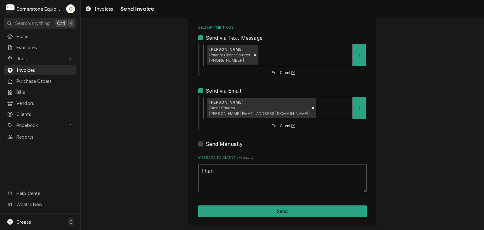
type textarea "Thank"
type textarea "x"
type textarea "Thank"
type textarea "x"
type textarea "Thank y"
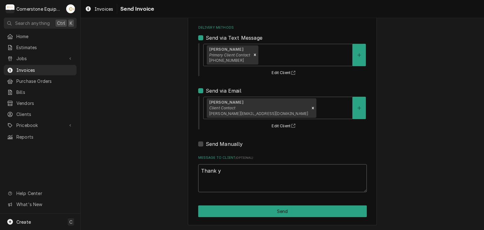
type textarea "x"
type textarea "Thank yo"
type textarea "x"
type textarea "Thank you"
type textarea "x"
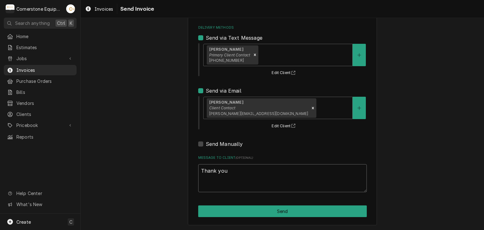
type textarea "Thank you"
type textarea "x"
type textarea "Thank you f"
type textarea "x"
type textarea "Thank you fo"
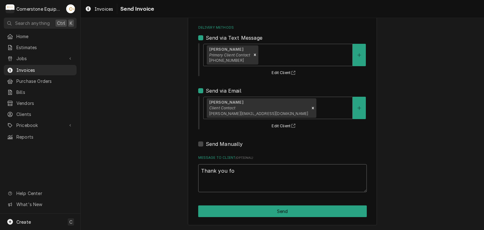
type textarea "x"
type textarea "Thank you for"
type textarea "x"
type textarea "Thank you for"
type textarea "x"
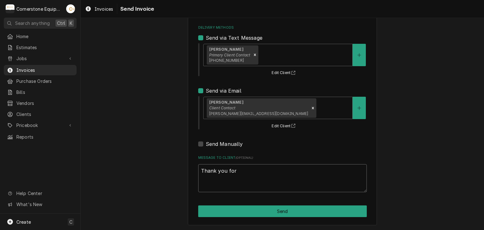
type textarea "Thank you for t"
type textarea "x"
type textarea "Thank you for th"
type textarea "x"
type textarea "Thank you for the"
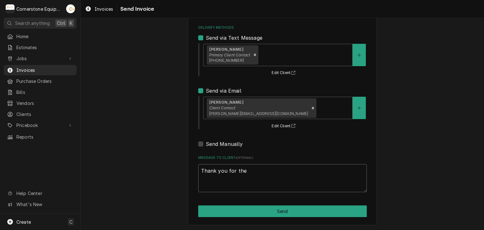
type textarea "x"
type textarea "Thank you for the"
type textarea "x"
type textarea "Thank you for the o"
type textarea "x"
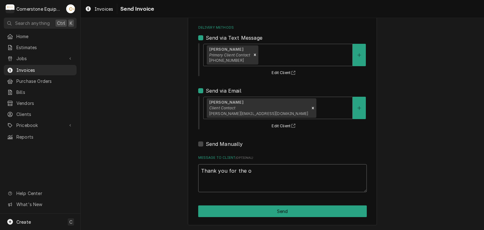
type textarea "Thank you for the op"
type textarea "x"
type textarea "Thank you for the opp"
type textarea "x"
type textarea "Thank you for the oppo"
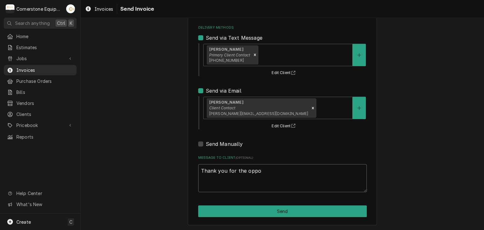
type textarea "x"
type textarea "Thank you for the oppor"
type textarea "x"
type textarea "Thank you for the opport"
type textarea "x"
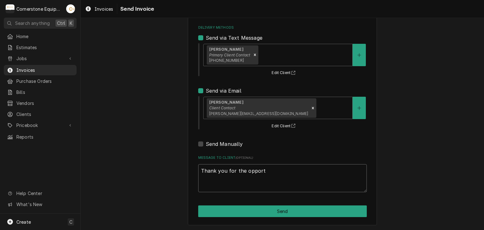
type textarea "Thank you for the opportu"
type textarea "x"
type textarea "Thank you for the opportun"
type textarea "x"
type textarea "Thank you for the opportuni"
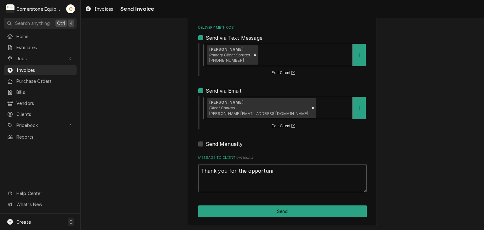
type textarea "x"
type textarea "Thank you for the opportunit"
type textarea "x"
type textarea "Thank you for the opportunity"
type textarea "x"
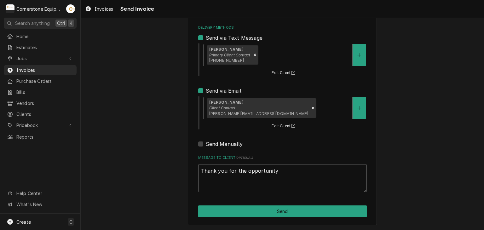
type textarea "Thank you for the opportunity t"
type textarea "x"
type textarea "Thank you for the opportunity to"
type textarea "x"
type textarea "Thank you for the opportunity to"
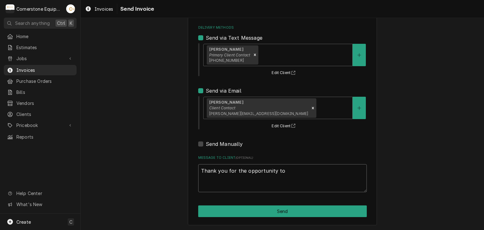
type textarea "x"
type textarea "Thank you for the opportunity to b"
type textarea "x"
type textarea "Thank you for the opportunity to be"
type textarea "x"
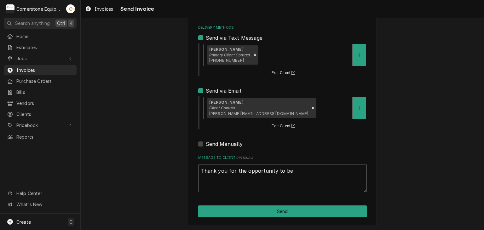
type textarea "Thank you for the opportunity to be"
type textarea "x"
type textarea "Thank you for the opportunity to be o"
type textarea "x"
type textarea "Thank you for the opportunity to be of"
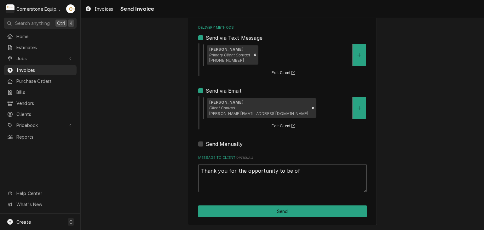
type textarea "x"
type textarea "Thank you for the opportunity to be of"
type textarea "x"
type textarea "Thank you for the opportunity to be of s"
type textarea "x"
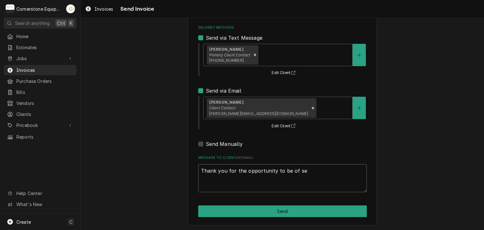
type textarea "Thank you for the opportunity to be of ser"
type textarea "x"
type textarea "Thank you for the opportunity to be of serv"
type textarea "x"
type textarea "Thank you for the opportunity to be of servi"
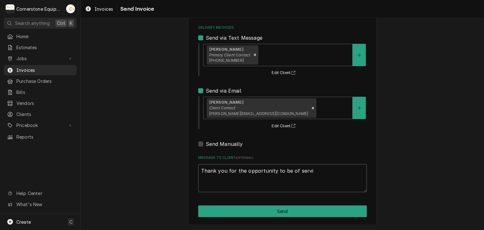
type textarea "x"
type textarea "Thank you for the opportunity to be of servic"
type textarea "x"
type textarea "Thank you for the opportunity to be of service"
type textarea "x"
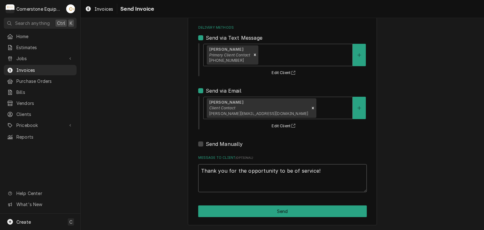
click at [249, 180] on textarea "Thank you for the opportunity to be of service!" at bounding box center [282, 178] width 169 height 28
click at [296, 165] on textarea "Thank you for the opportunity to be of service!" at bounding box center [282, 178] width 169 height 28
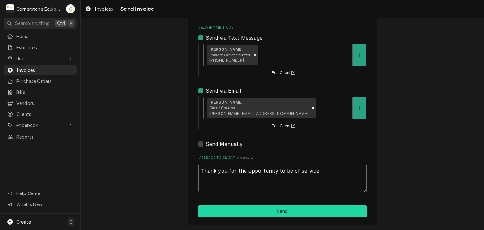
type textarea "Thank you for the opportunity to be of service!"
click at [286, 211] on button "Send" at bounding box center [282, 212] width 169 height 12
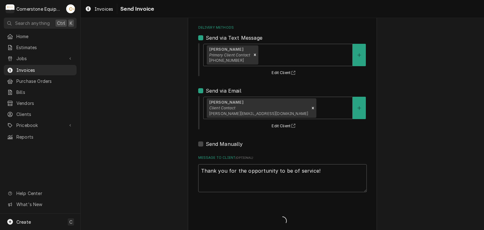
type textarea "x"
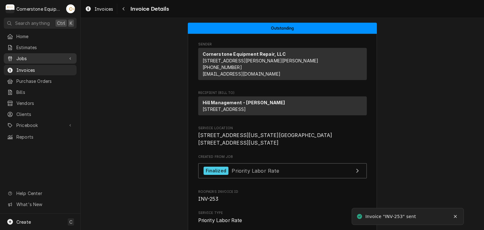
click at [22, 56] on span "Jobs" at bounding box center [40, 58] width 48 height 7
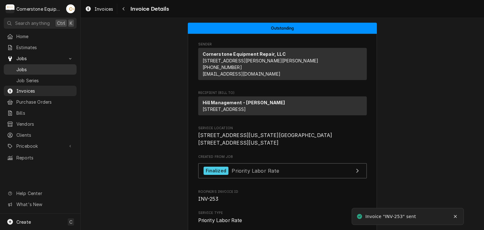
click at [20, 66] on span "Jobs" at bounding box center [44, 69] width 57 height 7
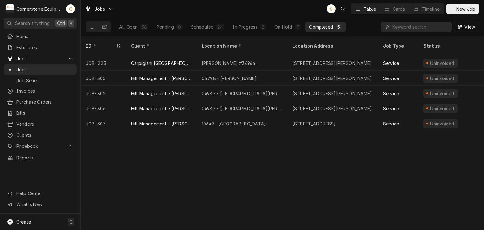
drag, startPoint x: 360, startPoint y: 53, endPoint x: 309, endPoint y: 165, distance: 123.1
click at [304, 178] on div "ID Client Location Name Location Address Job Type Status Labels Priority Techs …" at bounding box center [283, 133] width 404 height 194
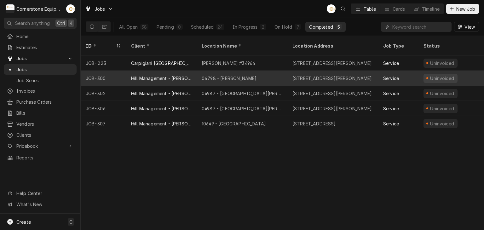
click at [194, 73] on div "Hill Management - [PERSON_NAME]" at bounding box center [161, 78] width 71 height 15
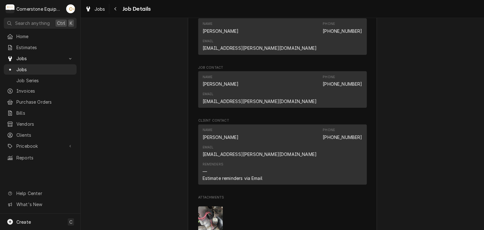
scroll to position [505, 0]
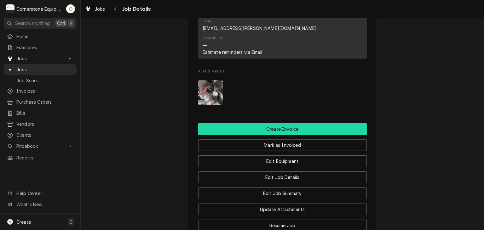
click at [248, 123] on button "Create Invoice" at bounding box center [282, 129] width 169 height 12
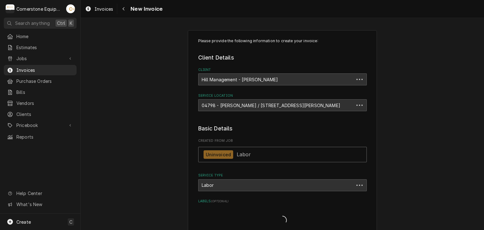
type textarea "x"
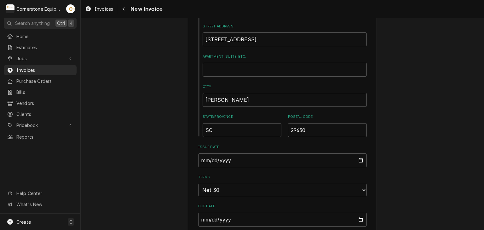
scroll to position [378, 0]
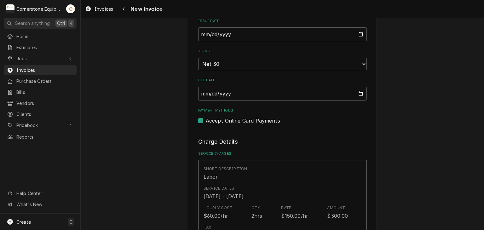
click at [225, 121] on label "Accept Online Card Payments" at bounding box center [243, 121] width 74 height 8
click at [225, 121] on input "Payment Methods" at bounding box center [290, 124] width 169 height 14
checkbox input "false"
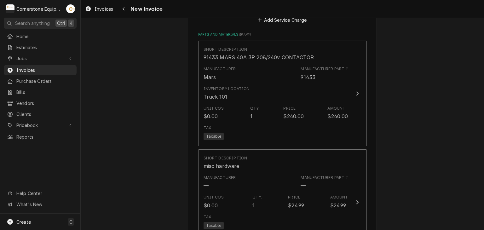
scroll to position [757, 0]
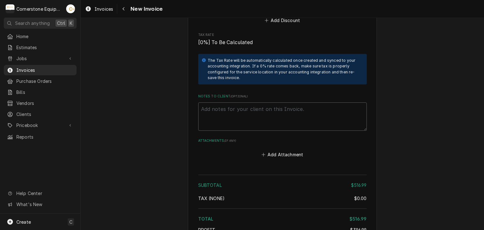
scroll to position [1188, 0]
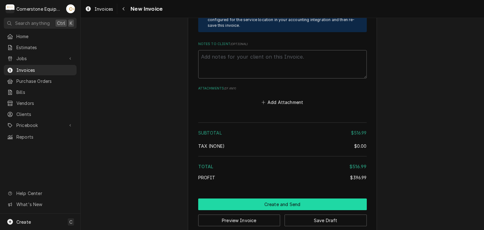
click at [268, 199] on button "Create and Send" at bounding box center [282, 205] width 169 height 12
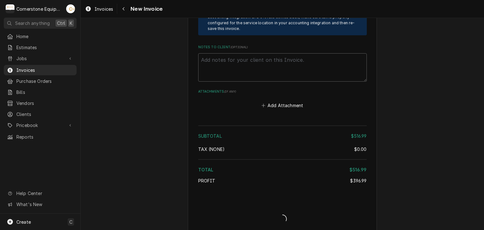
type textarea "x"
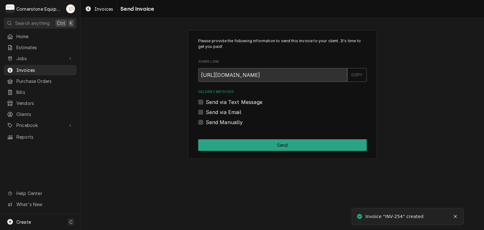
click at [212, 101] on label "Send via Text Message" at bounding box center [234, 102] width 57 height 8
click at [212, 101] on input "Send via Text Message" at bounding box center [290, 105] width 169 height 14
checkbox input "true"
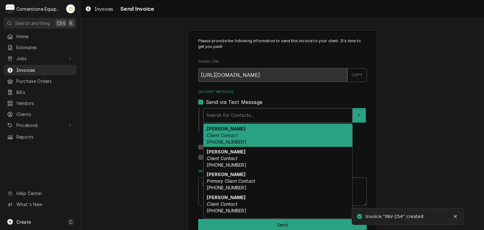
click at [216, 114] on div "Delivery Methods" at bounding box center [278, 115] width 143 height 11
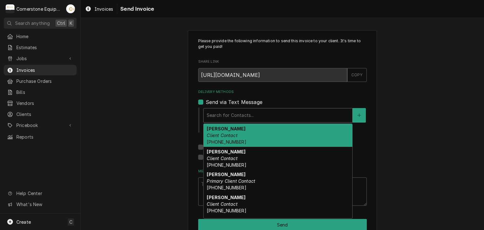
click at [215, 131] on strong "Amy Moore" at bounding box center [226, 128] width 39 height 5
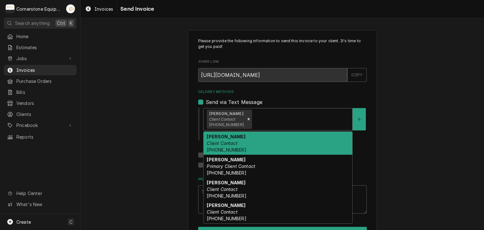
click at [218, 115] on strong "Amy Moore" at bounding box center [226, 113] width 34 height 5
click at [248, 119] on icon "Remove [object Object]" at bounding box center [249, 119] width 4 height 4
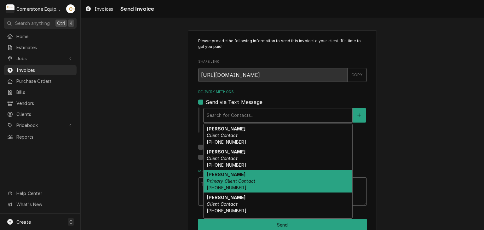
click at [222, 177] on div "Ashton Vazquez Primary Client Contact (346) 249-1763" at bounding box center [278, 181] width 149 height 23
type textarea "x"
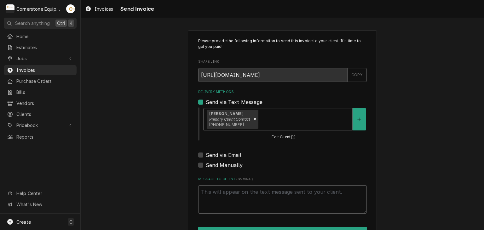
click at [215, 153] on label "Send via Email" at bounding box center [224, 155] width 36 height 8
click at [215, 153] on input "Send via Email" at bounding box center [290, 158] width 169 height 14
checkbox input "true"
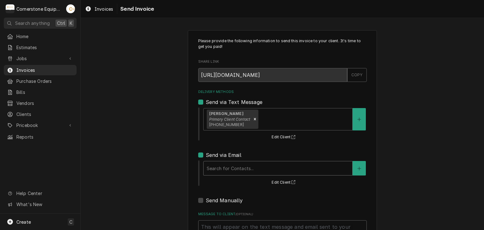
click at [215, 162] on div "Search for Contacts..." at bounding box center [278, 168] width 149 height 14
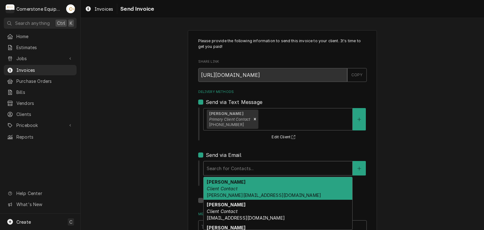
click at [223, 191] on div "Amy Moore Client Contact amy@masonmcdonalds.com" at bounding box center [278, 188] width 149 height 23
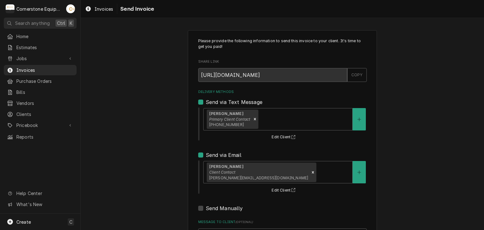
click at [151, 155] on div "Please provide the following information to send this invoice to your client. I…" at bounding box center [283, 160] width 404 height 271
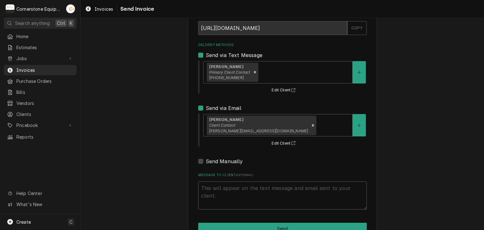
scroll to position [64, 0]
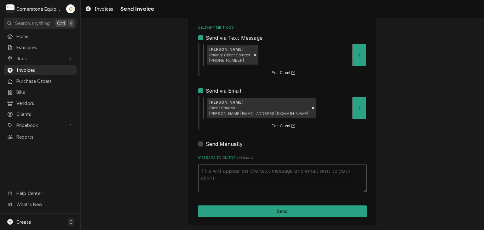
click at [262, 169] on textarea "Message to Client ( optional )" at bounding box center [282, 178] width 169 height 28
type textarea "x"
type textarea "T"
type textarea "x"
type textarea "Th"
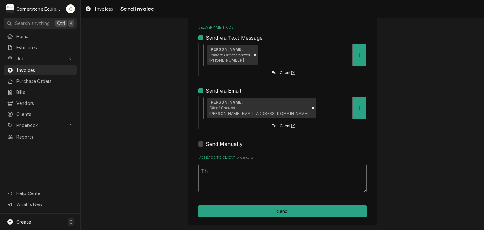
type textarea "x"
type textarea "Tha"
type textarea "x"
type textarea "Than"
type textarea "x"
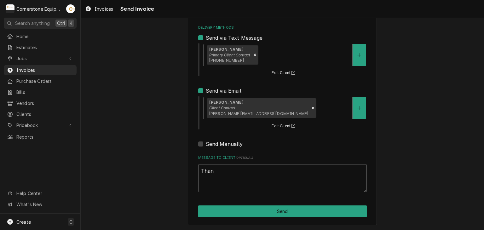
type textarea "Thank"
type textarea "x"
type textarea "Thank"
type textarea "x"
type textarea "Thank y"
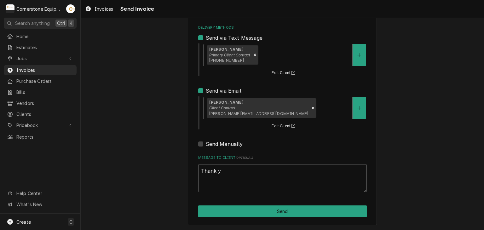
type textarea "x"
type textarea "Thank yo"
type textarea "x"
type textarea "Thank you"
type textarea "x"
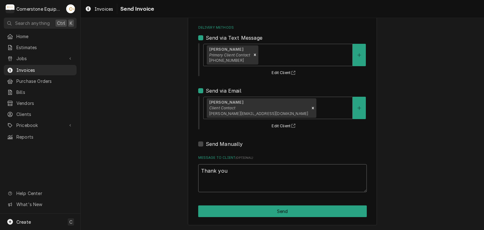
type textarea "Thank you"
type textarea "x"
type textarea "Thank you f"
type textarea "x"
type textarea "Thank you fo"
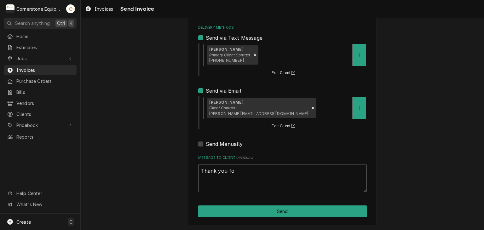
type textarea "x"
type textarea "Thank you for"
type textarea "x"
type textarea "Thank you for"
type textarea "x"
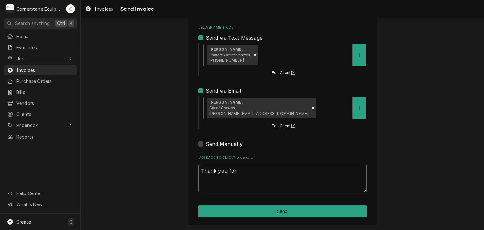
type textarea "Thank you for t"
type textarea "x"
type textarea "Thank you for th"
type textarea "x"
type textarea "Thank you for the"
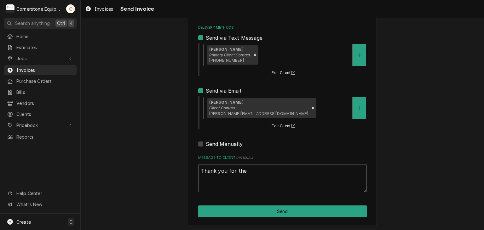
type textarea "x"
type textarea "Thank you for the"
type textarea "x"
type textarea "Thank you for the o"
type textarea "x"
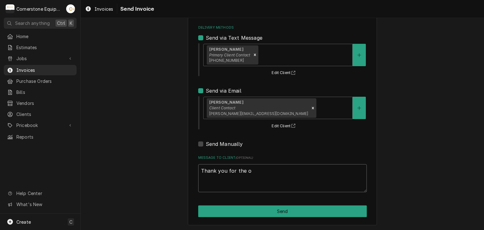
type textarea "Thank you for the op"
type textarea "x"
type textarea "Thank you for the opp"
type textarea "x"
type textarea "Thank you for the oppo"
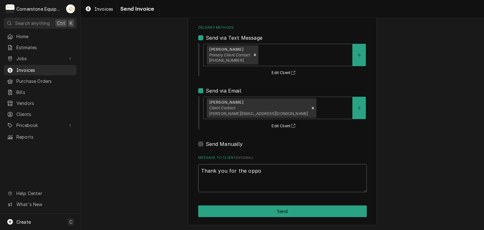
type textarea "x"
type textarea "Thank you for the oppor"
type textarea "x"
type textarea "Thank you for the opport"
type textarea "x"
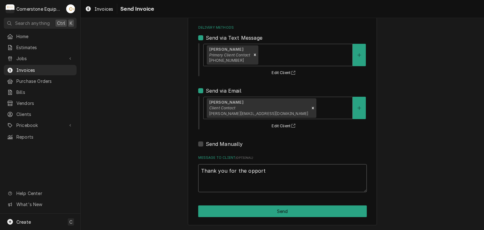
type textarea "Thank you for the opportu"
type textarea "x"
type textarea "Thank you for the opportuni"
type textarea "x"
type textarea "Thank you for the opportunit"
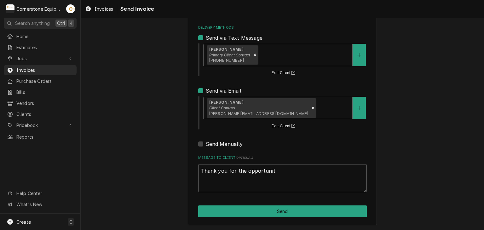
type textarea "x"
type textarea "Thank you for the opportunity"
type textarea "x"
type textarea "Thank you for the opportunity"
type textarea "x"
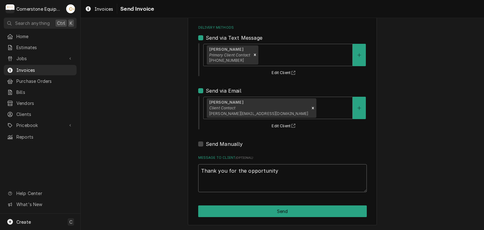
type textarea "Thank you for the opportunity t"
type textarea "x"
type textarea "Thank you for the opportunity to"
type textarea "x"
type textarea "Thank you for the opportunity to b"
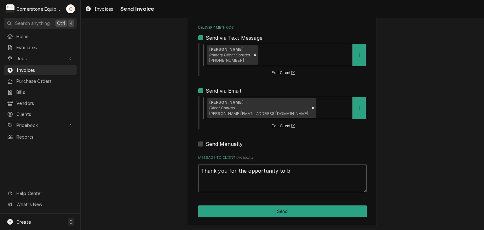
type textarea "x"
type textarea "Thank you for the opportunity to be"
type textarea "x"
type textarea "Thank you for the opportunity to be"
type textarea "x"
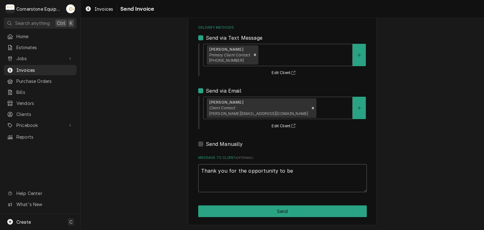
type textarea "Thank you for the opportunity to be o"
type textarea "x"
type textarea "Thank you for the opportunity to be of"
type textarea "x"
type textarea "Thank you for the opportunity to be of"
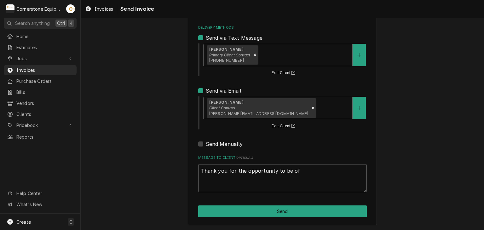
type textarea "x"
type textarea "Thank you for the opportunity to be of s"
type textarea "x"
type textarea "Thank you for the opportunity to be of se"
type textarea "x"
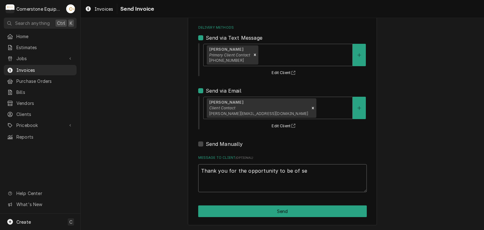
type textarea "Thank you for the opportunity to be of ser"
type textarea "x"
type textarea "Thank you for the opportunity to be of serv"
type textarea "x"
type textarea "Thank you for the opportunity to be of servi"
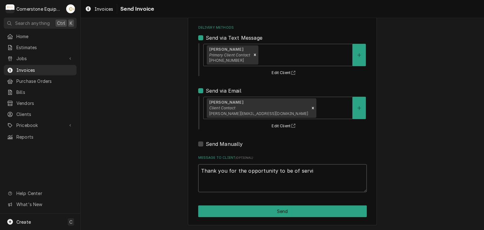
type textarea "x"
type textarea "Thank you for the opportunity to be of servic"
type textarea "x"
type textarea "Thank you for the opportunity to be of service"
type textarea "x"
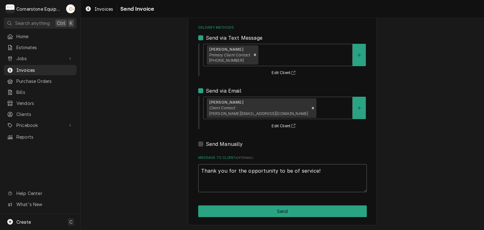
click at [262, 169] on textarea "Thank you for the opportunity to be of service!" at bounding box center [282, 178] width 169 height 28
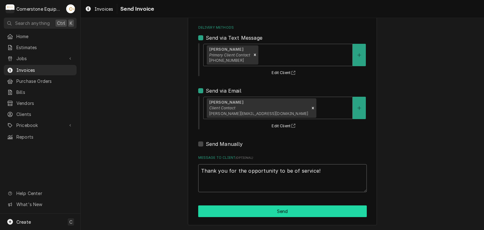
type textarea "Thank you for the opportunity to be of service!"
click at [303, 214] on button "Send" at bounding box center [282, 212] width 169 height 12
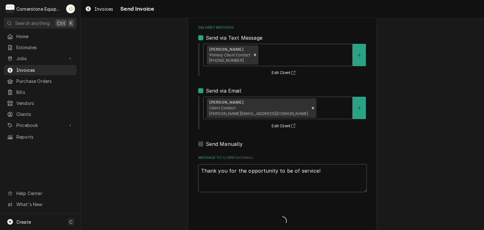
type textarea "x"
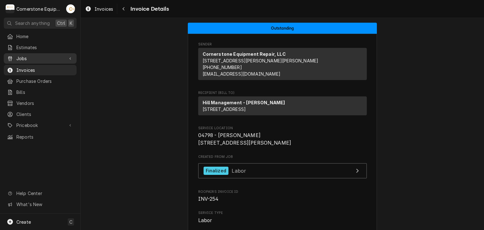
click at [32, 56] on span "Jobs" at bounding box center [40, 58] width 48 height 7
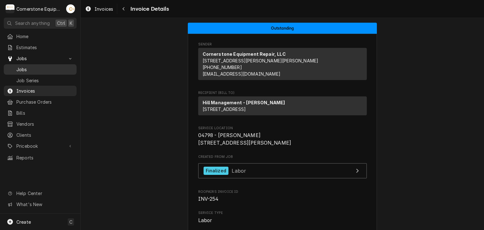
click at [31, 66] on div "Jobs" at bounding box center [40, 70] width 70 height 8
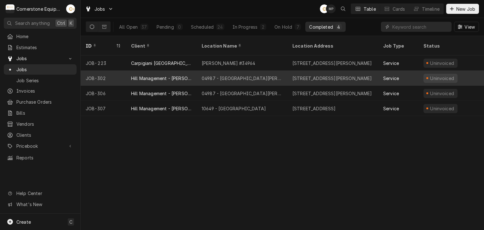
click at [240, 75] on div "04987 - Downtown Newberry" at bounding box center [242, 78] width 81 height 7
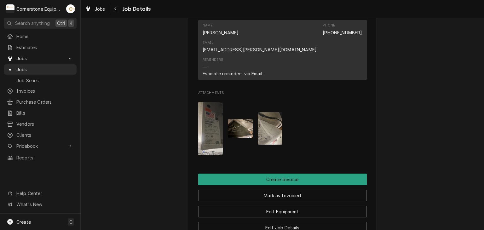
scroll to position [505, 0]
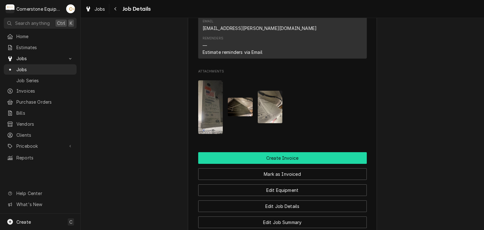
click at [284, 152] on button "Create Invoice" at bounding box center [282, 158] width 169 height 12
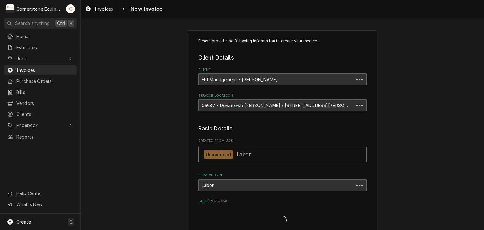
type textarea "x"
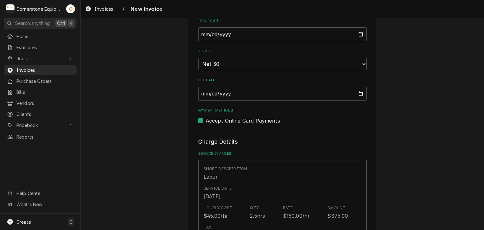
click at [257, 122] on label "Accept Online Card Payments" at bounding box center [243, 121] width 74 height 8
click at [257, 122] on input "Payment Methods" at bounding box center [290, 124] width 169 height 14
checkbox input "false"
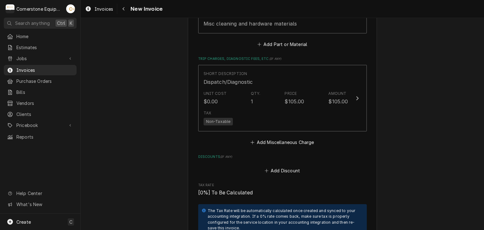
scroll to position [820, 0]
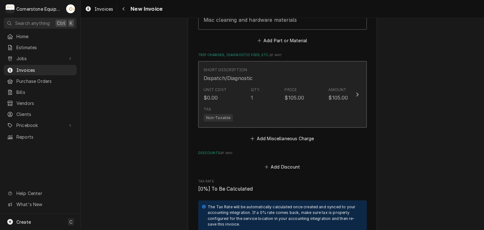
click at [288, 97] on div "$105.00" at bounding box center [295, 98] width 20 height 8
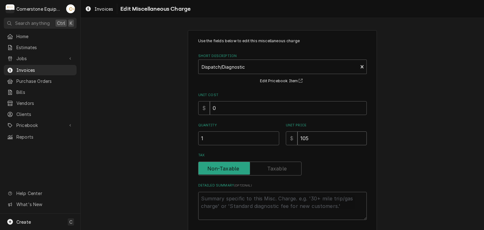
drag, startPoint x: 306, startPoint y: 138, endPoint x: 296, endPoint y: 141, distance: 10.0
click at [298, 141] on input "105" at bounding box center [332, 139] width 69 height 14
type textarea "x"
type input "8"
type textarea "x"
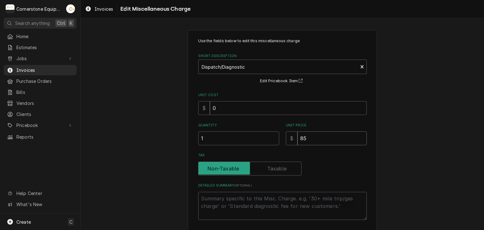
type input "85"
click at [134, 152] on div "Use the fields below to edit this miscellaneous charge Short Description Dispat…" at bounding box center [283, 150] width 404 height 250
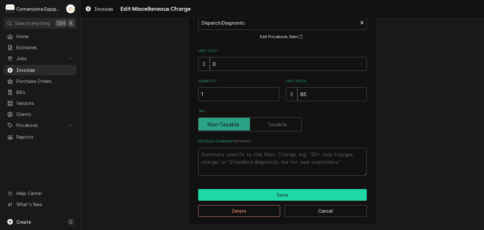
click at [254, 192] on button "Save" at bounding box center [282, 195] width 169 height 12
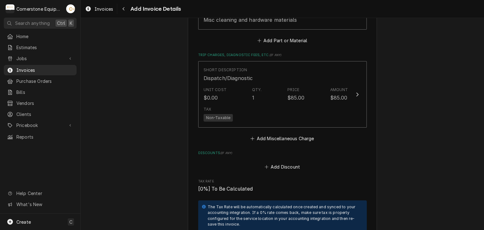
scroll to position [946, 0]
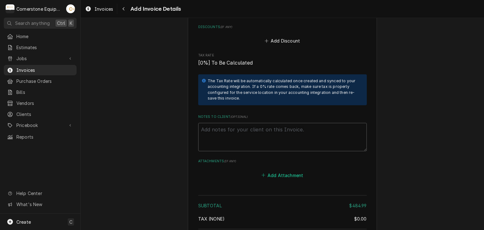
click at [283, 173] on button "Add Attachment" at bounding box center [282, 175] width 44 height 9
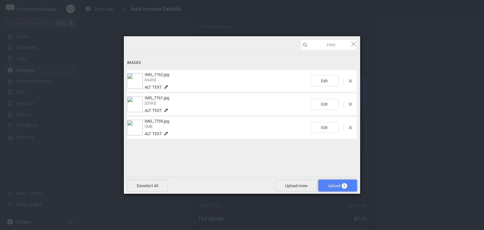
click at [342, 187] on span "Upload 3" at bounding box center [337, 186] width 19 height 5
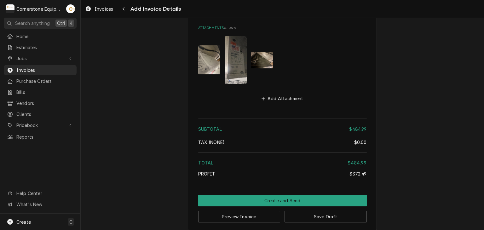
scroll to position [1083, 0]
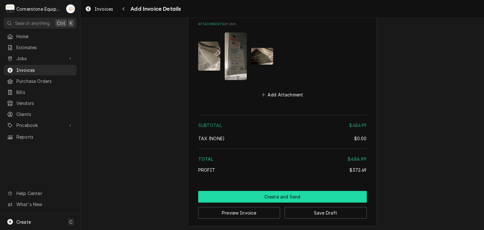
click at [300, 193] on button "Create and Send" at bounding box center [282, 197] width 169 height 12
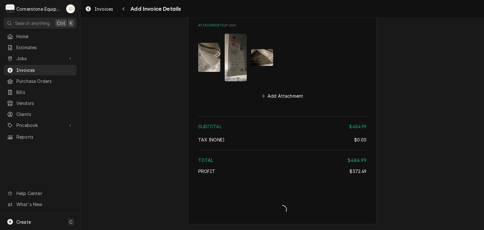
scroll to position [1080, 0]
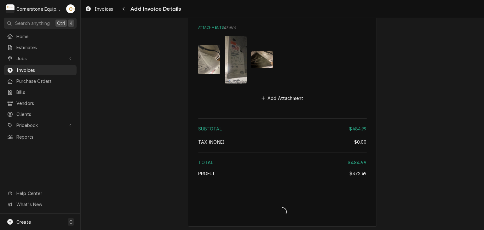
type textarea "x"
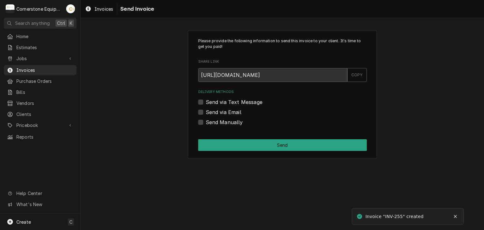
click at [238, 102] on label "Send via Text Message" at bounding box center [234, 102] width 57 height 8
click at [238, 102] on input "Send via Text Message" at bounding box center [290, 105] width 169 height 14
checkbox input "true"
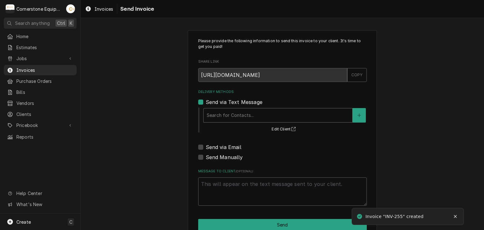
click at [238, 114] on div "Delivery Methods" at bounding box center [278, 115] width 143 height 11
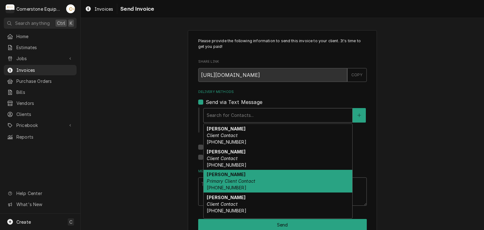
click at [220, 174] on strong "[PERSON_NAME]" at bounding box center [226, 174] width 39 height 5
type textarea "x"
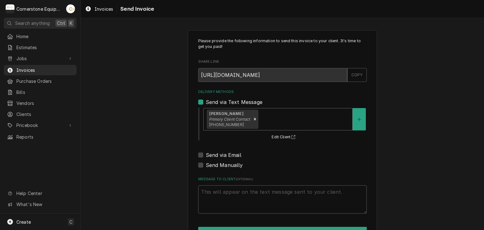
click at [221, 155] on label "Send via Email" at bounding box center [224, 155] width 36 height 8
click at [221, 155] on input "Send via Email" at bounding box center [290, 158] width 169 height 14
checkbox input "true"
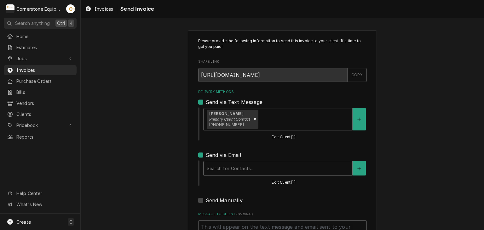
click at [219, 166] on div "Delivery Methods" at bounding box center [278, 168] width 143 height 11
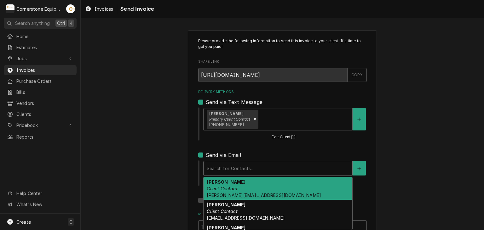
click at [219, 186] on em "Client Contact" at bounding box center [222, 188] width 31 height 5
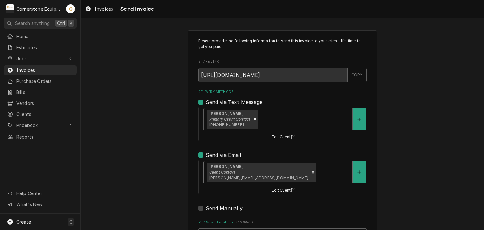
click at [167, 173] on div "Please provide the following information to send this invoice to your client. I…" at bounding box center [283, 160] width 404 height 271
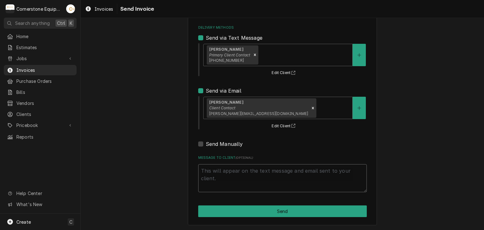
click at [280, 176] on textarea "Message to Client ( optional )" at bounding box center [282, 178] width 169 height 28
type textarea "x"
type textarea "T"
type textarea "x"
type textarea "Th"
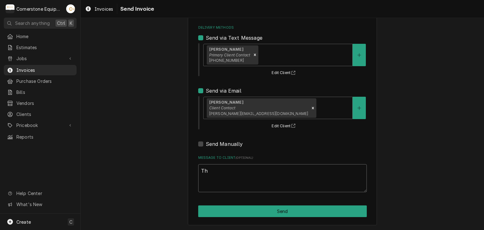
type textarea "x"
type textarea "Tha"
type textarea "x"
type textarea "Than"
type textarea "x"
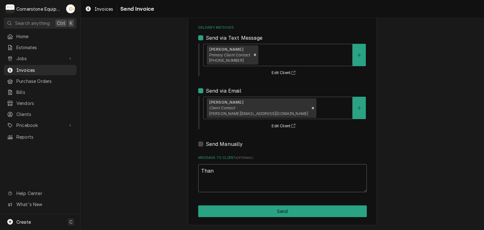
type textarea "Thank"
type textarea "x"
type textarea "Thank"
type textarea "x"
type textarea "Thank y"
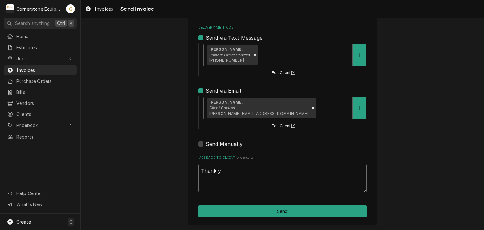
type textarea "x"
type textarea "Thank yo"
type textarea "x"
type textarea "Thank you"
type textarea "x"
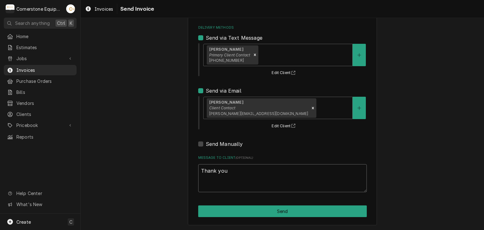
type textarea "Thank you"
type textarea "x"
type textarea "Thank you f"
type textarea "x"
type textarea "Thank you fo"
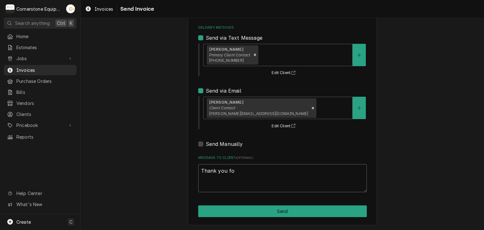
type textarea "x"
type textarea "Thank you for"
type textarea "x"
type textarea "Thank you for t"
type textarea "x"
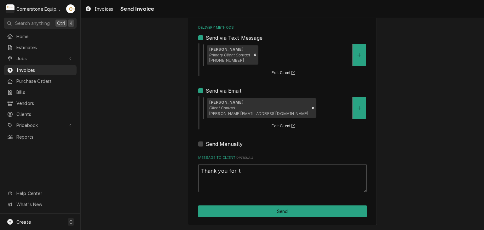
type textarea "Thank you for th"
type textarea "x"
type textarea "Thank you for the"
type textarea "x"
type textarea "Thank you for the"
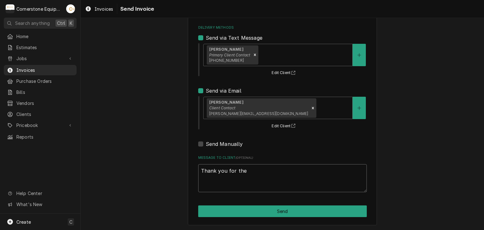
type textarea "x"
type textarea "Thank you for the o"
type textarea "x"
type textarea "Thank you for the op"
type textarea "x"
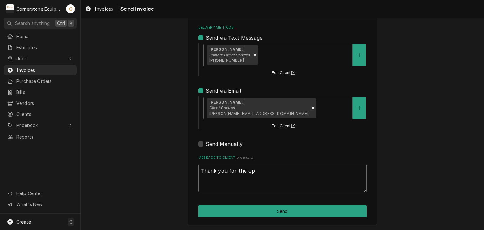
type textarea "Thank you for the opp"
type textarea "x"
type textarea "Thank you for the oppo"
type textarea "x"
type textarea "Thank you for the oppor"
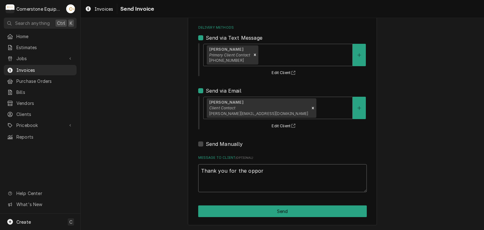
type textarea "x"
type textarea "Thank you for the opport"
type textarea "x"
type textarea "Thank you for the opportu"
type textarea "x"
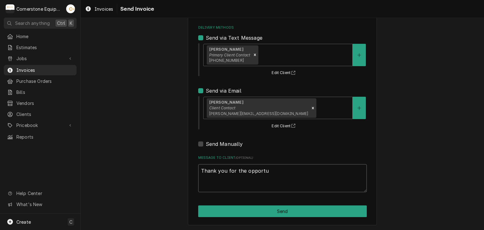
type textarea "Thank you for the opportun"
type textarea "x"
type textarea "Thank you for the opportuni"
type textarea "x"
type textarea "Thank you for the opportunit"
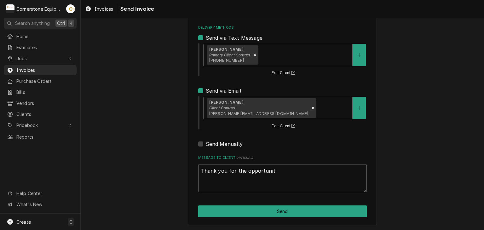
type textarea "x"
type textarea "Thank you for the opportunity"
type textarea "x"
type textarea "Thank you for the opportunity"
type textarea "x"
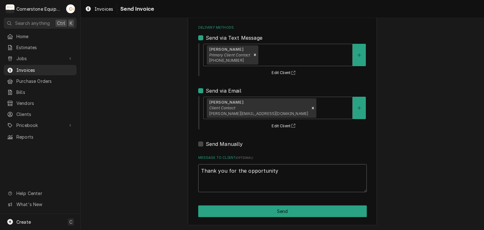
type textarea "Thank you for the opportunity o"
type textarea "x"
type textarea "Thank you for the opportunity ot"
type textarea "x"
type textarea "Thank you for the opportunity ot"
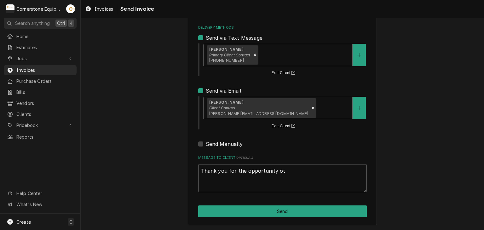
type textarea "x"
type textarea "Thank you for the opportunity ot b"
type textarea "x"
type textarea "Thank you for the opportunity ot be"
type textarea "x"
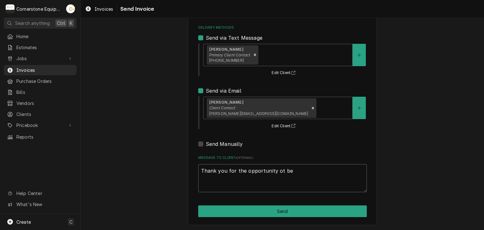
type textarea "Thank you for the opportunity ot b"
type textarea "x"
type textarea "Thank you for the opportunity ot"
type textarea "x"
type textarea "Thank you for the opportunity ot"
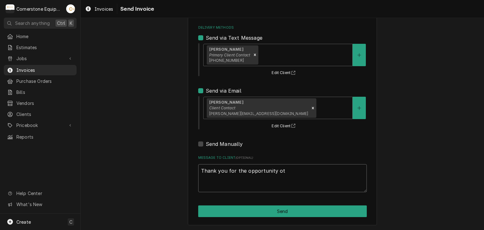
type textarea "x"
type textarea "Thank you for the opportunity o"
type textarea "x"
type textarea "Thank you for the opportunity ot"
type textarea "x"
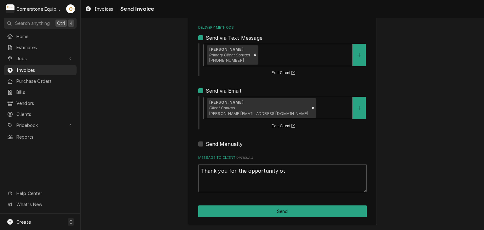
type textarea "Thank you for the opportunity o"
type textarea "x"
type textarea "Thank you for the opportunity"
type textarea "x"
type textarea "Thank you for the opportunity t"
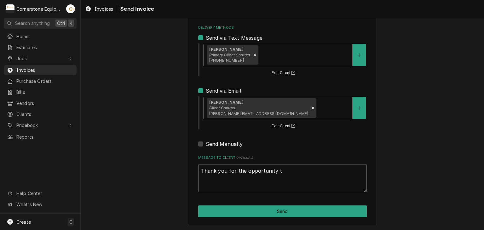
type textarea "x"
type textarea "Thank you for the opportunity to"
type textarea "x"
type textarea "Thank you for the opportunity to"
type textarea "x"
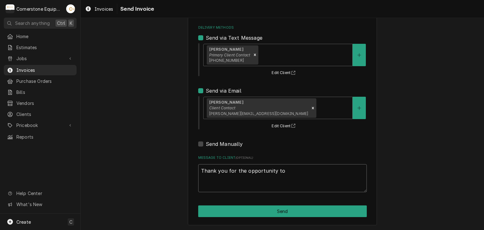
type textarea "Thank you for the opportunity to b"
type textarea "x"
type textarea "Thank you for the opportunity to be"
type textarea "x"
type textarea "Thank you for the opportunity to be"
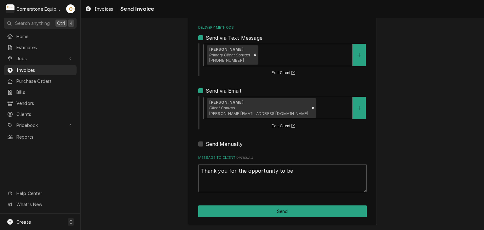
type textarea "x"
type textarea "Thank you for the opportunity to be o"
type textarea "x"
type textarea "Thank you for the opportunity to be of"
type textarea "x"
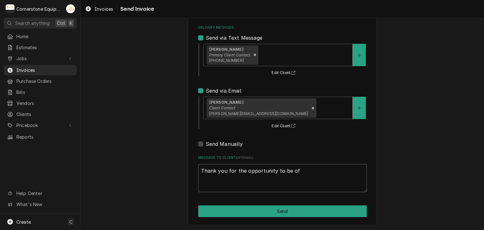
type textarea "Thank you for the opportunity to be of"
type textarea "x"
type textarea "Thank you for the opportunity to be of s"
type textarea "x"
type textarea "Thank you for the opportunity to be of se"
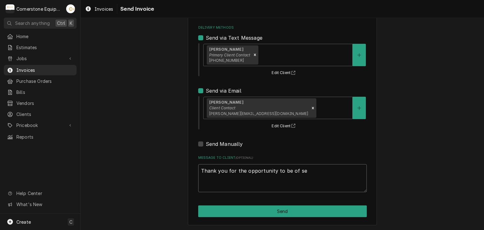
type textarea "x"
type textarea "Thank you for the opportunity to be of ser"
type textarea "x"
type textarea "Thank you for the opportunity to be of serv"
type textarea "x"
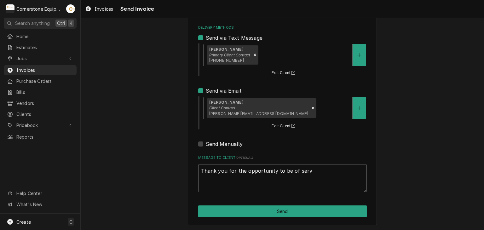
type textarea "Thank you for the opportunity to be of servi"
type textarea "x"
type textarea "Thank you for the opportunity to be of servic"
type textarea "x"
type textarea "Thank you for the opportunity to be of service"
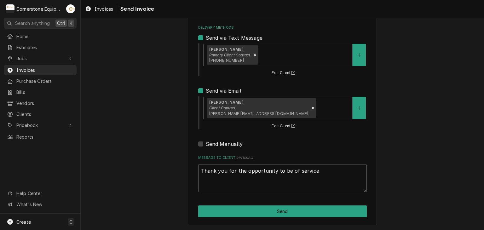
type textarea "x"
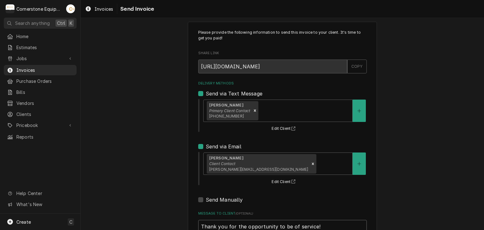
type textarea "Thank you for the opportunity to be of service!"
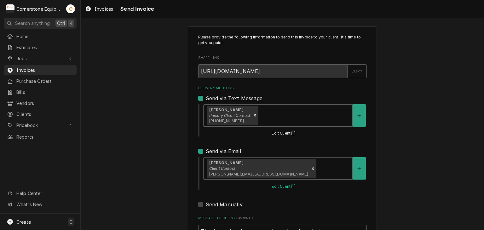
click at [280, 176] on div "Amy Moore Client Contact amy@masonmcdonalds.com Edit Client" at bounding box center [285, 173] width 164 height 34
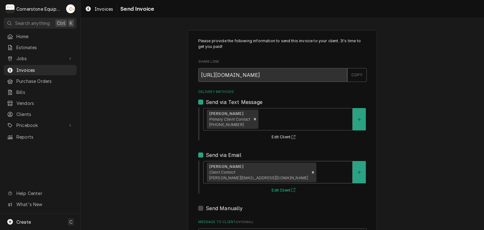
scroll to position [64, 0]
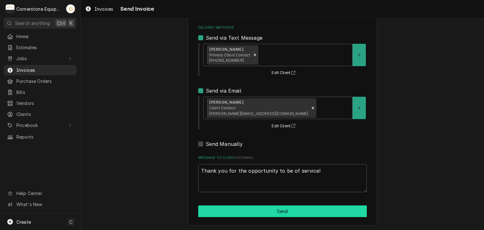
click at [277, 212] on button "Send" at bounding box center [282, 212] width 169 height 12
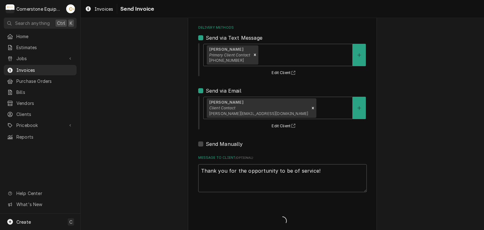
type textarea "x"
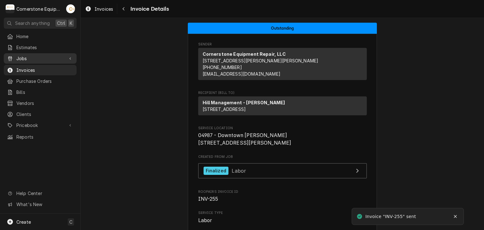
click at [45, 59] on span "Jobs" at bounding box center [40, 58] width 48 height 7
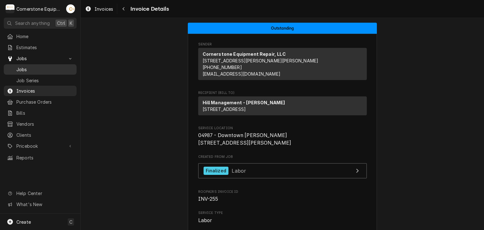
click at [41, 66] on span "Jobs" at bounding box center [44, 69] width 57 height 7
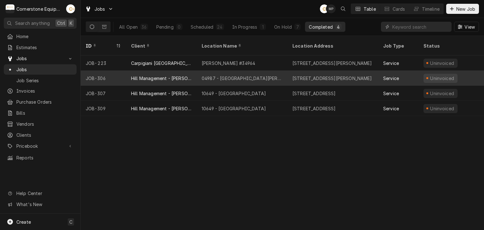
click at [176, 75] on div "Hill Management - [PERSON_NAME]" at bounding box center [161, 78] width 61 height 7
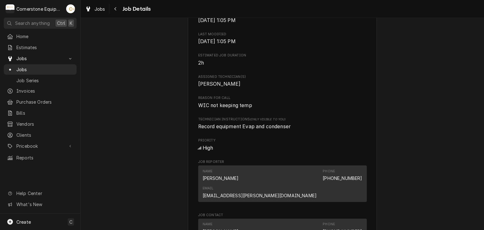
scroll to position [505, 0]
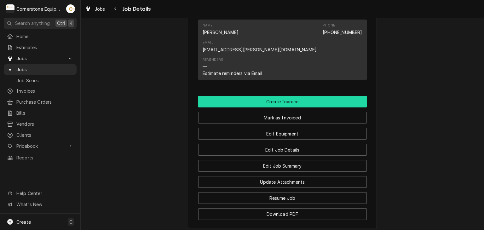
click at [280, 96] on button "Create Invoice" at bounding box center [282, 102] width 169 height 12
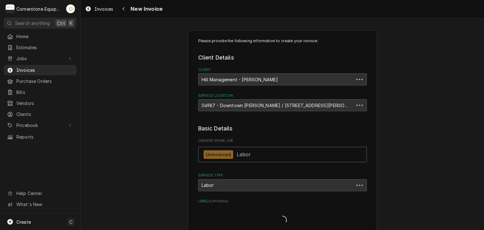
type textarea "x"
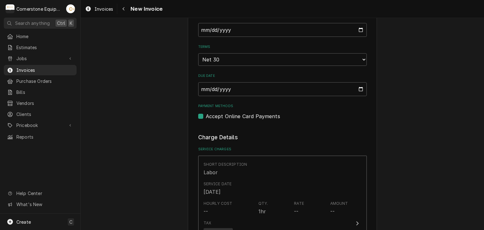
scroll to position [378, 0]
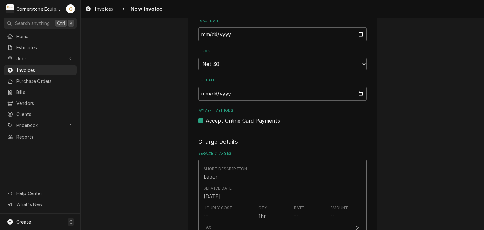
click at [208, 118] on label "Accept Online Card Payments" at bounding box center [243, 121] width 74 height 8
click at [208, 118] on input "Payment Methods" at bounding box center [290, 124] width 169 height 14
checkbox input "false"
type textarea "x"
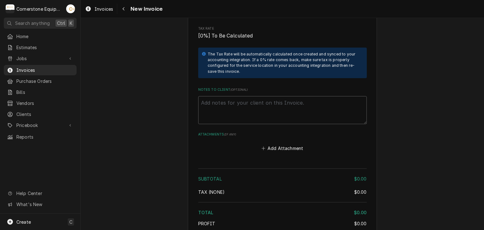
scroll to position [811, 0]
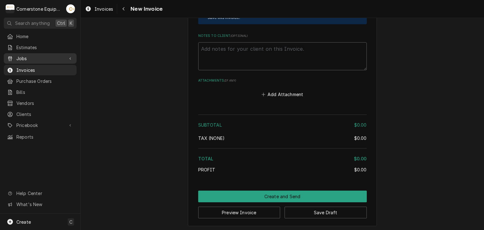
click at [33, 61] on link "Jobs" at bounding box center [40, 58] width 73 height 10
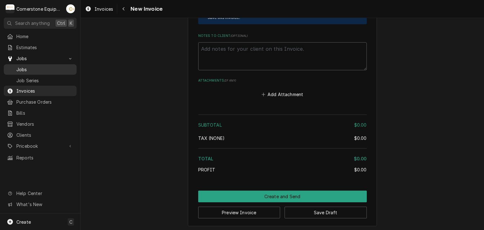
click at [30, 66] on span "Jobs" at bounding box center [44, 69] width 57 height 7
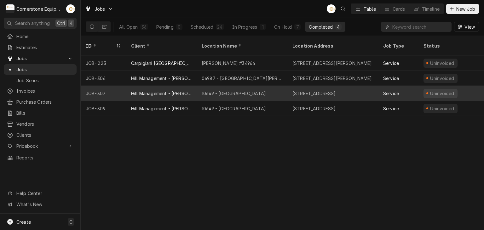
click at [180, 86] on div "Hill Management - [PERSON_NAME]" at bounding box center [161, 93] width 71 height 15
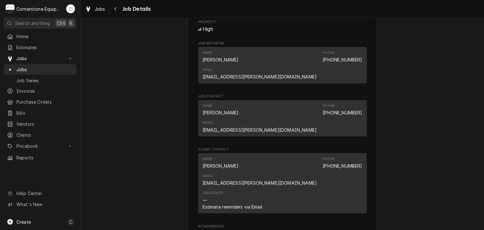
scroll to position [505, 0]
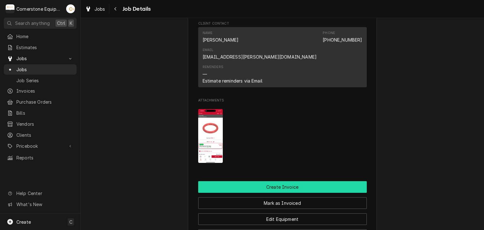
click at [284, 181] on button "Create Invoice" at bounding box center [282, 187] width 169 height 12
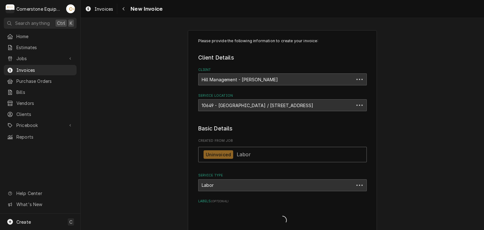
type textarea "x"
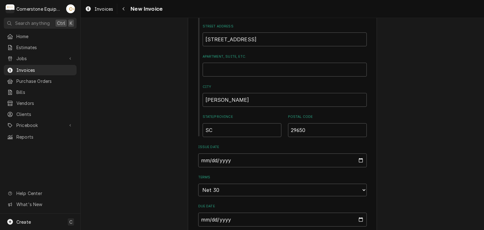
scroll to position [378, 0]
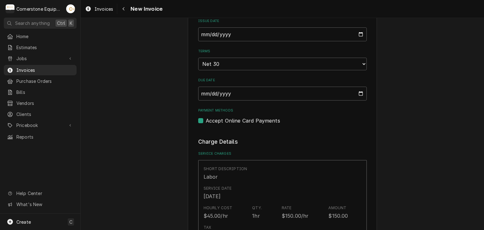
click at [266, 121] on label "Accept Online Card Payments" at bounding box center [243, 121] width 74 height 8
click at [266, 121] on input "Payment Methods" at bounding box center [290, 124] width 169 height 14
checkbox input "false"
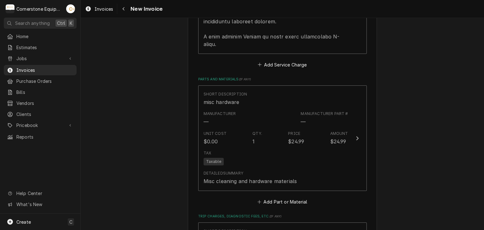
scroll to position [883, 0]
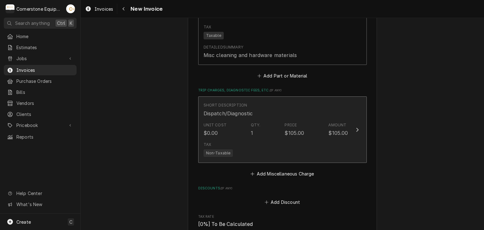
click at [319, 124] on div "Unit Cost $0.00 Qty. 1 Price $105.00 Amount $105.00" at bounding box center [276, 130] width 145 height 20
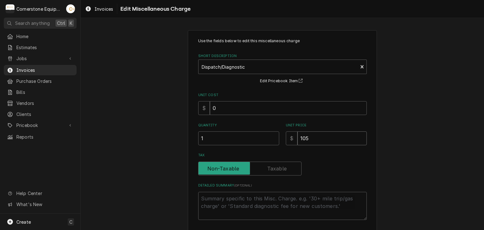
click at [316, 141] on input "105" at bounding box center [332, 139] width 69 height 14
type textarea "x"
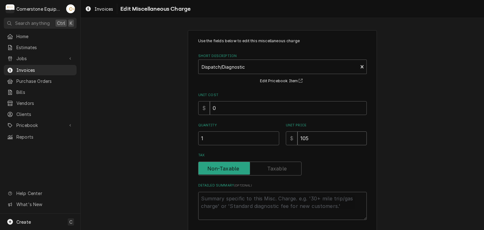
type input "8"
type textarea "x"
type input "85"
click at [389, 141] on div "Use the fields below to edit this miscellaneous charge Short Description Dispat…" at bounding box center [283, 150] width 404 height 250
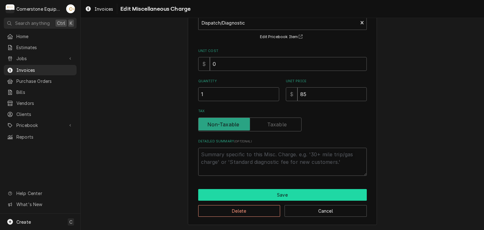
click at [316, 197] on button "Save" at bounding box center [282, 195] width 169 height 12
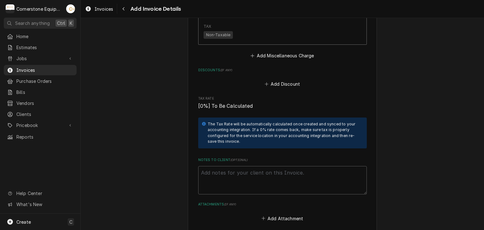
scroll to position [1118, 0]
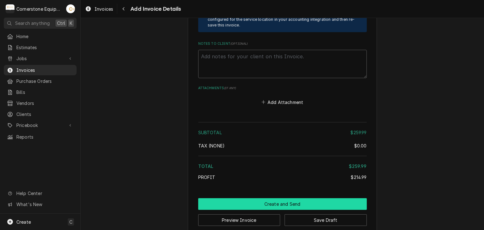
click at [288, 198] on button "Create and Send" at bounding box center [282, 204] width 169 height 12
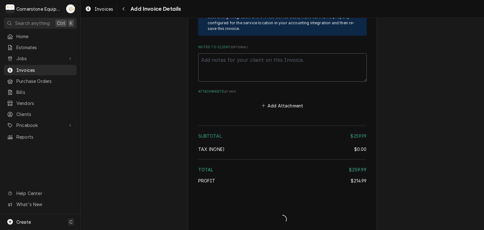
type textarea "x"
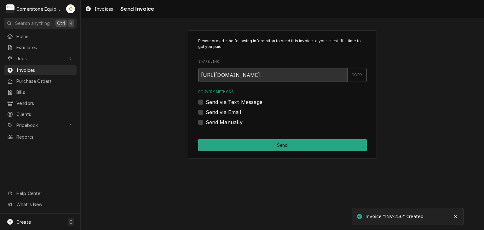
click at [226, 100] on label "Send via Text Message" at bounding box center [234, 102] width 57 height 8
click at [226, 100] on input "Send via Text Message" at bounding box center [290, 105] width 169 height 14
checkbox input "true"
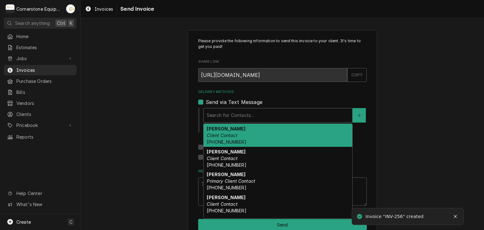
click at [225, 118] on div "Delivery Methods" at bounding box center [278, 115] width 143 height 11
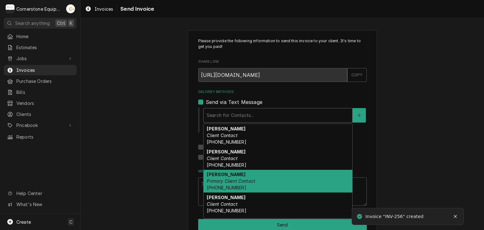
click at [220, 178] on div "[PERSON_NAME] Primary Client Contact [PHONE_NUMBER]" at bounding box center [278, 181] width 149 height 23
type textarea "x"
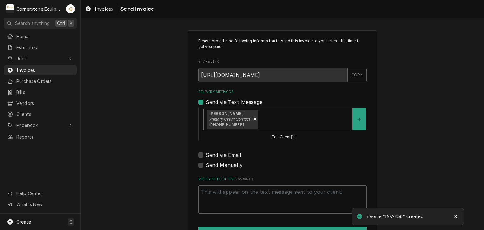
click at [217, 153] on label "Send via Email" at bounding box center [224, 155] width 36 height 8
click at [217, 153] on input "Send via Email" at bounding box center [290, 158] width 169 height 14
checkbox input "true"
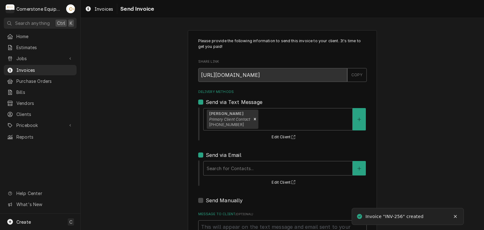
click at [218, 160] on div "Search for Contacts... Edit Client" at bounding box center [285, 173] width 164 height 26
click at [218, 161] on div "Search for Contacts..." at bounding box center [278, 168] width 149 height 14
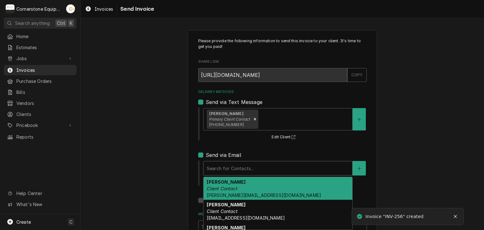
click at [220, 176] on div "3 results available. Use Up and Down to choose options, press Enter to select t…" at bounding box center [285, 173] width 164 height 26
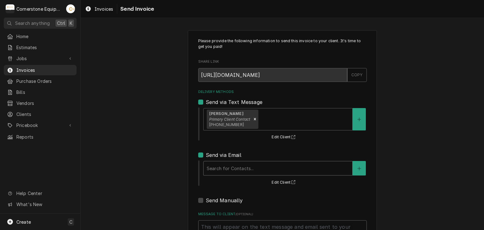
click at [223, 164] on div "Delivery Methods" at bounding box center [278, 168] width 143 height 11
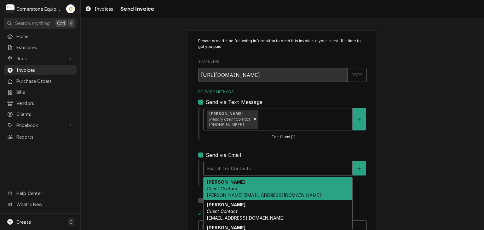
click at [225, 188] on em "Client Contact" at bounding box center [222, 188] width 31 height 5
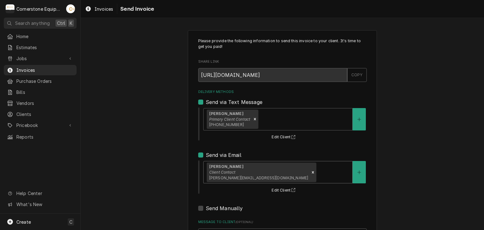
click at [188, 179] on div "Please provide the following information to send this invoice to your client. I…" at bounding box center [282, 160] width 189 height 260
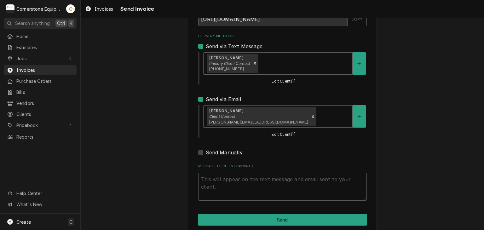
scroll to position [64, 0]
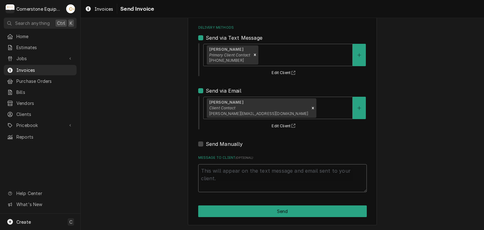
click at [260, 191] on textarea "Message to Client ( optional )" at bounding box center [282, 178] width 169 height 28
type textarea "x"
type textarea "T"
type textarea "x"
type textarea "Th"
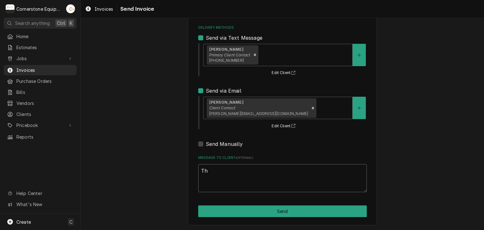
type textarea "x"
type textarea "Tha"
type textarea "x"
type textarea "Than"
type textarea "x"
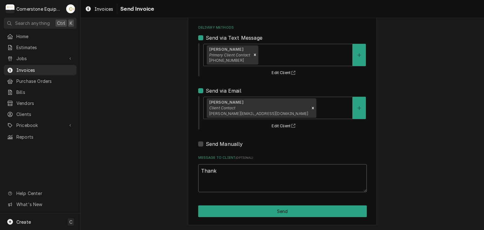
type textarea "Thank"
type textarea "x"
type textarea "Thank y"
type textarea "x"
type textarea "Thank yo"
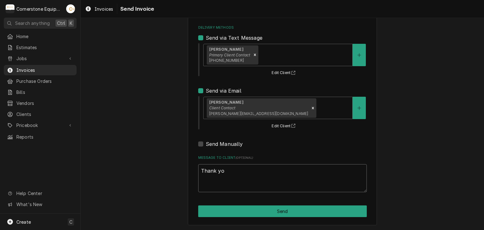
type textarea "x"
type textarea "Thank you"
type textarea "x"
type textarea "Thank you"
type textarea "x"
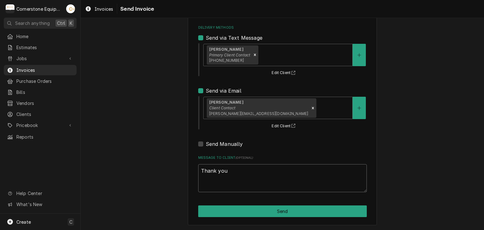
type textarea "Thank you f"
type textarea "x"
type textarea "Thank you fo"
type textarea "x"
type textarea "Thank you for"
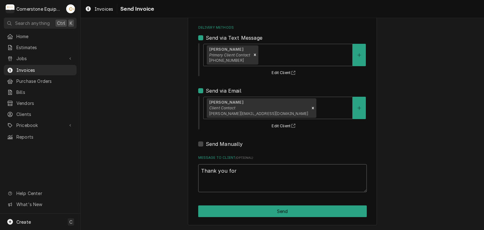
type textarea "x"
type textarea "Thank you for"
type textarea "x"
type textarea "Thank you for t"
type textarea "x"
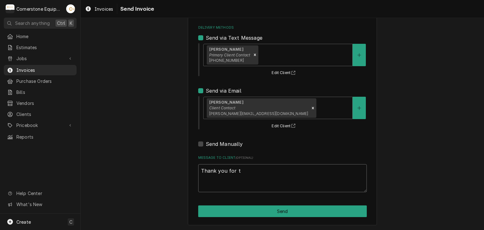
type textarea "Thank you for th"
type textarea "x"
type textarea "Thank you for the"
type textarea "x"
type textarea "Thank you for the"
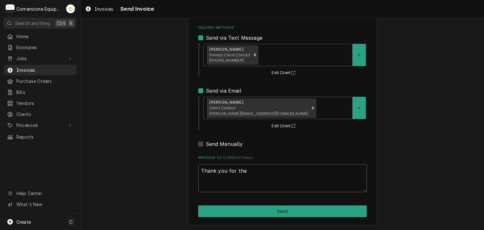
type textarea "x"
type textarea "Thank you for the o"
type textarea "x"
type textarea "Thank you for the op"
type textarea "x"
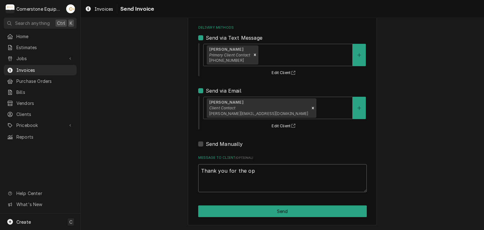
type textarea "Thank you for the opo"
type textarea "x"
type textarea "Thank you for the opor"
type textarea "x"
type textarea "Thank you for the oport"
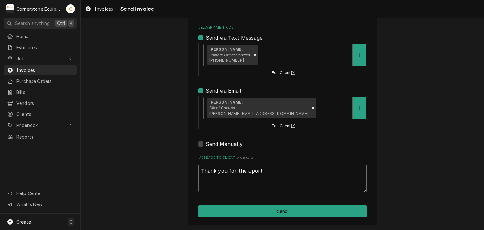
type textarea "x"
type textarea "Thank you for the oportu"
type textarea "x"
type textarea "Thank you for the oportun"
type textarea "x"
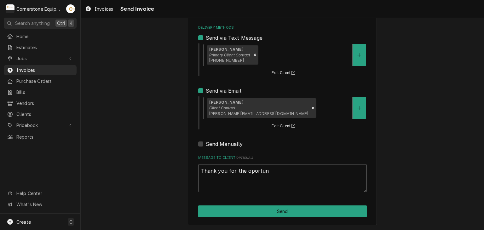
type textarea "Thank you for the oportuni"
type textarea "x"
type textarea "Thank you for the oportunit"
type textarea "x"
type textarea "Thank you for the oportunity"
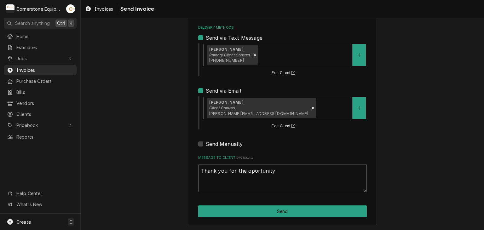
type textarea "x"
type textarea "Thank you for the oportunity"
type textarea "x"
type textarea "Thank you for the oportunity t"
type textarea "x"
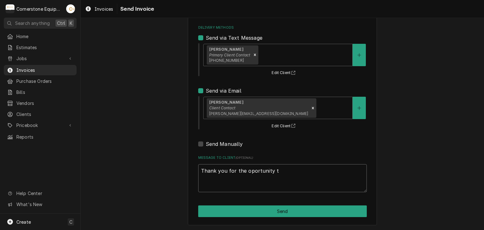
type textarea "Thank you for the oportunity to"
type textarea "x"
type textarea "Thank you for the oportunity to"
type textarea "x"
type textarea "Thank you for the oportunity to b"
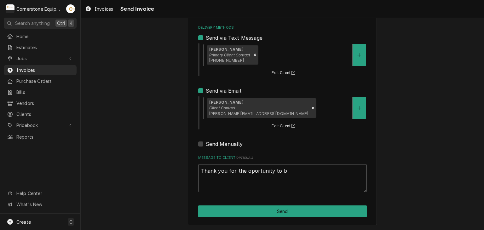
type textarea "x"
type textarea "Thank you for the oportunity to be"
type textarea "x"
type textarea "Thank you for the oportunity to be"
type textarea "x"
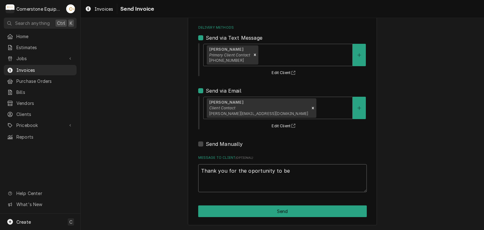
type textarea "Thank you for the oportunity to be o"
type textarea "x"
type textarea "Thank you for the oportunity to be of"
type textarea "x"
type textarea "Thank you for the oportunity to be of"
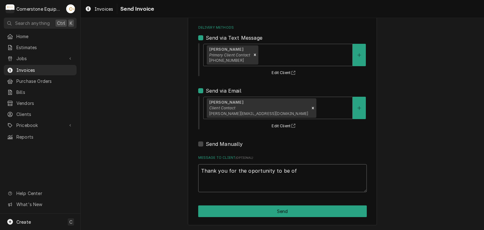
type textarea "x"
type textarea "Thank you for the oportunity to be of s"
type textarea "x"
type textarea "Thank you for the oportunity to be of se"
type textarea "x"
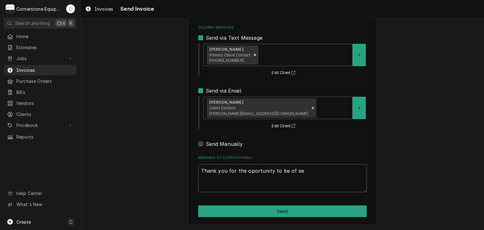
type textarea "Thank you for the oportunity to be of ser"
type textarea "x"
type textarea "Thank you for the oportunity to be of serv"
type textarea "x"
type textarea "Thank you for the oportunity to be of servi"
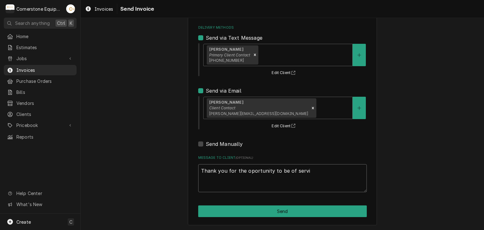
type textarea "x"
type textarea "Thank you for the oportunity to be of servic"
type textarea "x"
type textarea "Thank you for the oportunity to be of service"
type textarea "x"
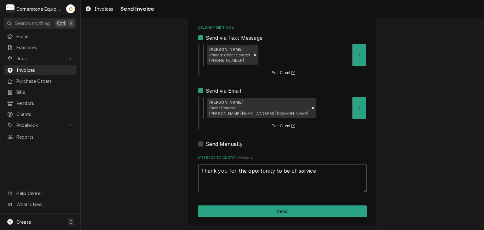
type textarea "Thank you for the oportunity to be of service!"
type textarea "x"
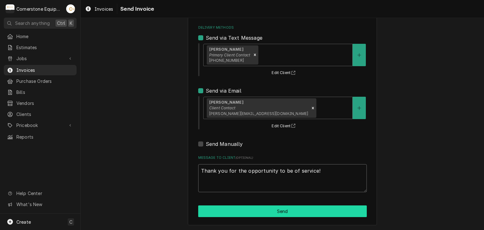
type textarea "Thank you for the opportunity to be of service!"
click at [315, 211] on button "Send" at bounding box center [282, 212] width 169 height 12
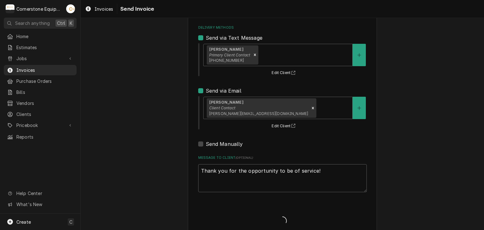
type textarea "x"
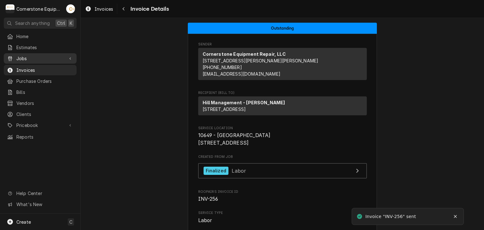
click at [21, 57] on span "Jobs" at bounding box center [40, 58] width 48 height 7
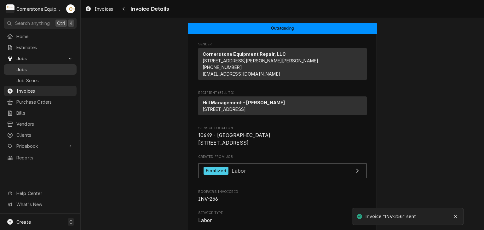
click at [22, 68] on span "Jobs" at bounding box center [44, 69] width 57 height 7
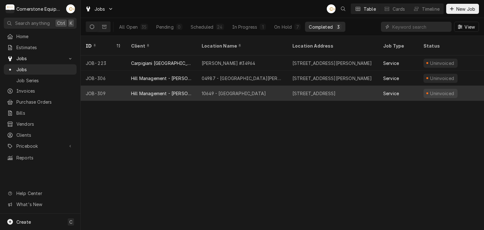
click at [223, 90] on div "10649 - [GEOGRAPHIC_DATA]" at bounding box center [234, 93] width 64 height 7
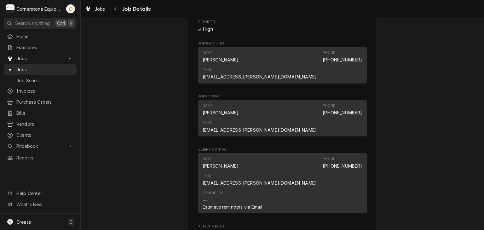
scroll to position [505, 0]
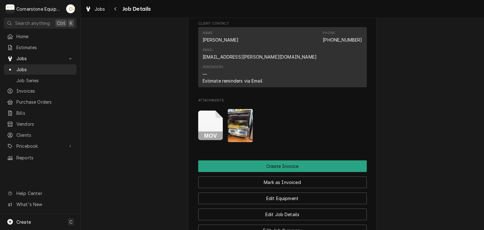
drag, startPoint x: 202, startPoint y: 79, endPoint x: 153, endPoint y: 114, distance: 60.8
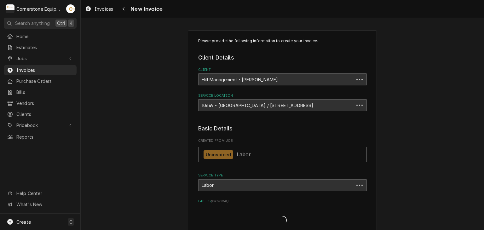
type textarea "x"
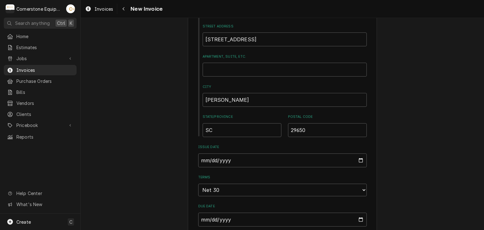
scroll to position [378, 0]
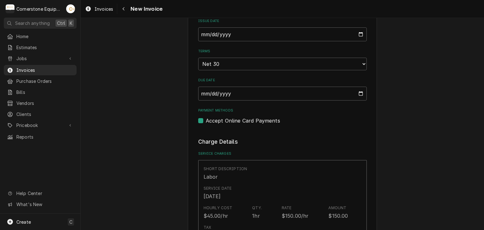
click at [246, 120] on label "Accept Online Card Payments" at bounding box center [243, 121] width 74 height 8
click at [246, 120] on input "Payment Methods" at bounding box center [290, 124] width 169 height 14
checkbox input "false"
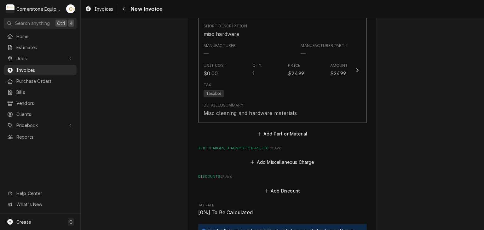
scroll to position [883, 0]
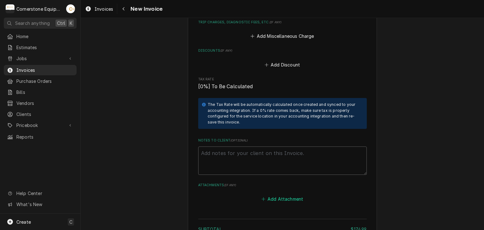
click at [291, 197] on button "Add Attachment" at bounding box center [282, 199] width 44 height 9
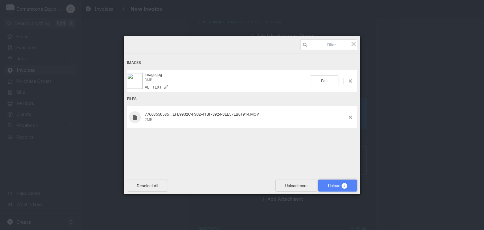
click at [347, 188] on span "Upload 2" at bounding box center [338, 186] width 39 height 12
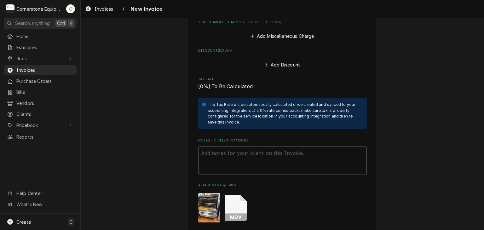
scroll to position [1026, 0]
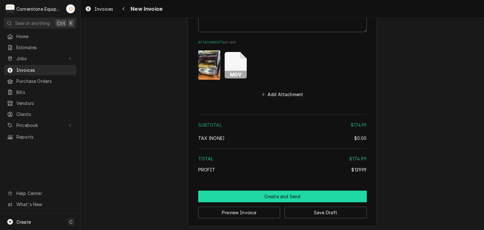
click at [325, 197] on button "Create and Send" at bounding box center [282, 197] width 169 height 12
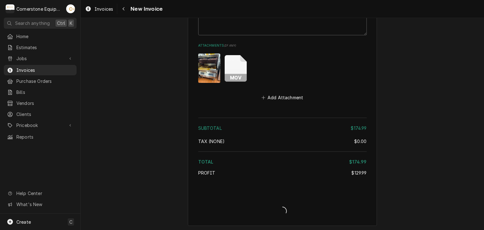
type textarea "x"
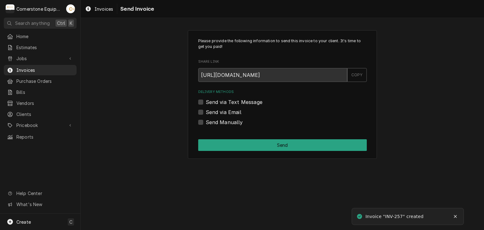
click at [212, 106] on div "Delivery Methods Send via Text Message Send via Email Send Manually" at bounding box center [282, 108] width 169 height 36
click at [212, 104] on label "Send via Text Message" at bounding box center [234, 102] width 57 height 8
click at [212, 104] on input "Send via Text Message" at bounding box center [290, 105] width 169 height 14
checkbox input "true"
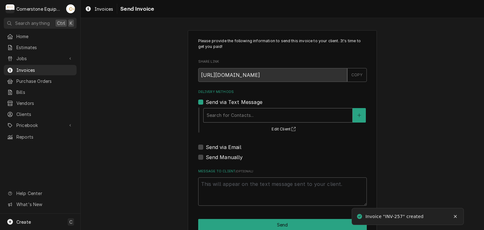
click at [209, 119] on div "Delivery Methods" at bounding box center [278, 115] width 143 height 11
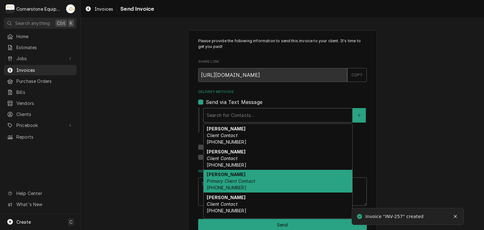
click at [216, 178] on em "Primary Client Contact" at bounding box center [231, 180] width 49 height 5
type textarea "x"
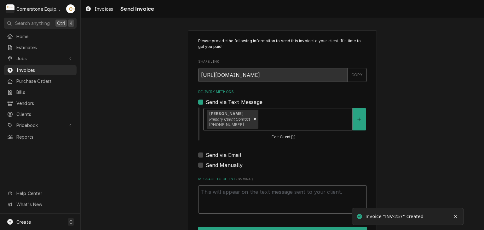
click at [214, 156] on label "Send via Email" at bounding box center [224, 155] width 36 height 8
click at [214, 156] on input "Send via Email" at bounding box center [290, 158] width 169 height 14
checkbox input "true"
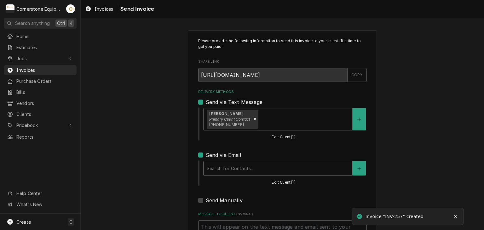
click at [213, 164] on div "Delivery Methods" at bounding box center [278, 168] width 143 height 11
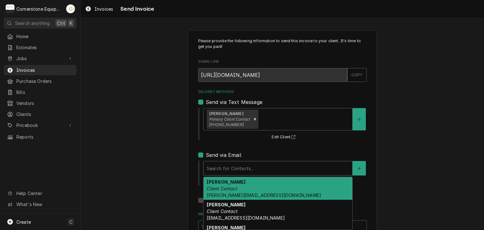
click at [216, 180] on strong "[PERSON_NAME]" at bounding box center [226, 181] width 39 height 5
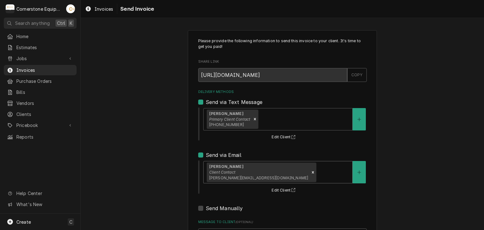
click at [148, 180] on div "Please provide the following information to send this invoice to your client. I…" at bounding box center [283, 160] width 404 height 271
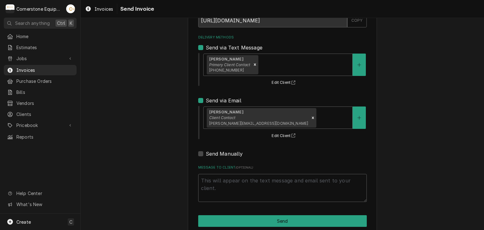
scroll to position [64, 0]
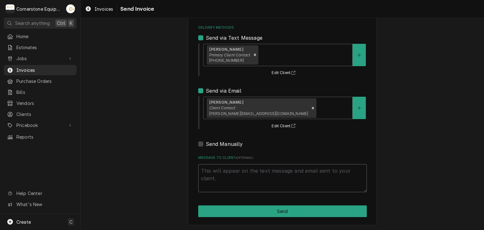
drag, startPoint x: 281, startPoint y: 185, endPoint x: 274, endPoint y: 189, distance: 8.5
click at [280, 185] on textarea "Message to Client ( optional )" at bounding box center [282, 178] width 169 height 28
type textarea "x"
type textarea "T"
type textarea "x"
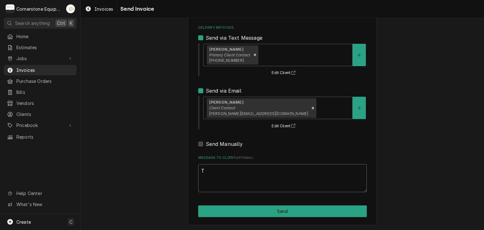
type textarea "Th"
type textarea "x"
type textarea "Tha"
type textarea "x"
type textarea "Than"
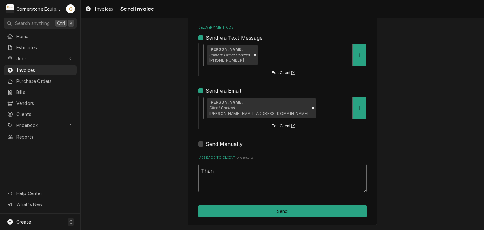
type textarea "x"
type textarea "Thank"
type textarea "x"
type textarea "Thank"
type textarea "x"
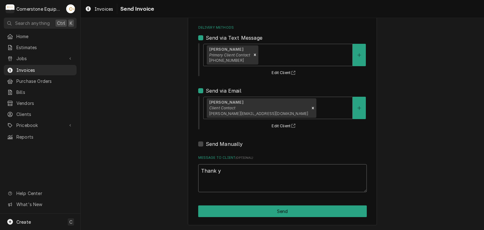
type textarea "Thank yo"
type textarea "x"
type textarea "Thank you"
type textarea "x"
type textarea "Thank you"
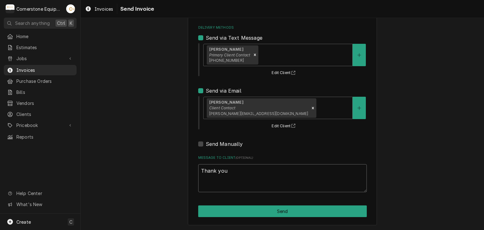
type textarea "x"
type textarea "Thank you f"
type textarea "x"
type textarea "Thank you fo"
type textarea "x"
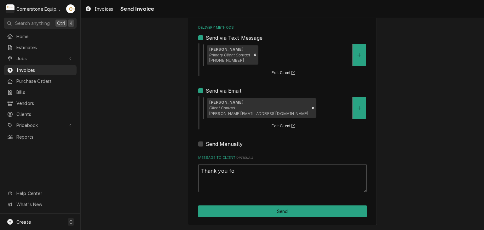
type textarea "Thank you for"
type textarea "x"
type textarea "Thank you for"
type textarea "x"
type textarea "Thank you for t"
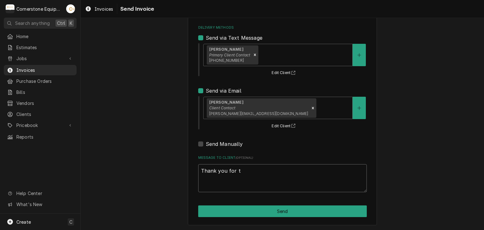
type textarea "x"
type textarea "Thank you for th"
type textarea "x"
type textarea "Thank you for the"
type textarea "x"
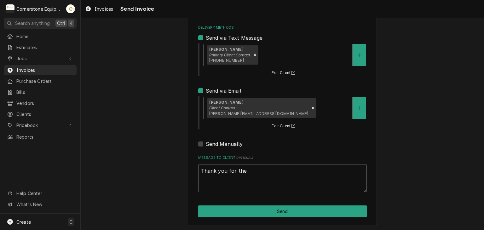
type textarea "Thank you for the"
type textarea "x"
type textarea "Thank you for the o"
type textarea "x"
type textarea "Thank you for the op"
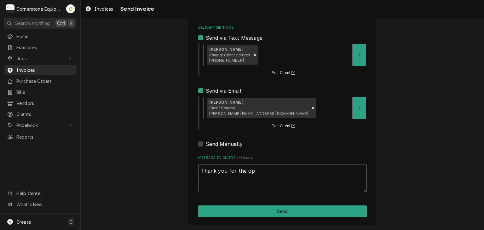
type textarea "x"
type textarea "Thank you for the opp"
type textarea "x"
type textarea "Thank you for the oppo"
type textarea "x"
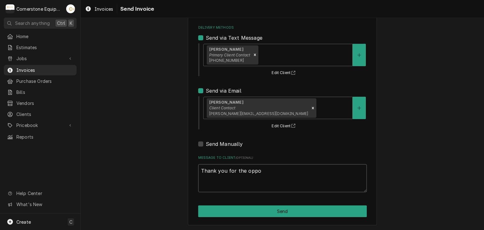
type textarea "Thank you for the oppor"
type textarea "x"
type textarea "Thank you for the opport"
type textarea "x"
type textarea "Thank you for the opportu"
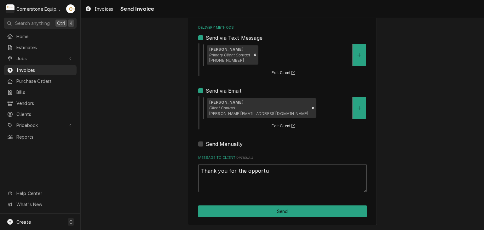
type textarea "x"
type textarea "Thank you for the opportun"
type textarea "x"
type textarea "Thank you for the opportuni"
type textarea "x"
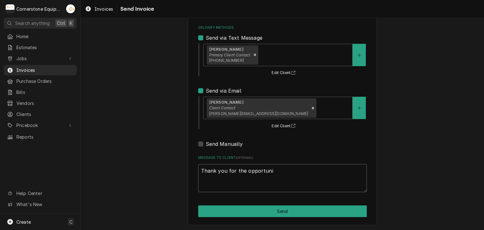
type textarea "Thank you for the opportunit"
type textarea "x"
type textarea "Thank you for the opportunity"
type textarea "x"
type textarea "Thank you for the opportunity"
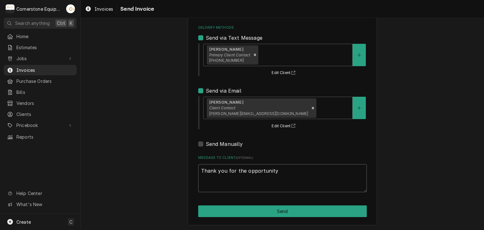
type textarea "x"
type textarea "Thank you for the opportunity t"
type textarea "x"
type textarea "Thank you for the opportunity to"
type textarea "x"
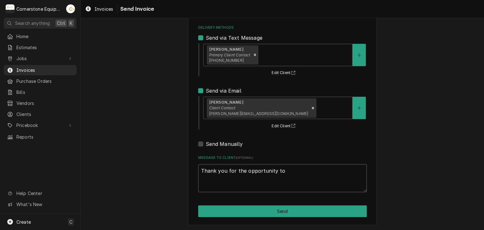
type textarea "Thank you for the opportunity to"
type textarea "x"
type textarea "Thank you for the opportunity to b"
type textarea "x"
type textarea "Thank you for the opportunity to be"
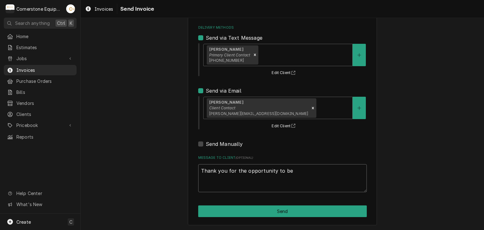
type textarea "x"
type textarea "Thank you for the opportunity to be"
type textarea "x"
type textarea "Thank you for the opportunity to be o"
type textarea "x"
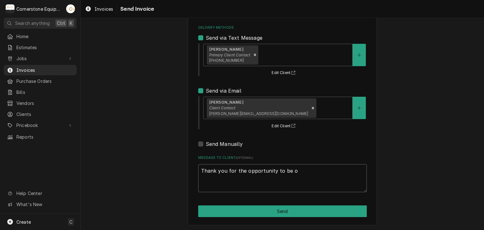
type textarea "Thank you for the opportunity to be of"
type textarea "x"
type textarea "Thank you for the opportunity to be of s"
type textarea "x"
type textarea "Thank you for the opportunity to be of sr"
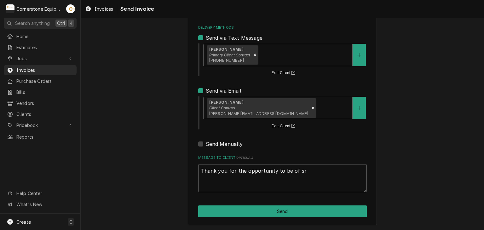
type textarea "x"
type textarea "Thank you for the opportunity to be of srv"
type textarea "x"
type textarea "Thank you for the opportunity to be of srvi"
type textarea "x"
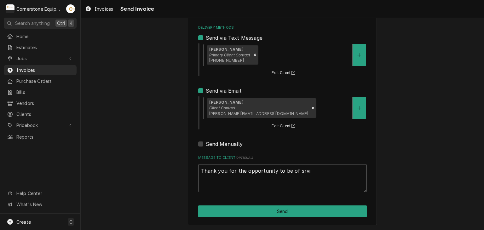
type textarea "Thank you for the opportunity to be of srvie"
type textarea "x"
type textarea "Thank you for the opportunity to be of srvi"
type textarea "x"
type textarea "Thank you for the opportunity to be of srv"
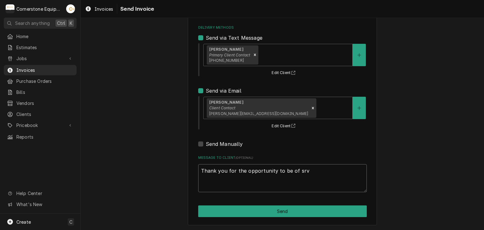
type textarea "x"
type textarea "Thank you for the opportunity to be of sr"
type textarea "x"
type textarea "Thank you for the opportunity to be of s"
type textarea "x"
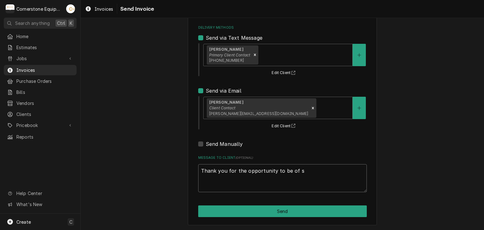
type textarea "Thank you for the opportunity to be of se"
type textarea "x"
type textarea "Thank you for the opportunity to be of ser"
type textarea "x"
type textarea "Thank you for the opportunity to be of servi"
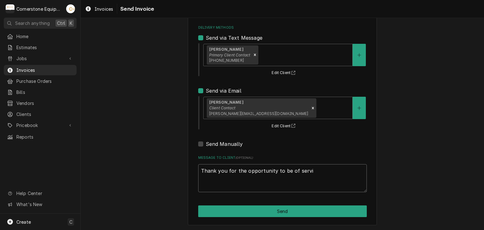
type textarea "x"
type textarea "Thank you for the opportunity to be of servic"
type textarea "x"
type textarea "Thank you for the opportunity to be of service"
type textarea "x"
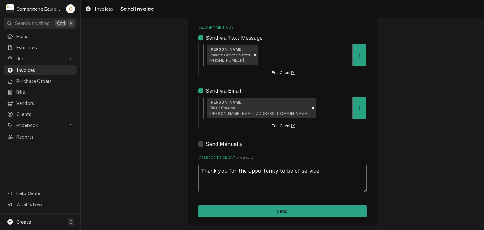
click at [275, 187] on textarea "Thank you for the opportunity to be of service!" at bounding box center [282, 178] width 169 height 28
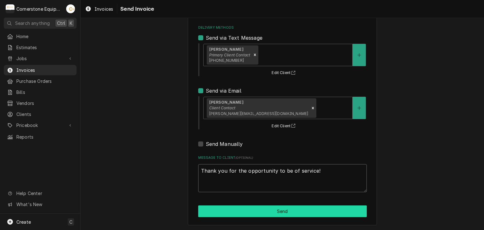
type textarea "Thank you for the opportunity to be of service!"
click at [263, 213] on button "Send" at bounding box center [282, 212] width 169 height 12
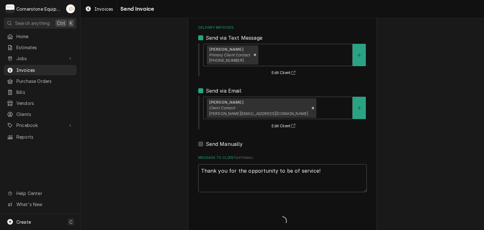
type textarea "x"
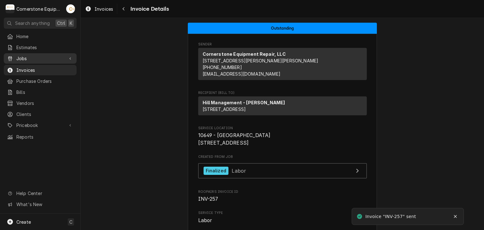
click at [24, 62] on div "Jobs Jobs Job Series" at bounding box center [40, 58] width 73 height 11
click at [24, 60] on span "Jobs" at bounding box center [40, 58] width 48 height 7
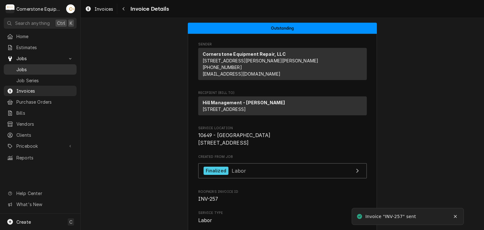
click at [24, 70] on span "Jobs" at bounding box center [44, 69] width 57 height 7
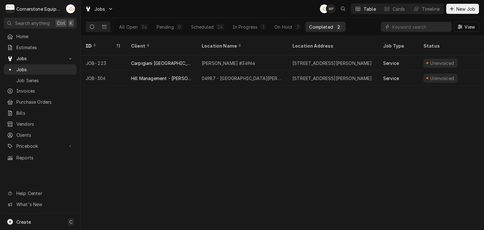
click at [393, 142] on div "ID Client Location Name Location Address Job Type Status Labels Priority Techs …" at bounding box center [283, 133] width 404 height 194
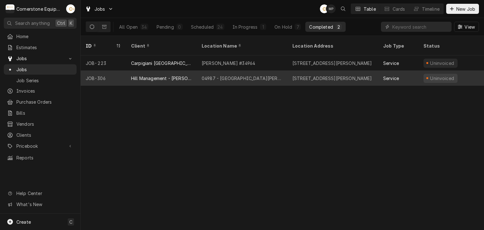
click at [111, 73] on div "JOB-306" at bounding box center [103, 78] width 45 height 15
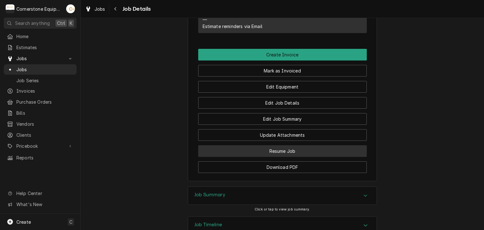
scroll to position [425, 0]
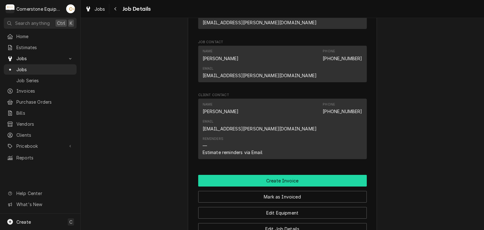
click at [281, 175] on button "Create Invoice" at bounding box center [282, 181] width 169 height 12
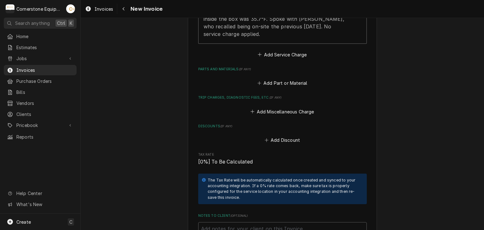
scroll to position [505, 0]
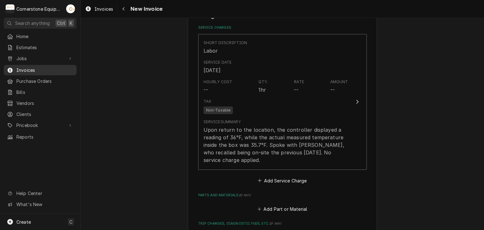
click at [61, 70] on span "Invoices" at bounding box center [44, 70] width 57 height 7
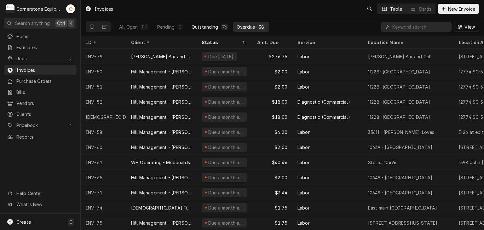
click at [207, 24] on div "Outstanding" at bounding box center [205, 27] width 27 height 7
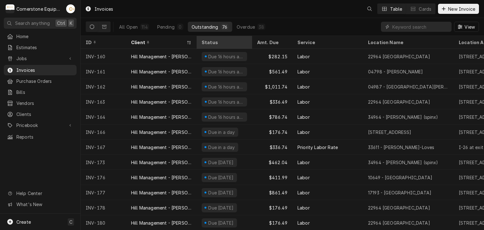
click at [227, 43] on div "Status" at bounding box center [224, 42] width 44 height 7
click at [218, 43] on div "Status" at bounding box center [221, 42] width 39 height 7
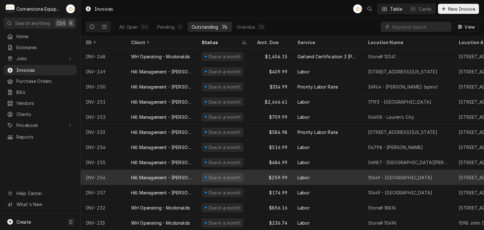
click at [302, 176] on div "Labor" at bounding box center [304, 177] width 12 height 7
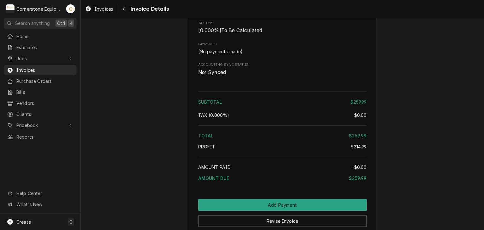
scroll to position [848, 0]
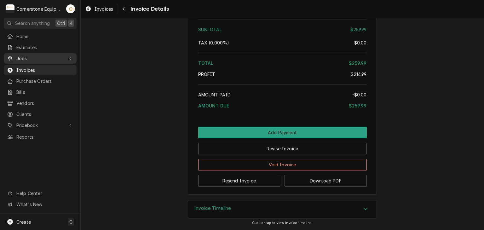
click at [39, 60] on span "Jobs" at bounding box center [40, 58] width 48 height 7
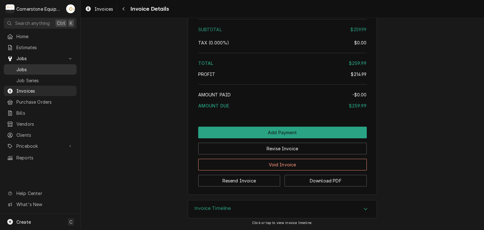
click at [38, 66] on span "Jobs" at bounding box center [44, 69] width 57 height 7
